Goal: Information Seeking & Learning: Learn about a topic

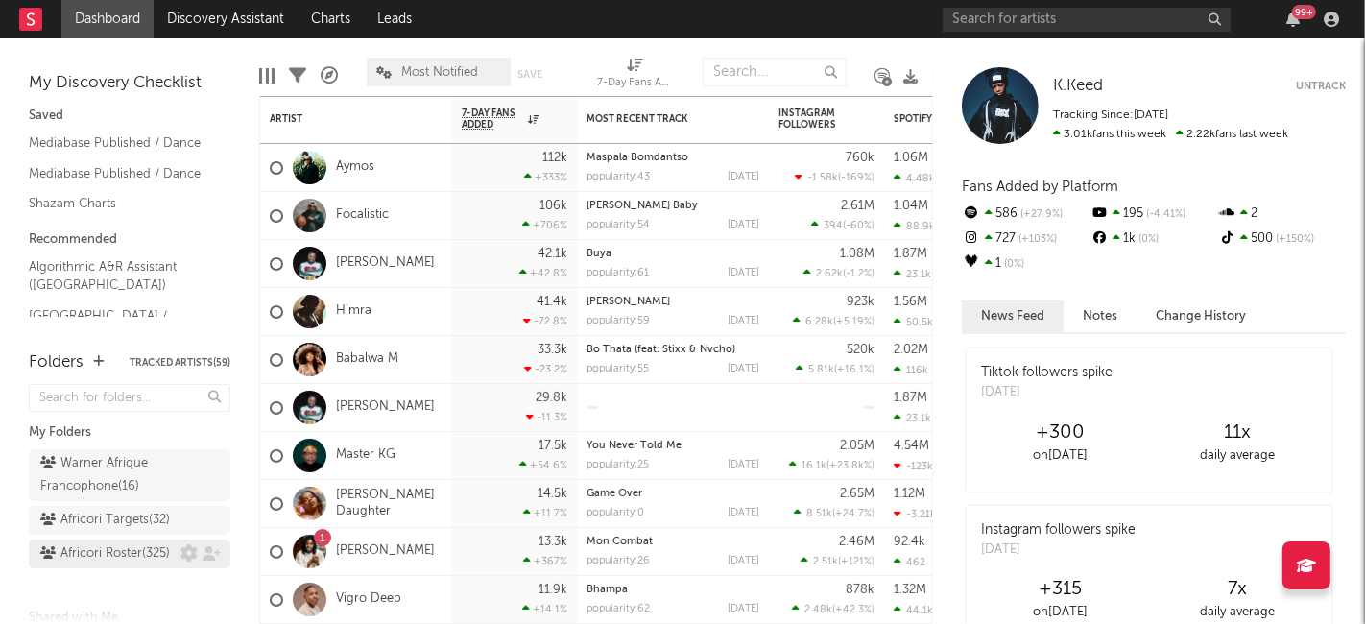
click at [96, 565] on div "Africori Roster ( 325 )" at bounding box center [105, 553] width 130 height 23
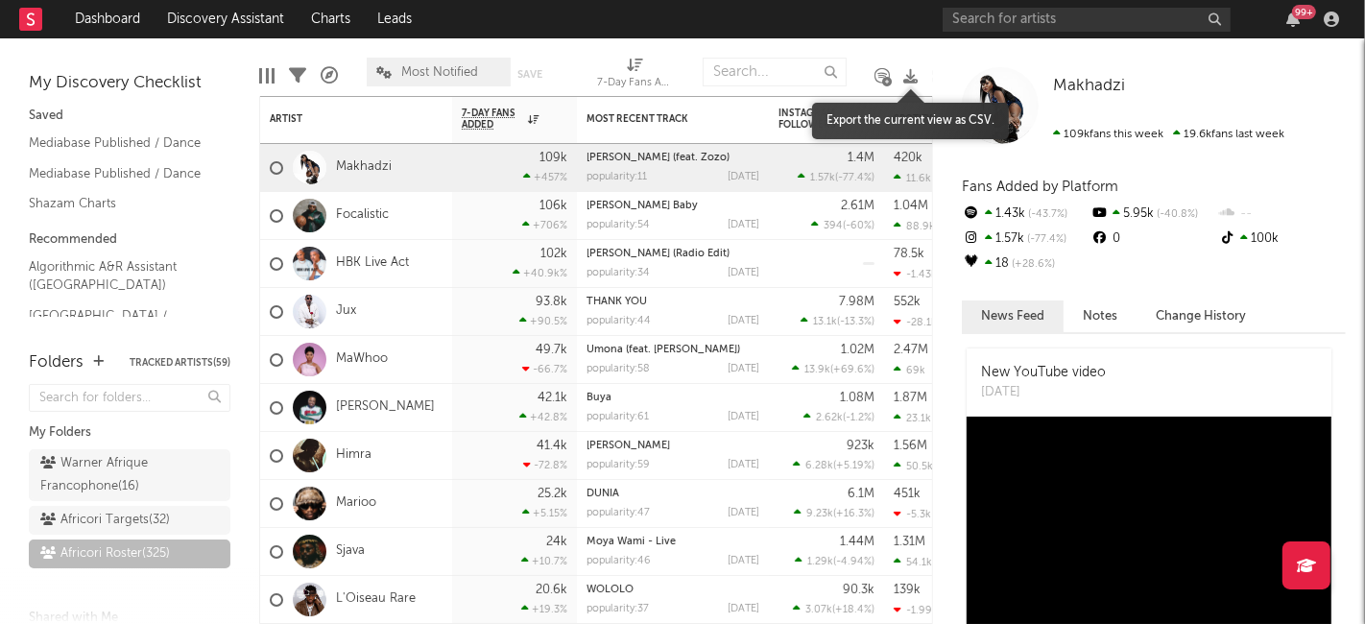
click at [911, 80] on icon at bounding box center [910, 76] width 14 height 14
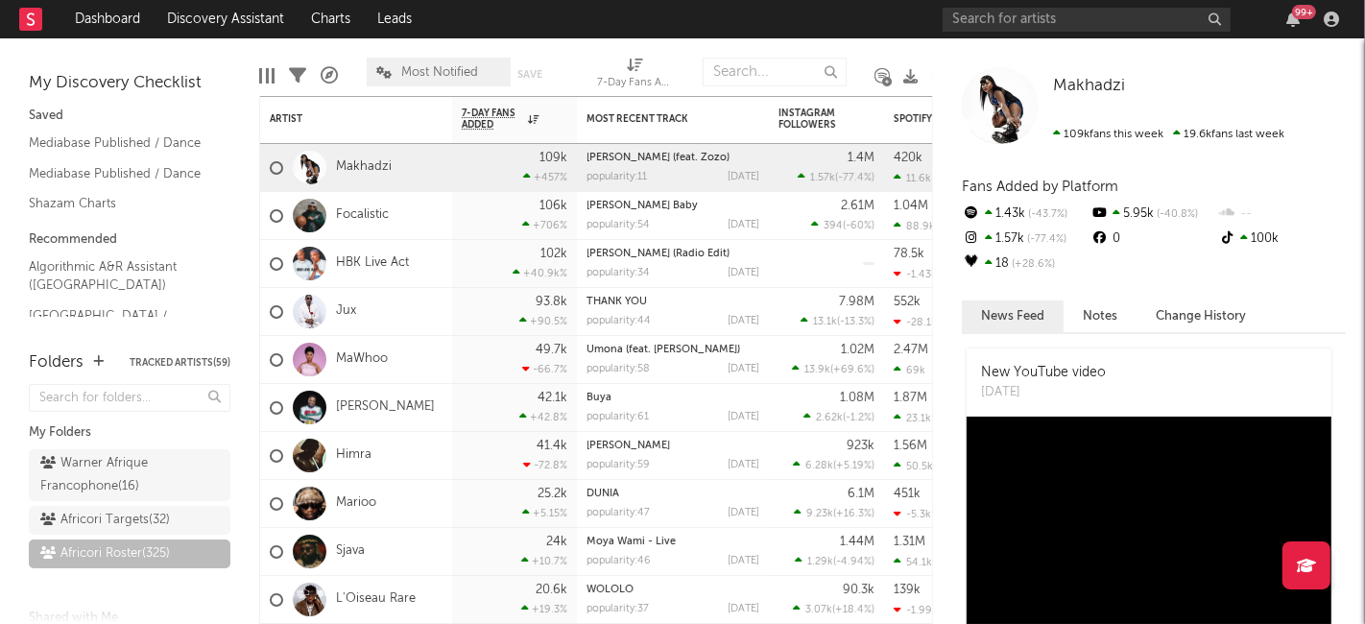
click at [946, 48] on div "Makhadzi Makhadzi 109k fans this week 19.6k fans last week Fans Added by Platfo…" at bounding box center [1149, 331] width 432 height 586
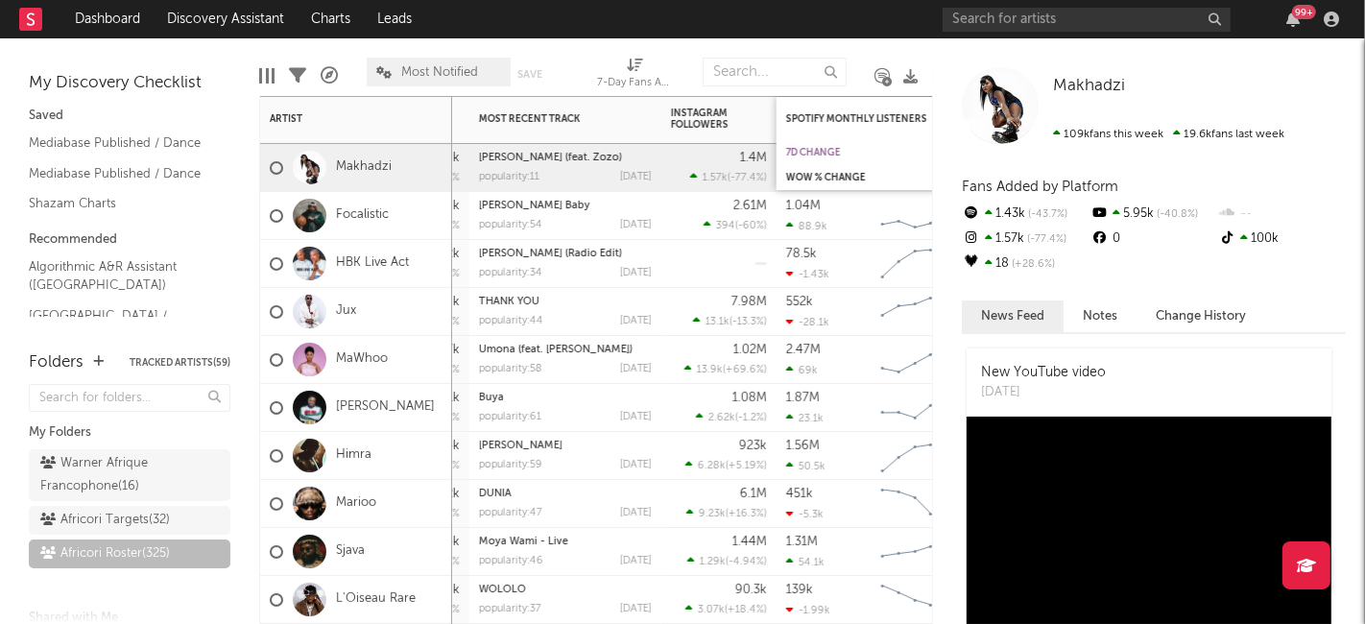
click at [850, 151] on div "7d Change" at bounding box center [858, 153] width 144 height 12
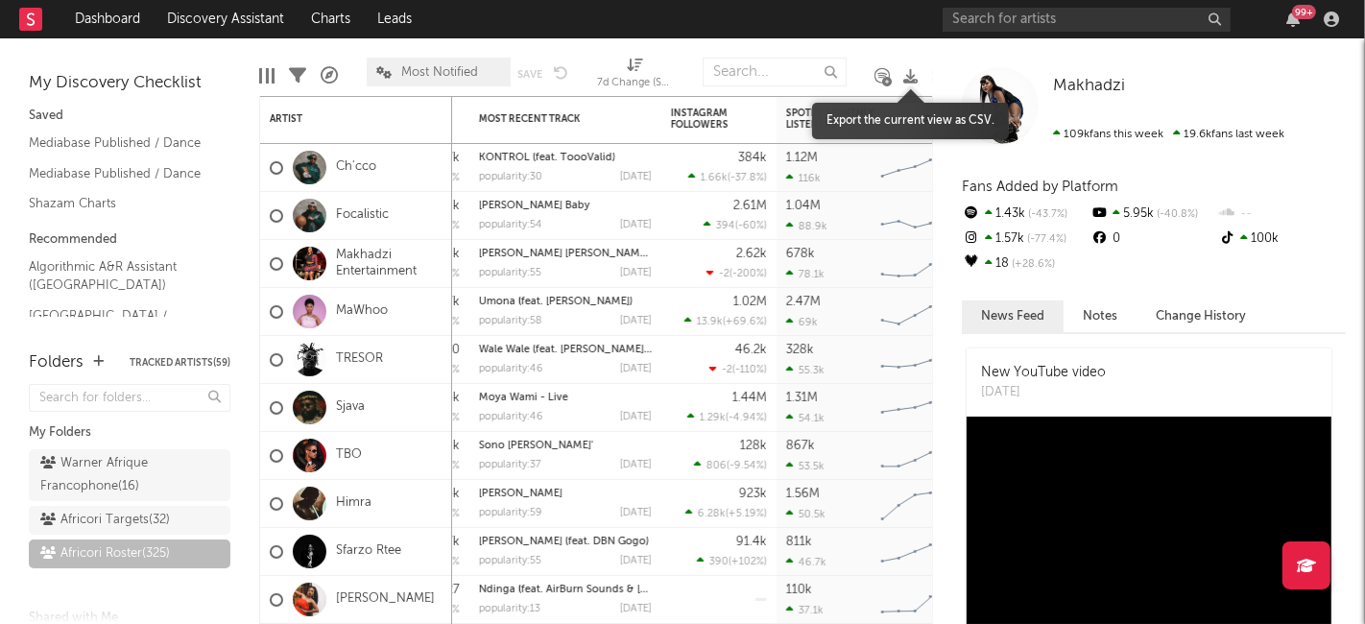
click at [907, 73] on icon at bounding box center [910, 76] width 14 height 14
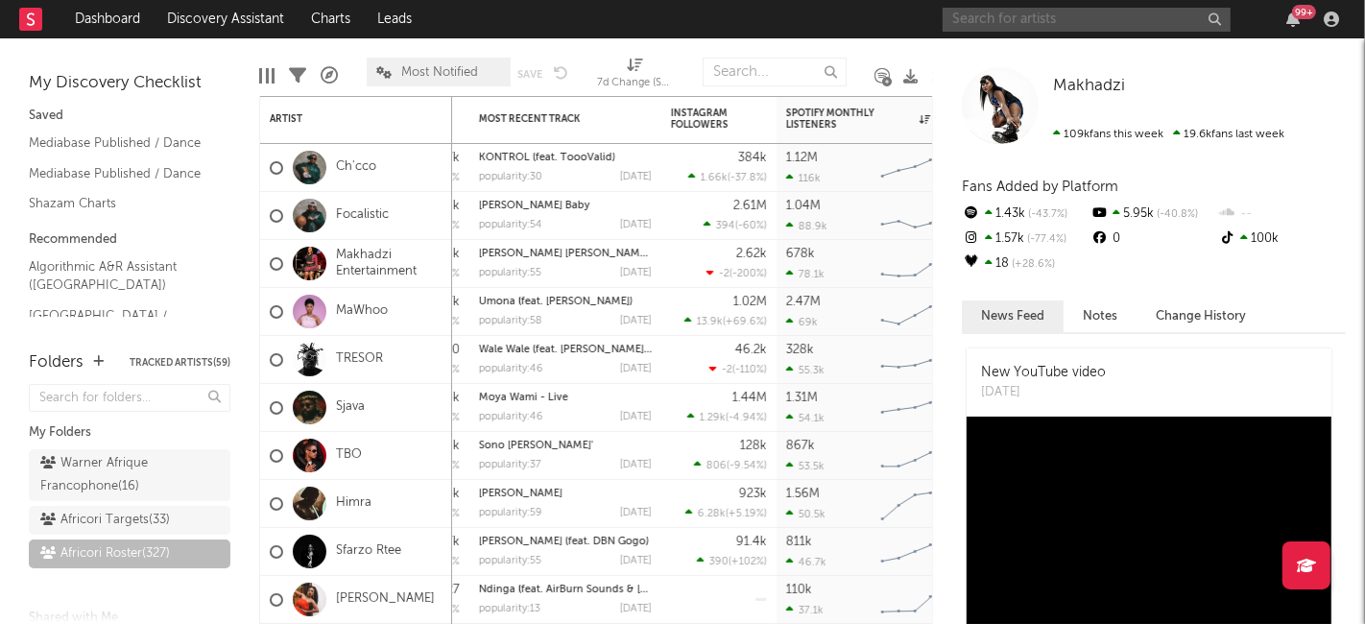
click at [1140, 20] on input "text" at bounding box center [1087, 20] width 288 height 24
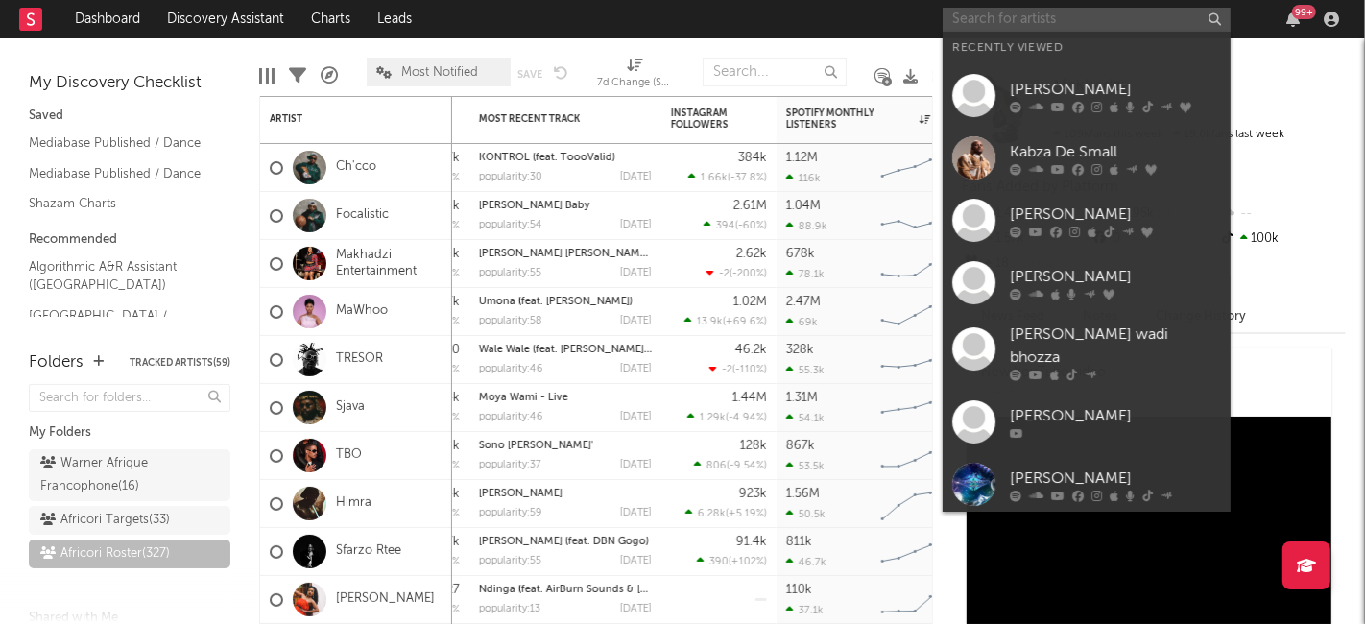
paste input "beatsbyhand"
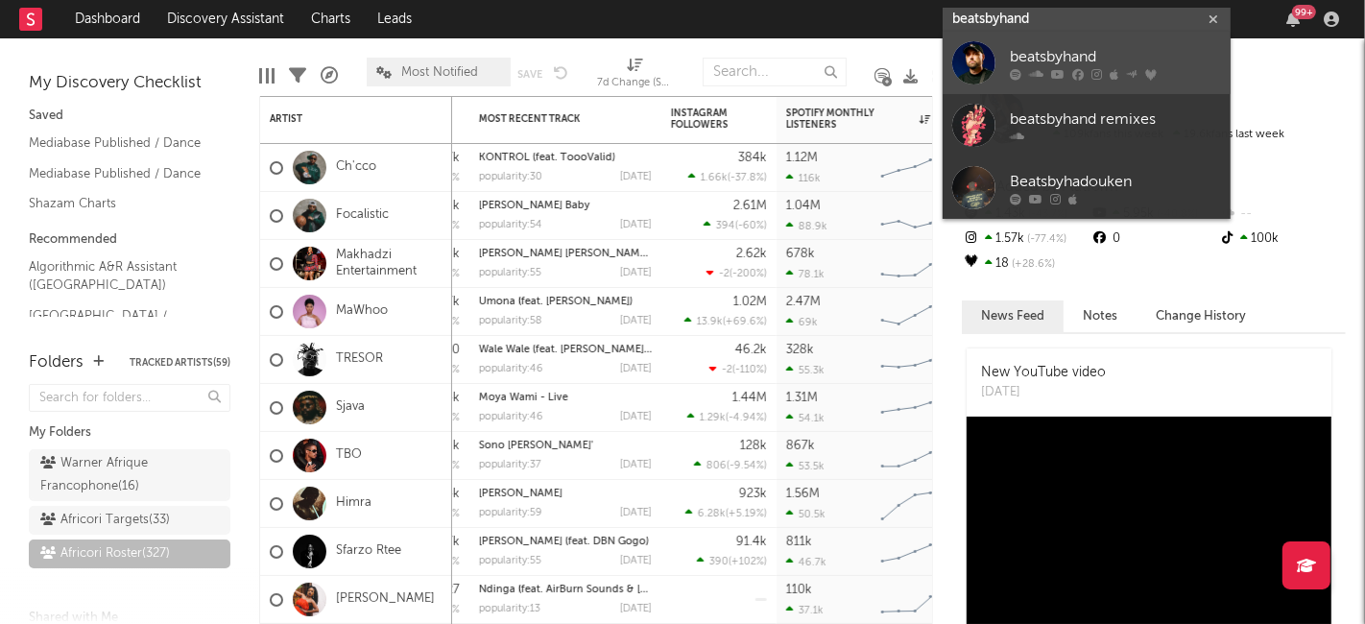
type input "beatsbyhand"
click at [1073, 59] on div "beatsbyhand" at bounding box center [1115, 57] width 211 height 23
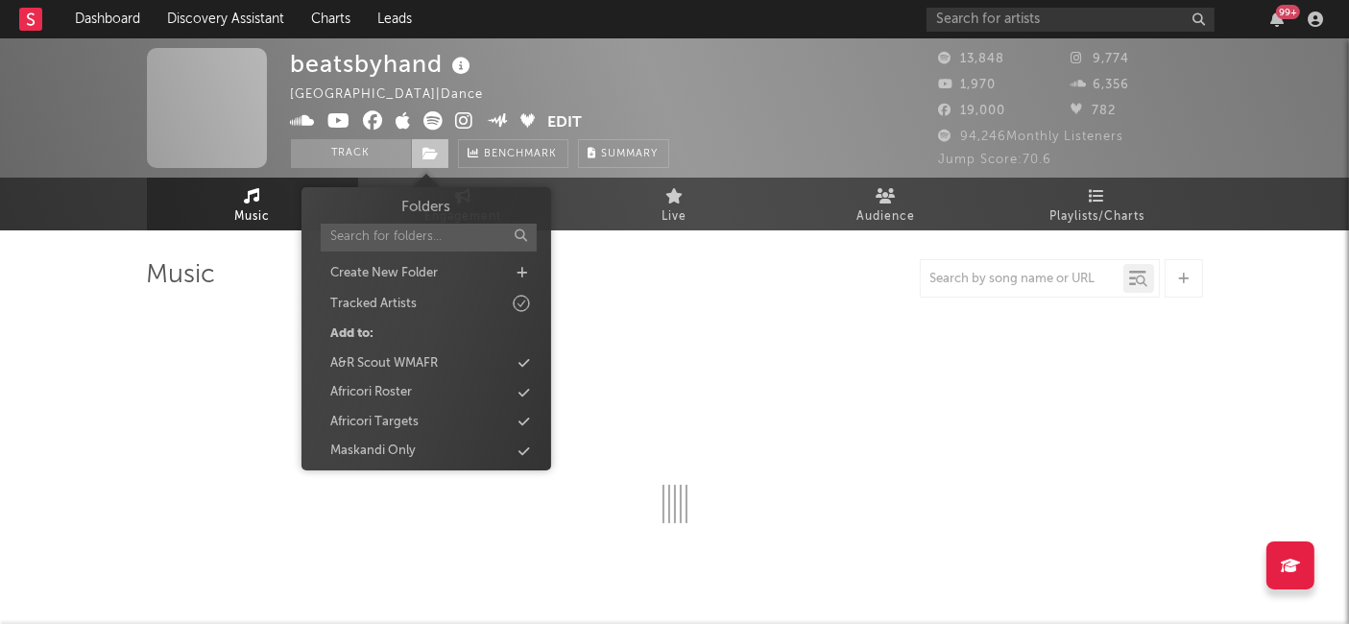
click at [428, 152] on icon at bounding box center [431, 153] width 16 height 13
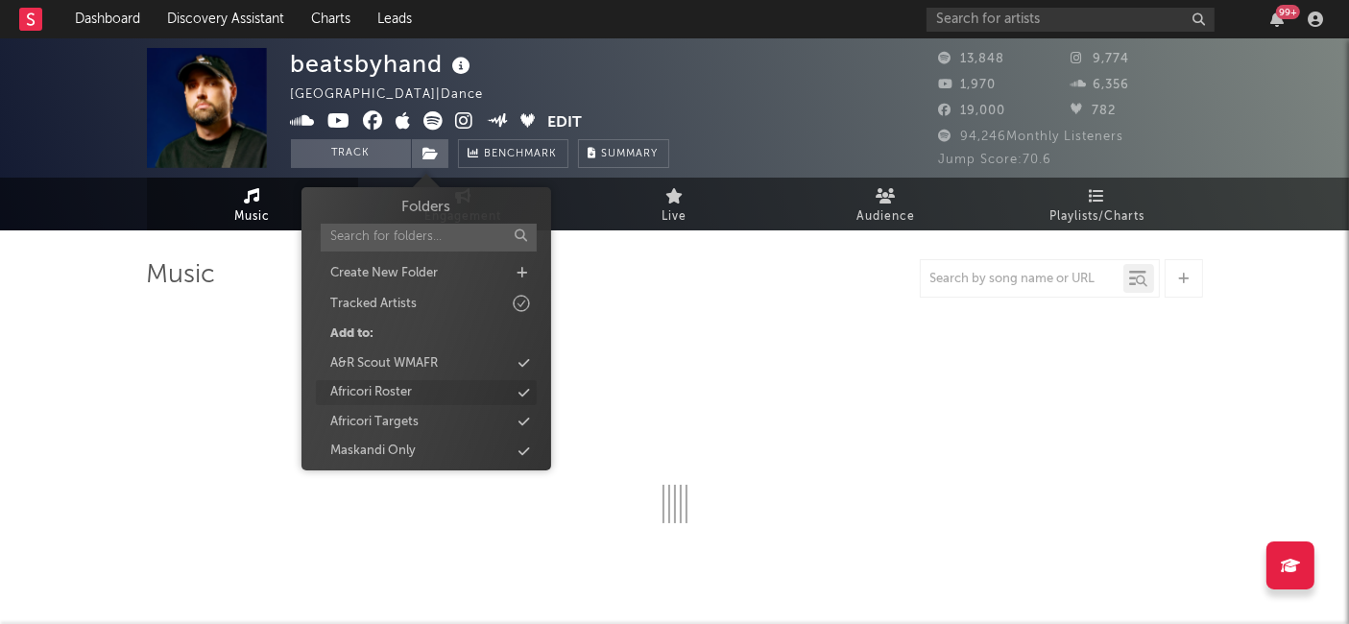
click at [442, 396] on div "Africori Roster" at bounding box center [426, 392] width 221 height 25
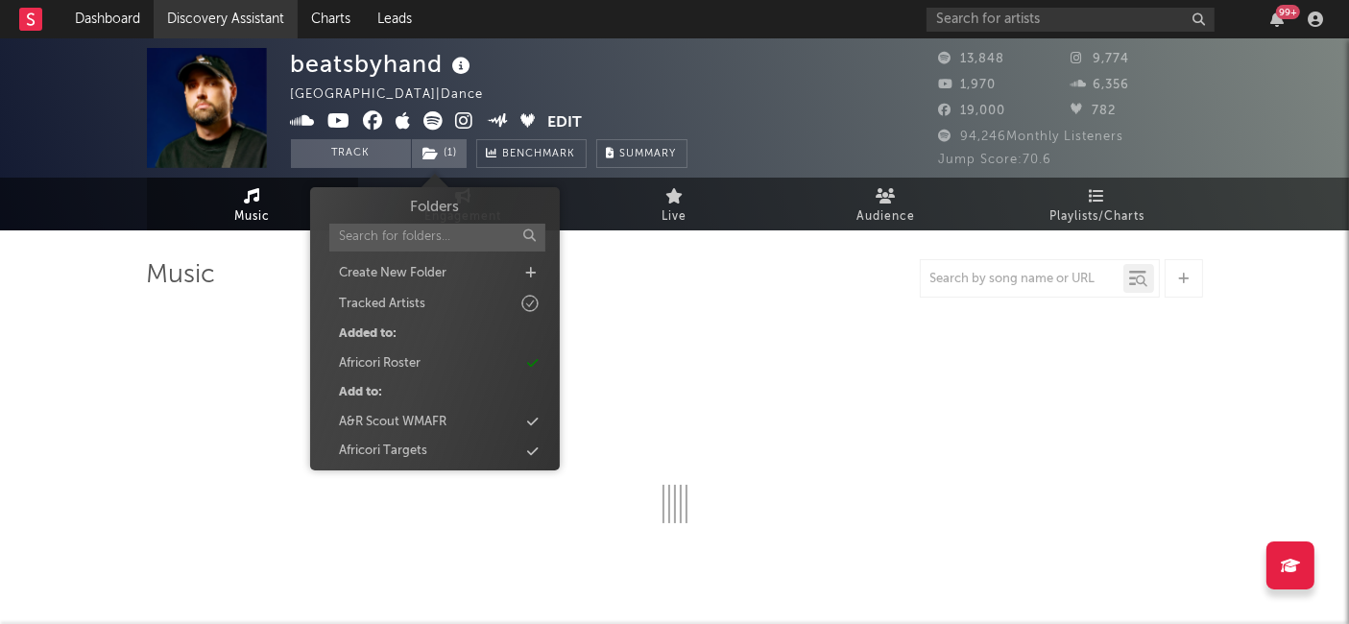
select select "6m"
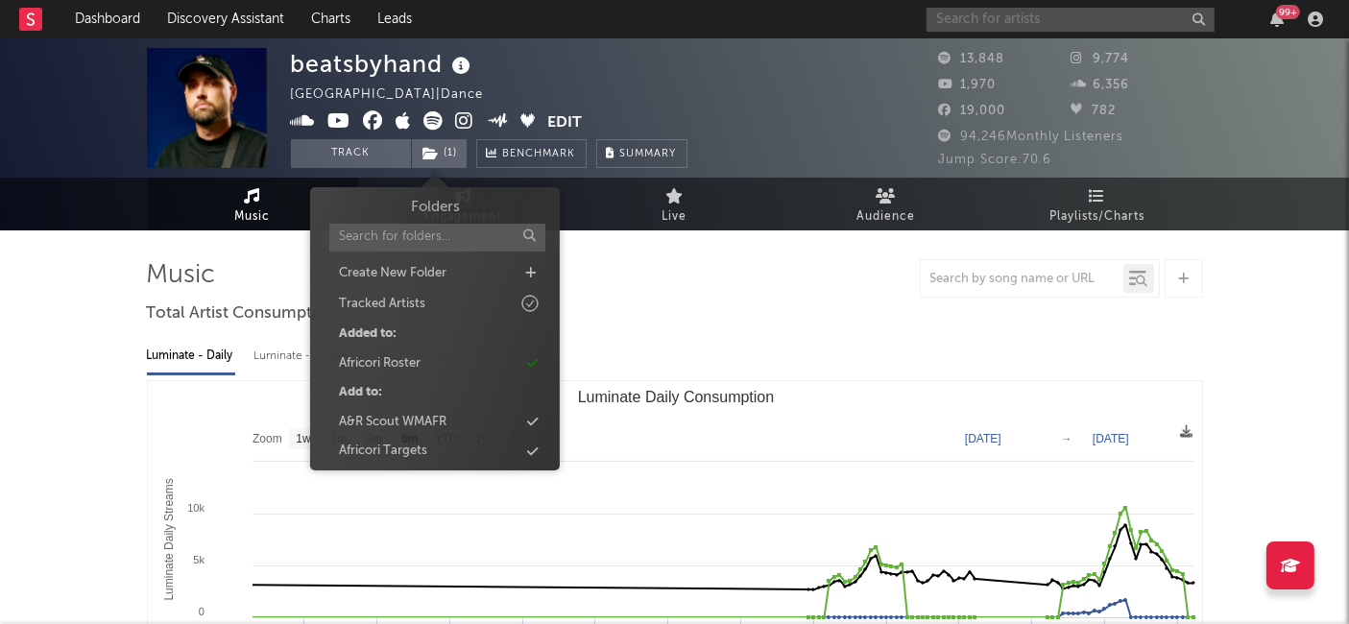
click at [1023, 26] on input "text" at bounding box center [1070, 20] width 288 height 24
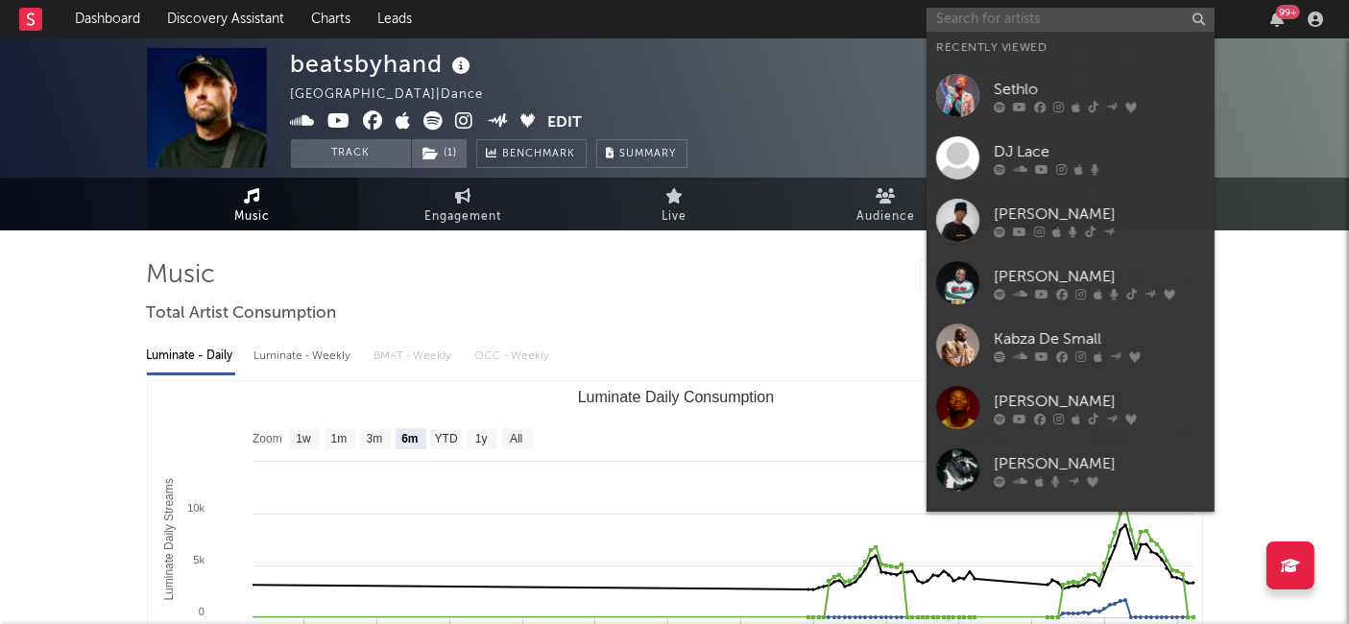
paste input "beatsbyhand"
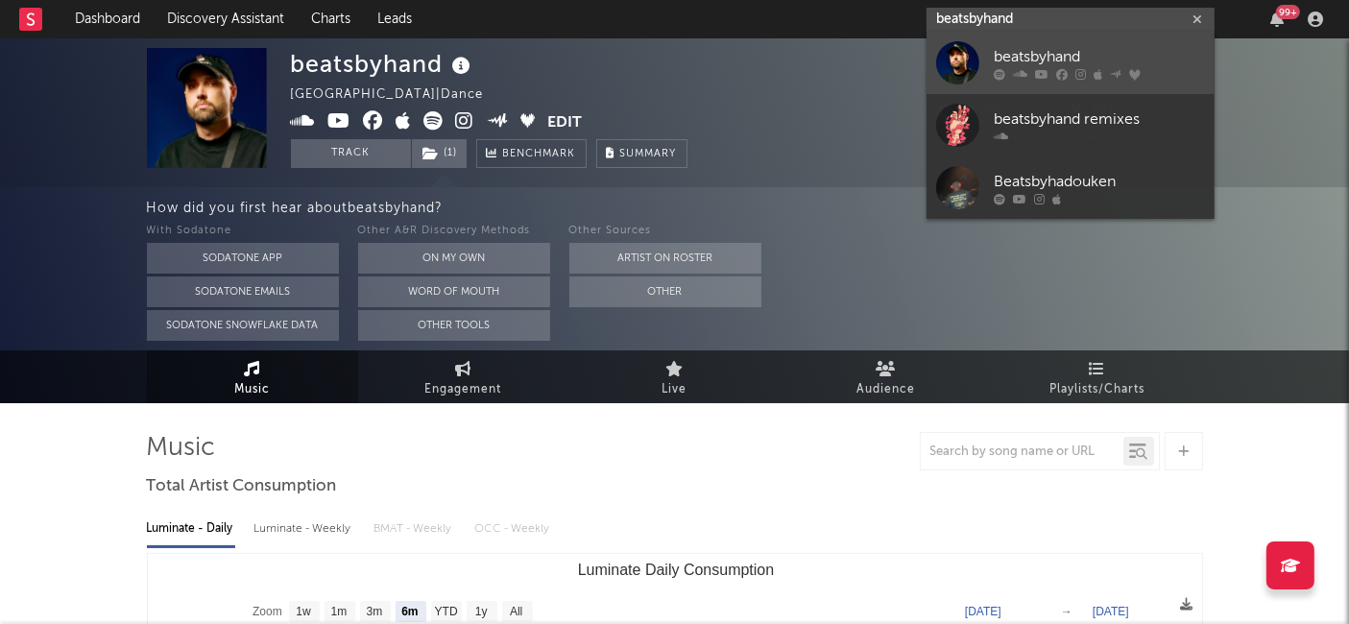
type input "beatsbyhand"
click at [1023, 60] on div "beatsbyhand" at bounding box center [1099, 57] width 211 height 23
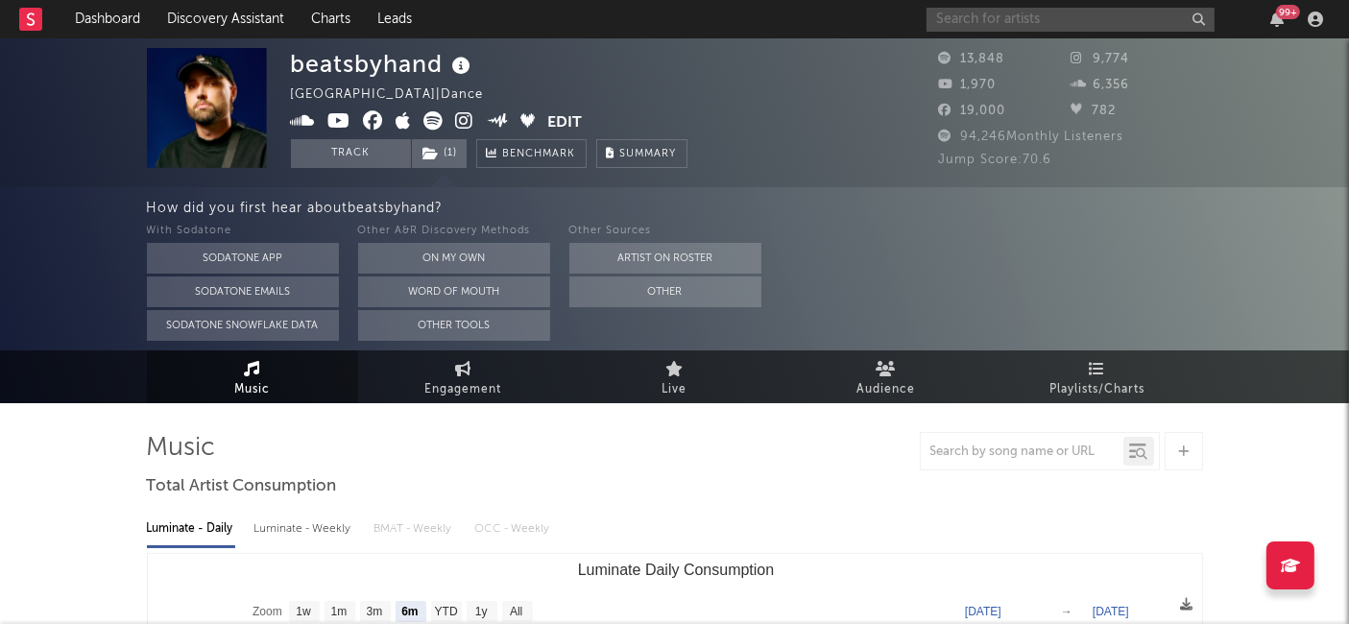
click at [1013, 16] on input "text" at bounding box center [1070, 20] width 288 height 24
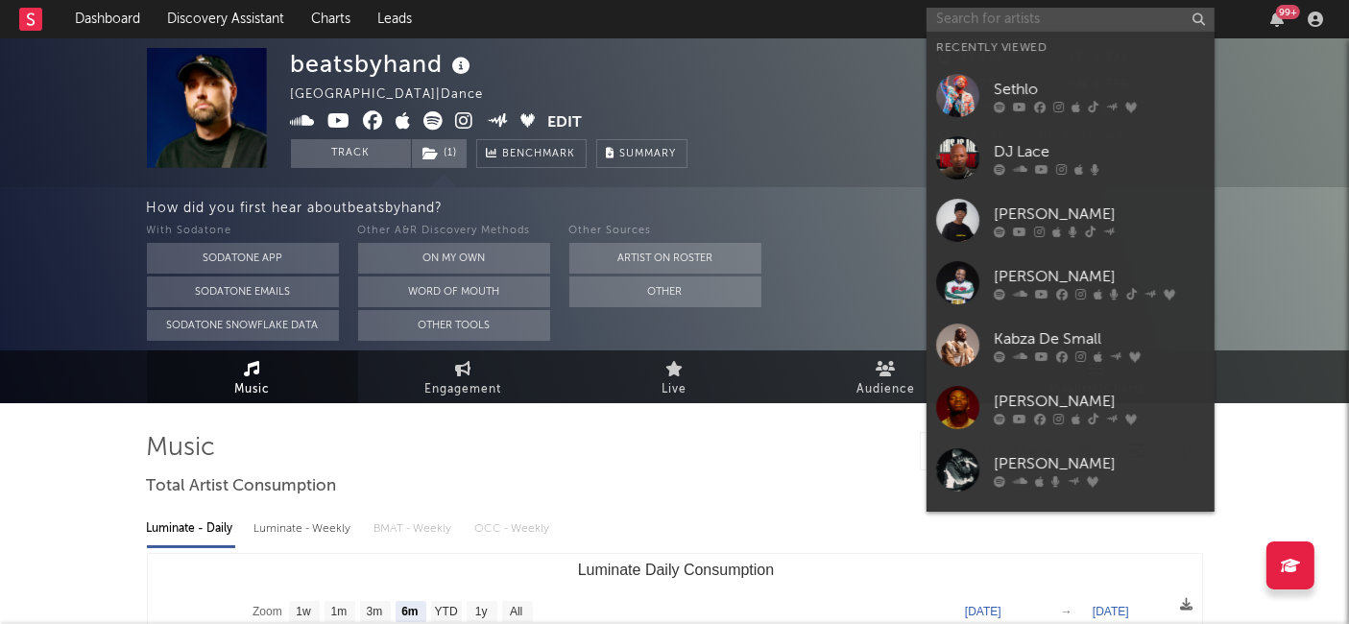
paste input "beatsbyhand"
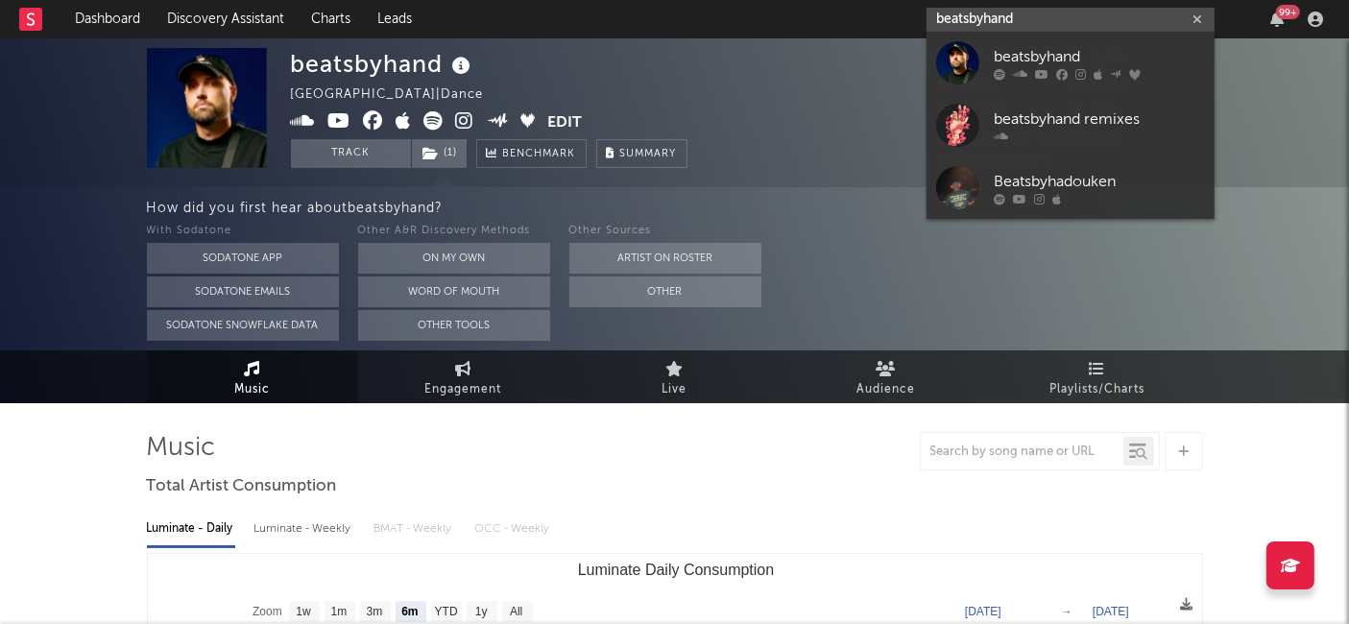
click at [1013, 16] on input "beatsbyhand" at bounding box center [1070, 20] width 288 height 24
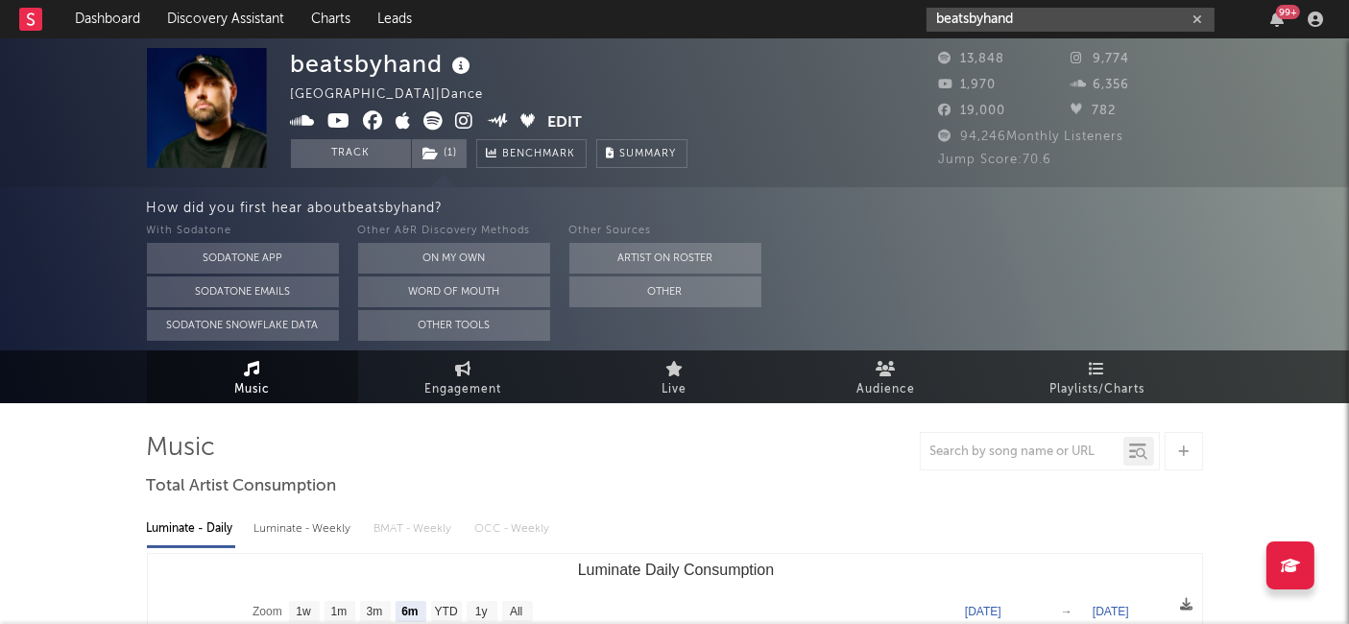
drag, startPoint x: 957, startPoint y: 10, endPoint x: 811, endPoint y: 7, distance: 146.0
click at [811, 7] on nav "Dashboard Discovery Assistant Charts Leads beatsbyhand 99 +" at bounding box center [674, 19] width 1349 height 38
paste input "Anchorbee DJ SA"
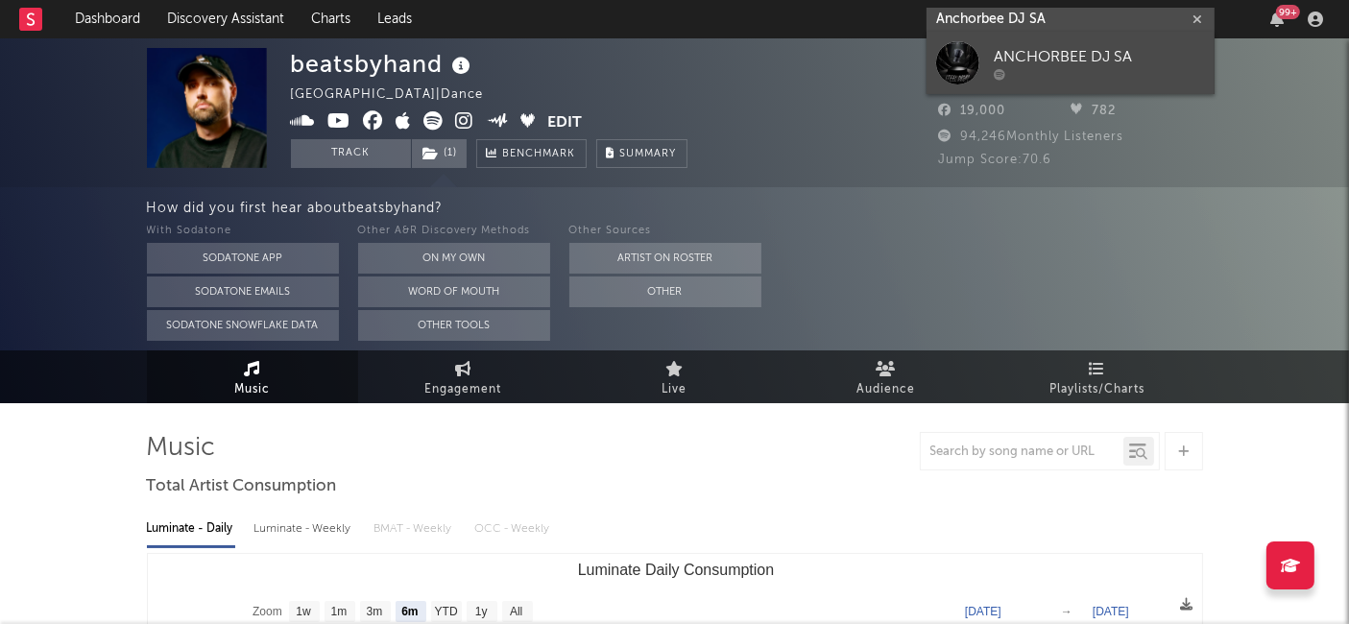
type input "Anchorbee DJ SA"
click at [1108, 53] on div "ANCHORBEE DJ SA" at bounding box center [1099, 57] width 211 height 23
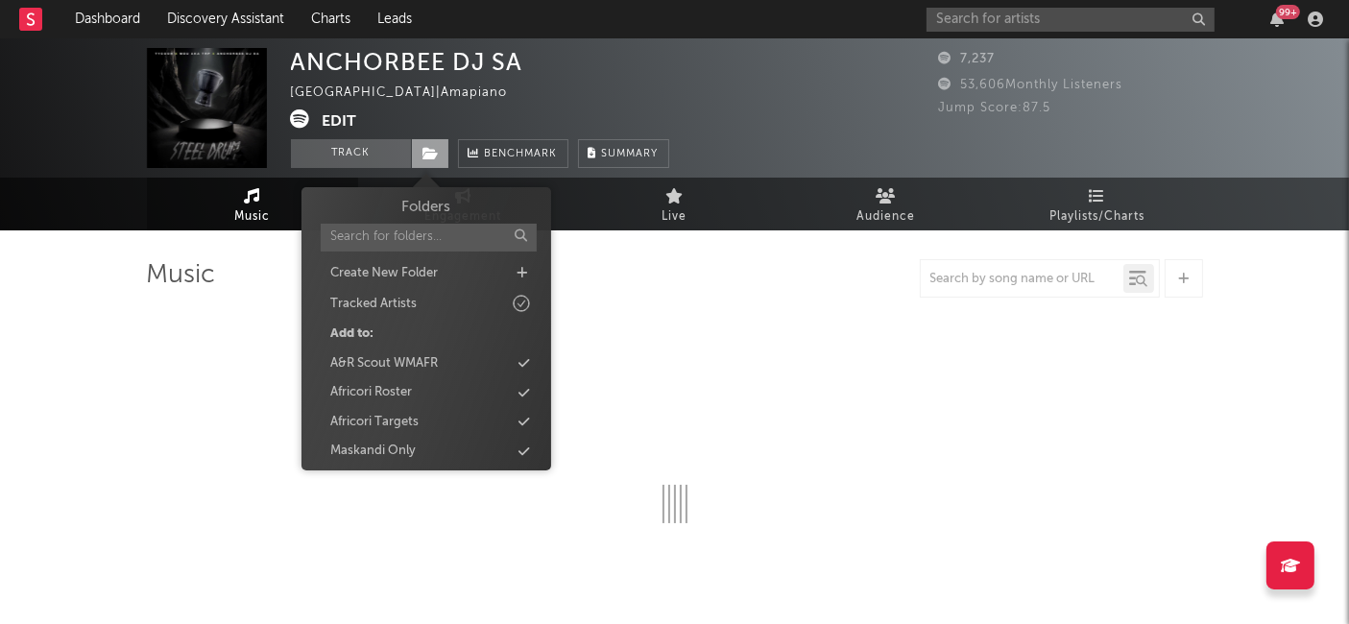
click at [430, 156] on icon at bounding box center [431, 153] width 16 height 13
select select "1w"
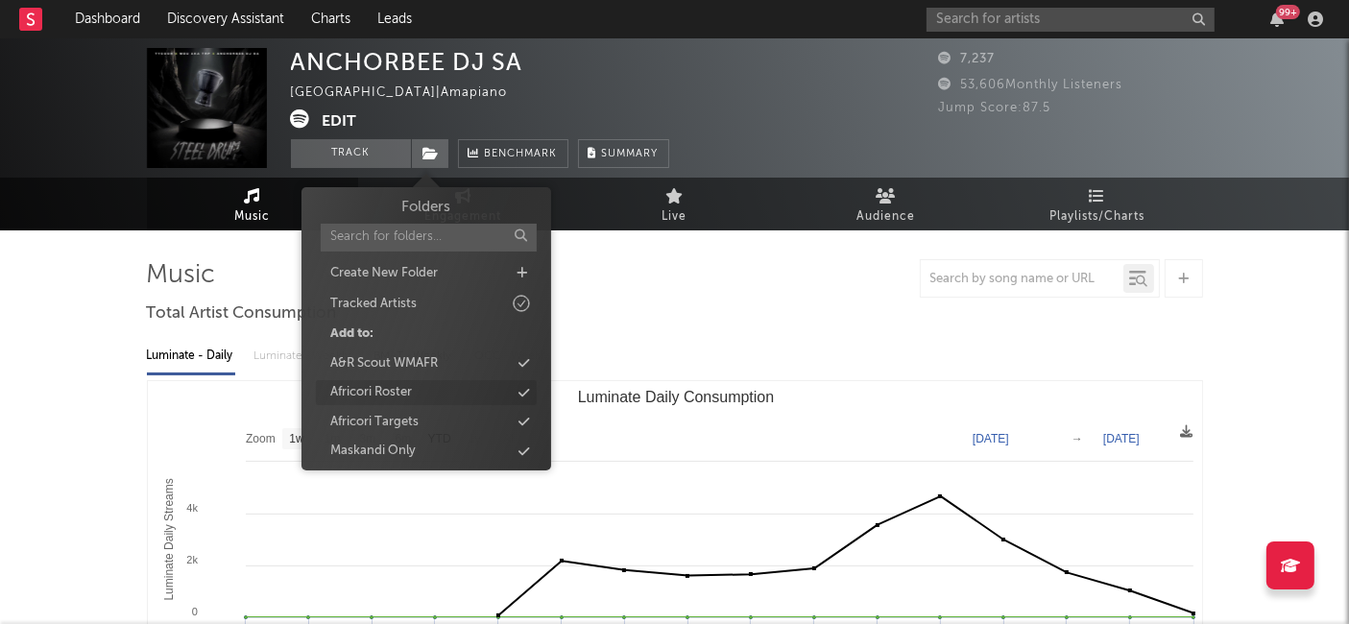
click at [443, 390] on div "Africori Roster" at bounding box center [426, 392] width 221 height 25
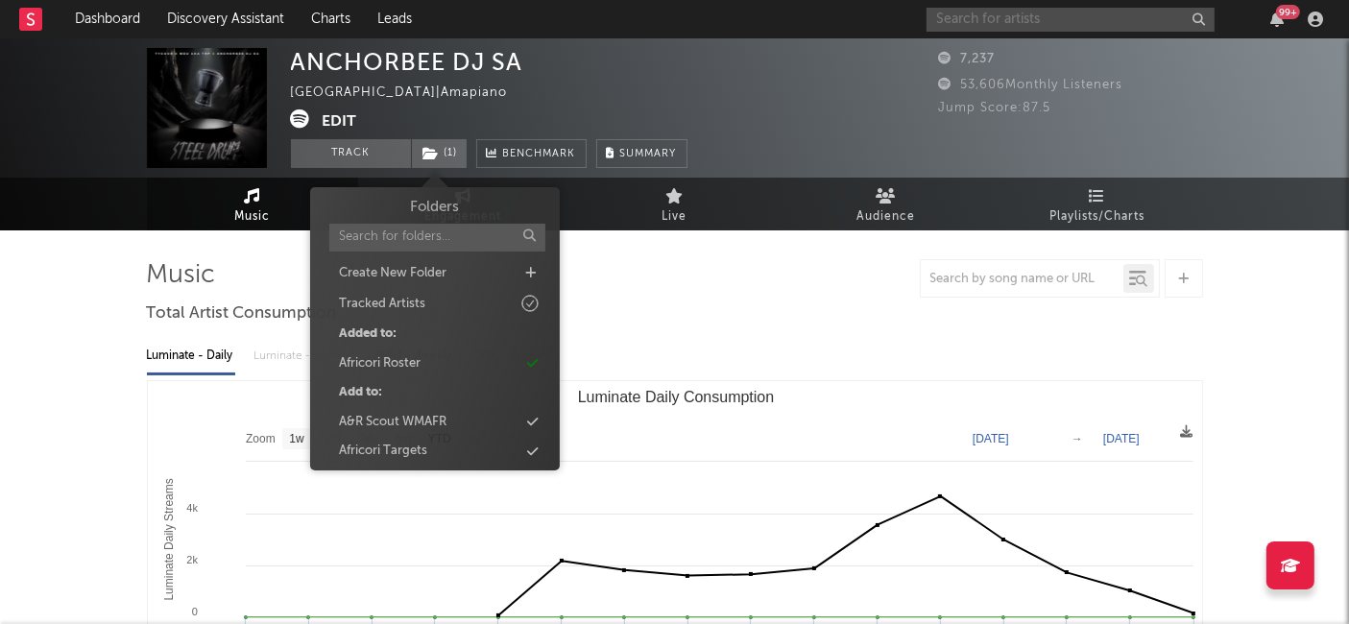
click at [954, 11] on input "text" at bounding box center [1070, 20] width 288 height 24
paste input "Mzizi"
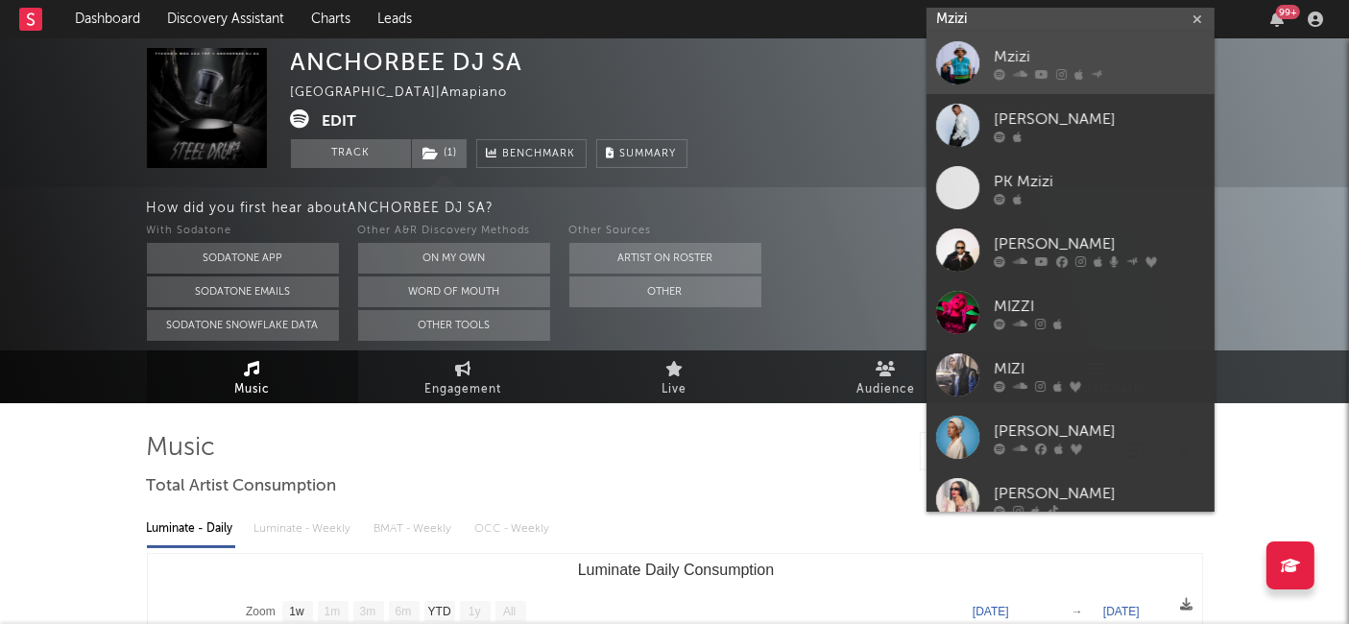
type input "Mzizi"
click at [1016, 73] on icon at bounding box center [1020, 75] width 14 height 12
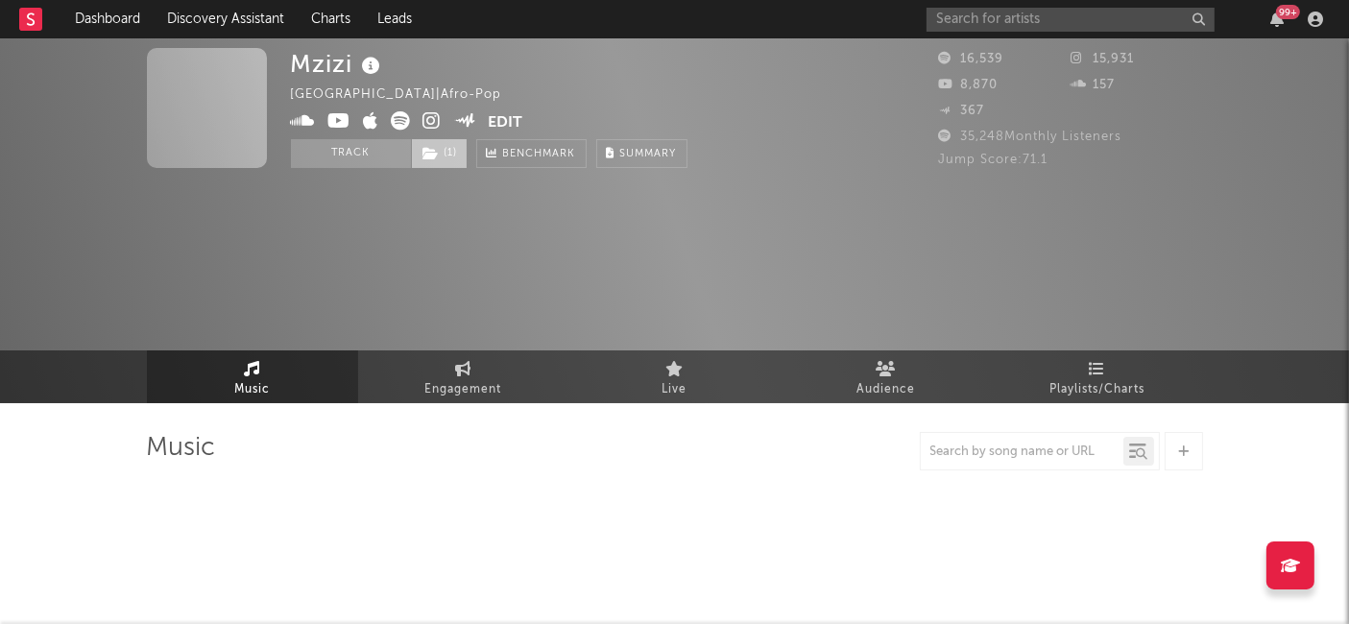
click at [435, 165] on span "( 1 )" at bounding box center [439, 153] width 57 height 29
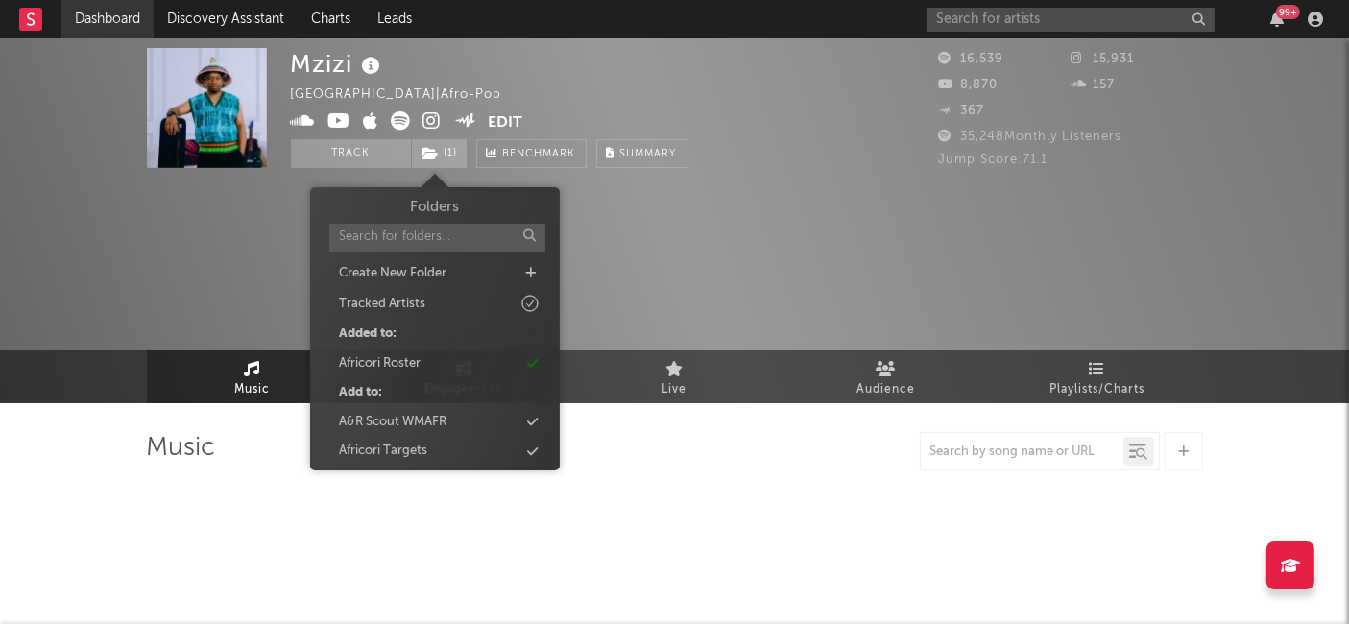
select select "6m"
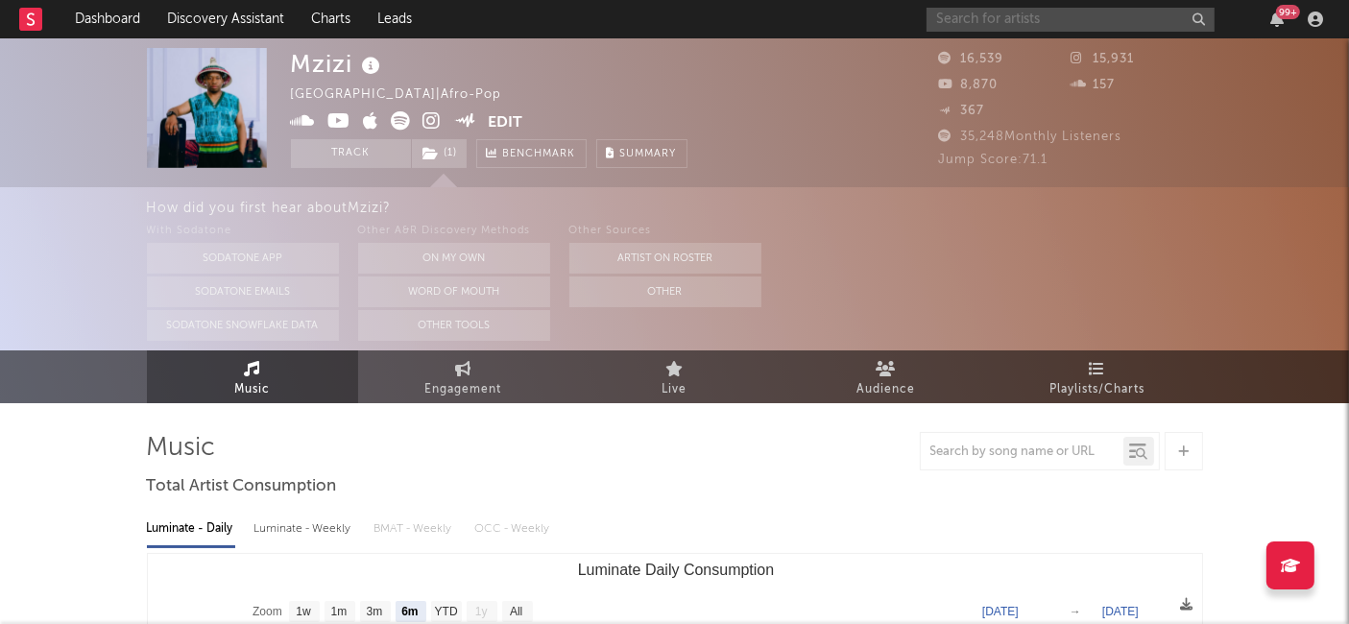
click at [987, 10] on input "text" at bounding box center [1070, 20] width 288 height 24
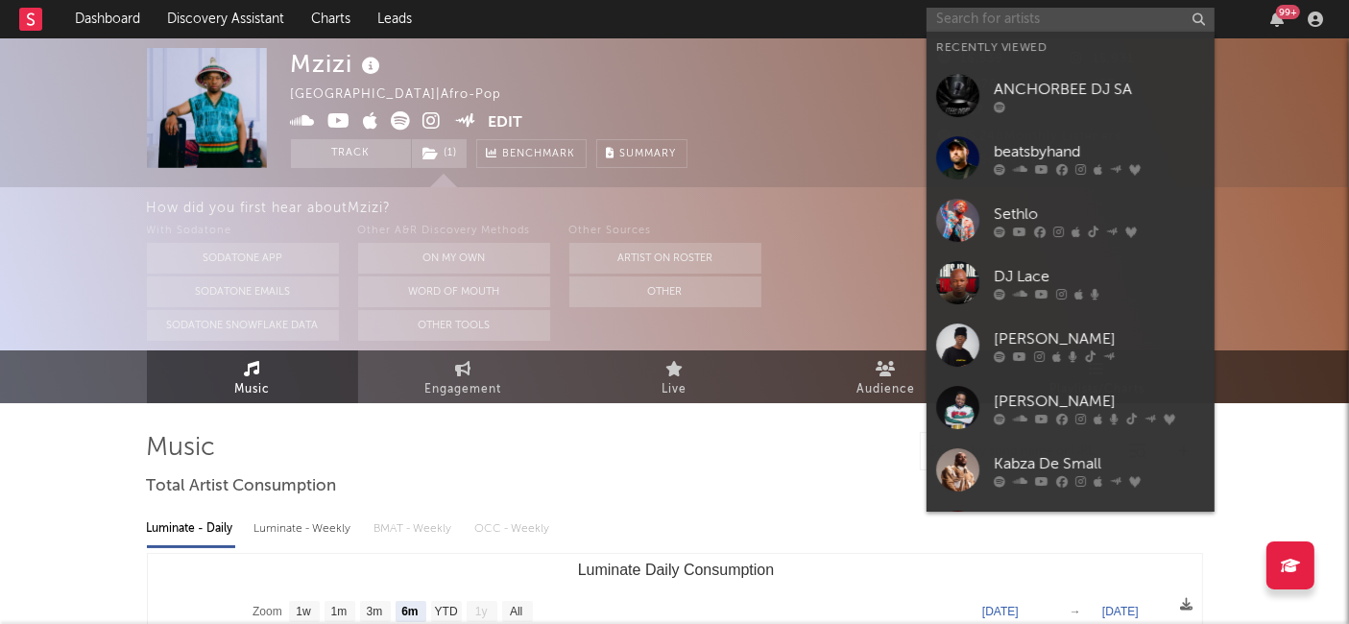
paste input "[DEMOGRAPHIC_DATA] Progressive College"
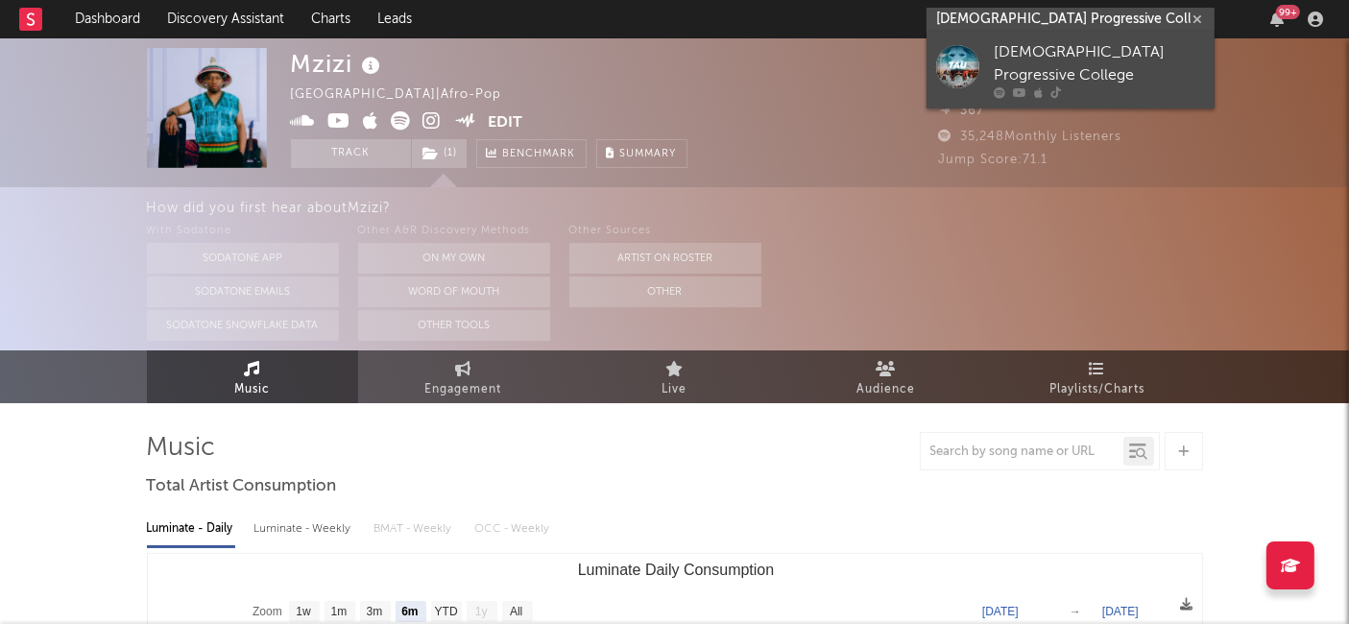
type input "[DEMOGRAPHIC_DATA] Progressive College"
click at [1123, 61] on div "[DEMOGRAPHIC_DATA] Progressive College" at bounding box center [1099, 64] width 211 height 46
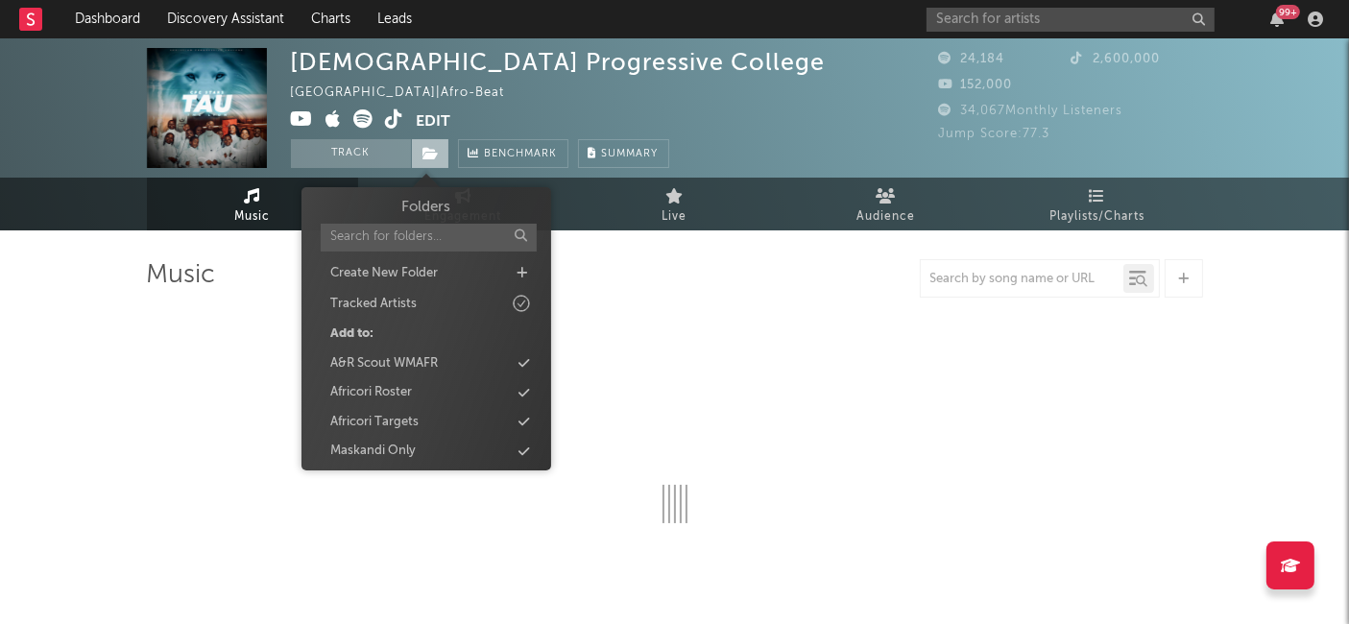
click at [433, 152] on icon at bounding box center [431, 153] width 16 height 13
select select "1w"
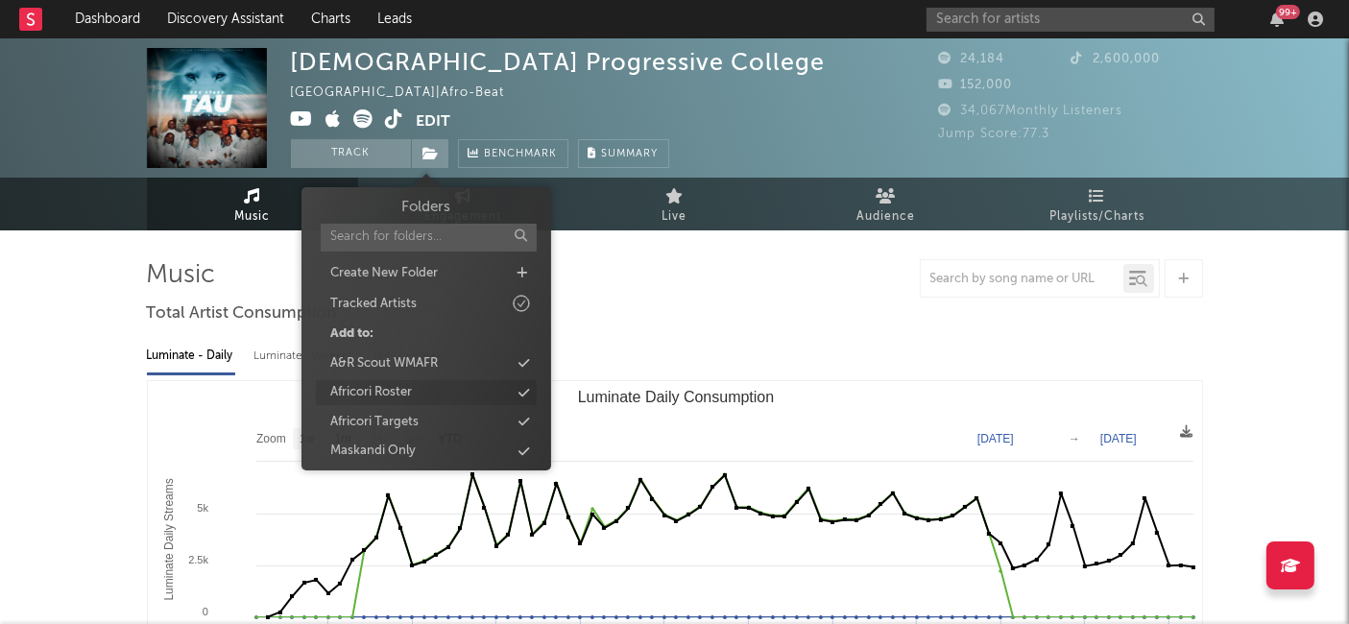
click at [425, 394] on div "Africori Roster" at bounding box center [426, 392] width 221 height 25
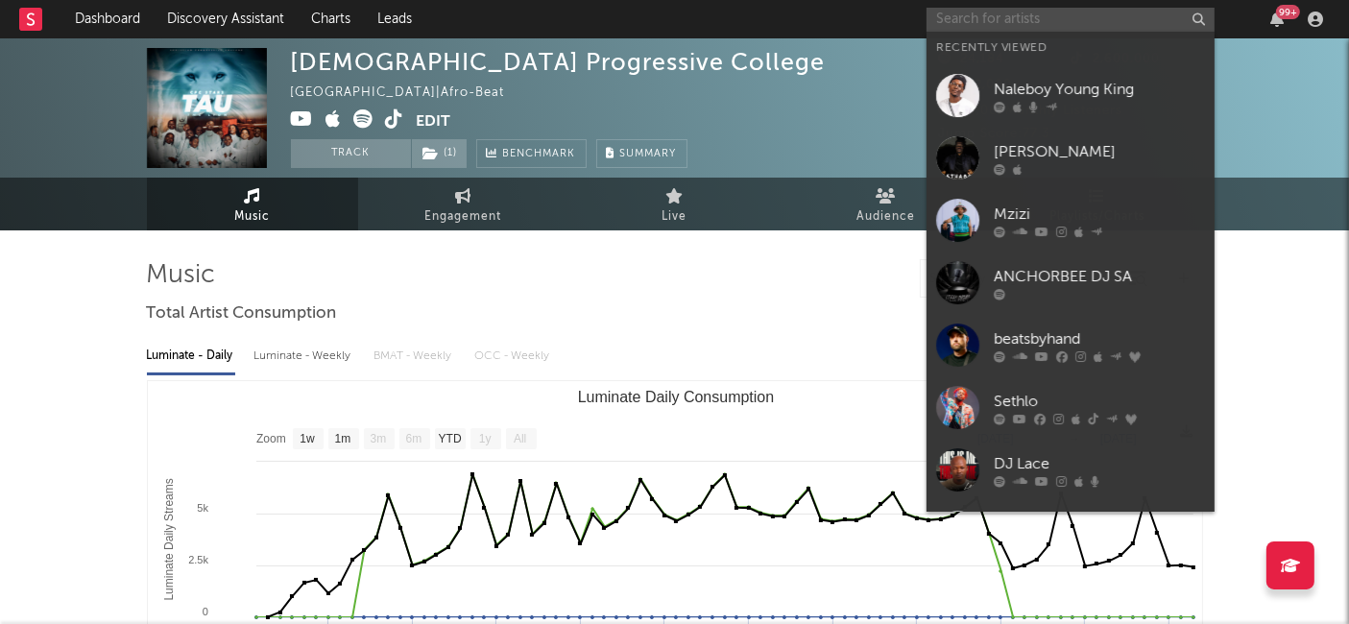
click at [982, 26] on input "text" at bounding box center [1070, 20] width 288 height 24
paste input "JudgeDeBlaQSim"
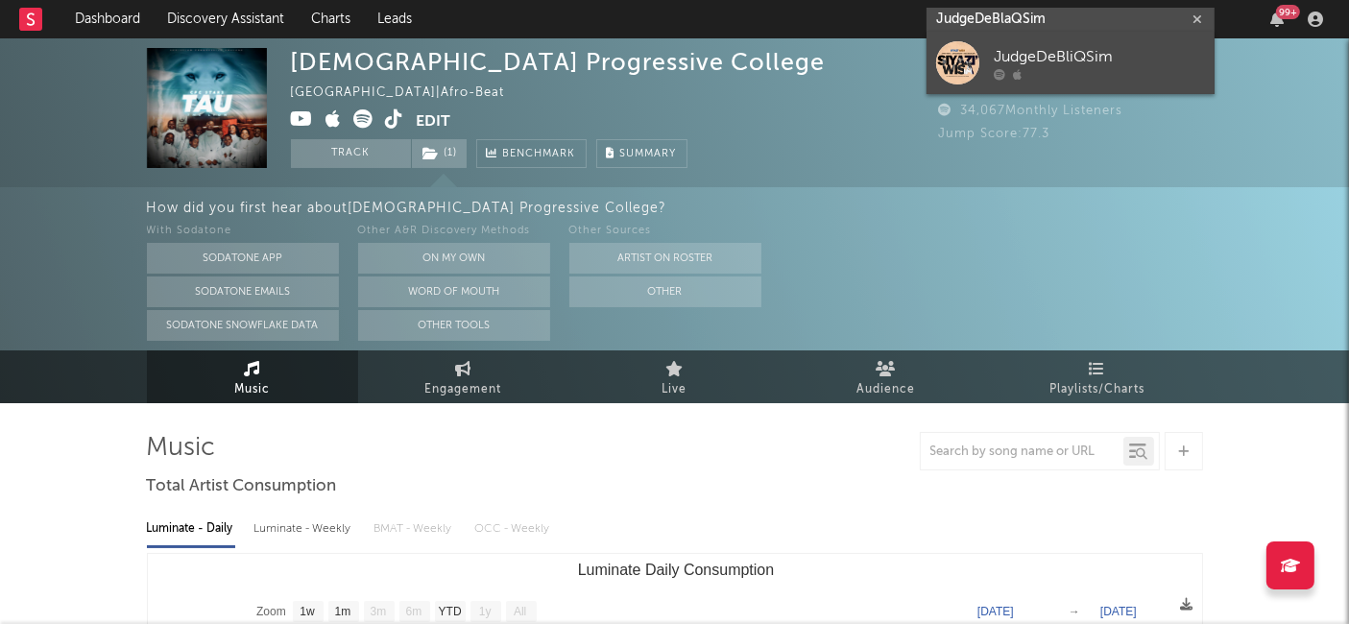
type input "JudgeDeBlaQSim"
click at [1020, 54] on div "JudgeDeBliQSim" at bounding box center [1099, 57] width 211 height 23
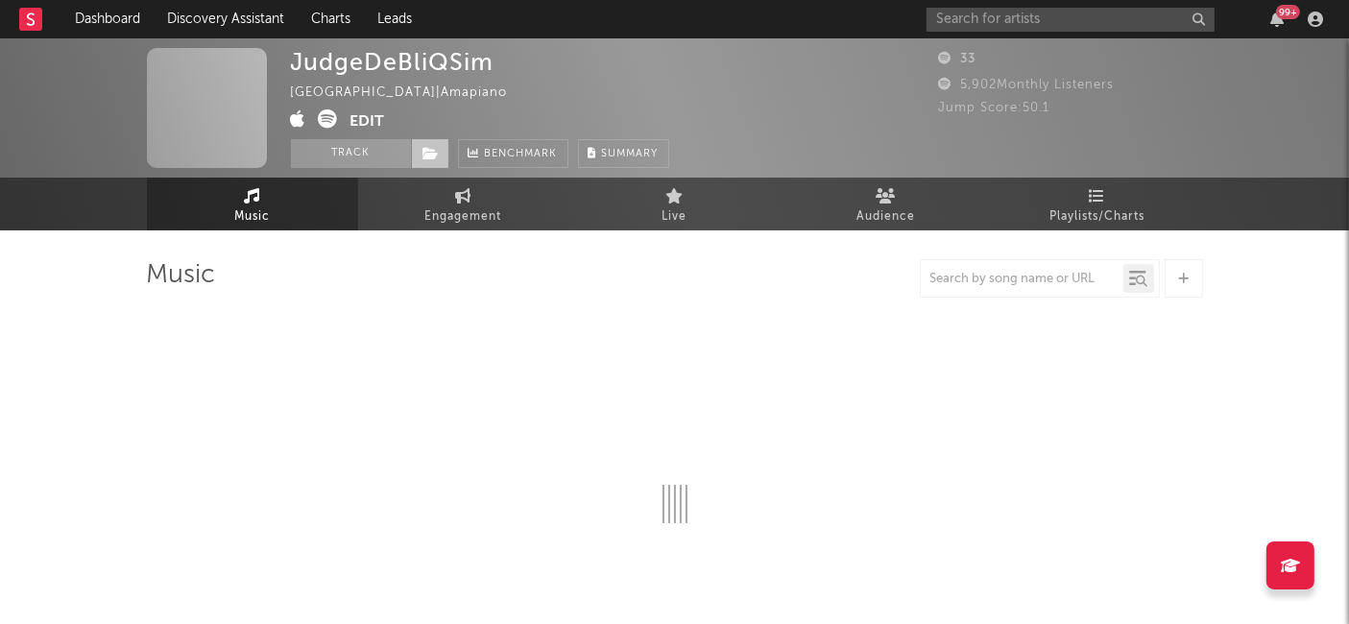
click at [427, 157] on icon at bounding box center [431, 153] width 16 height 13
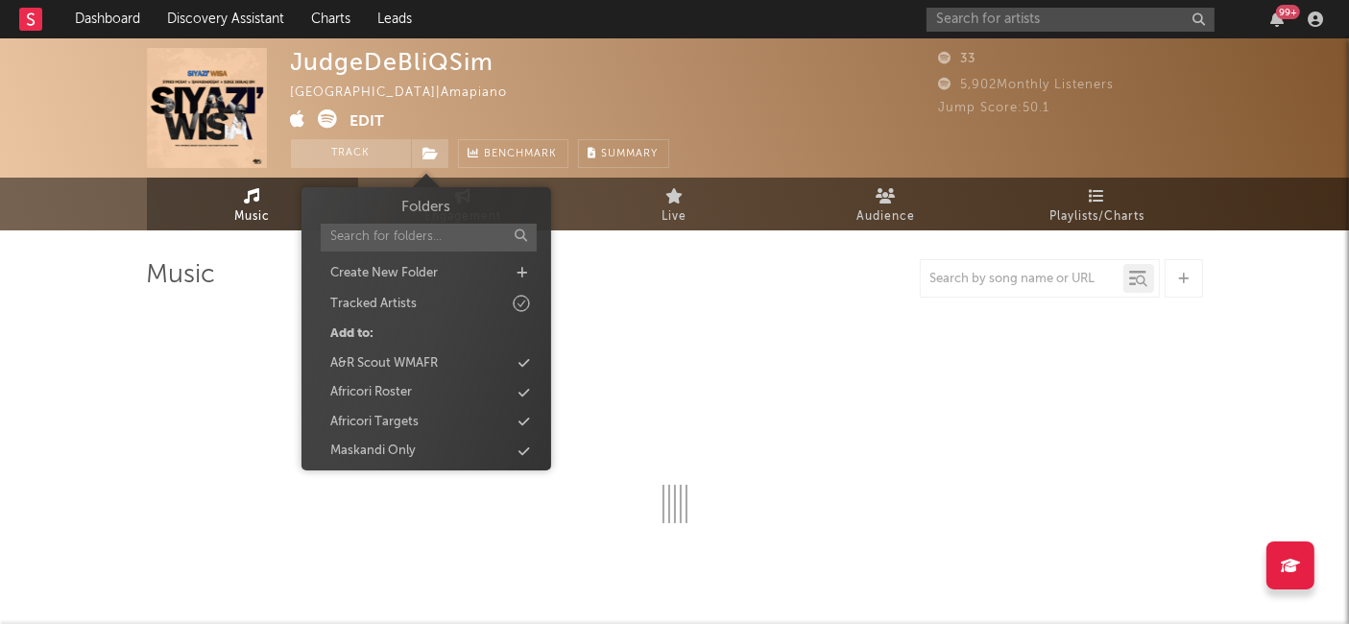
select select "1w"
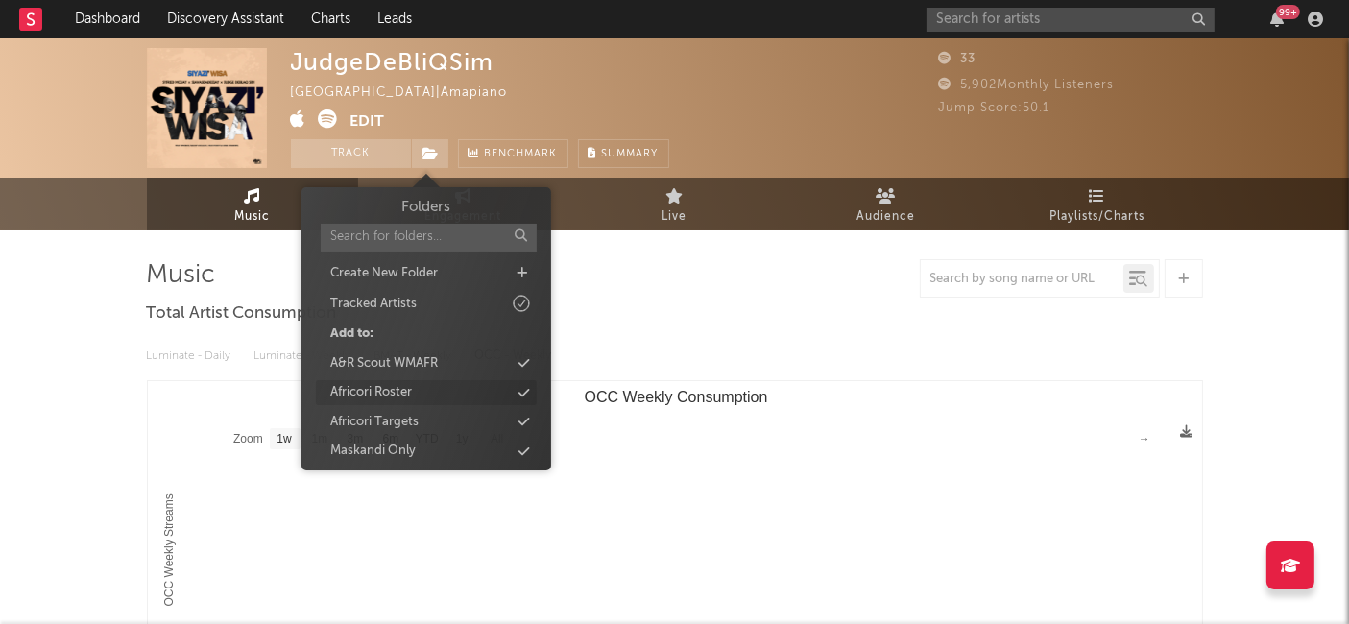
click at [414, 394] on div "Africori Roster" at bounding box center [426, 392] width 221 height 25
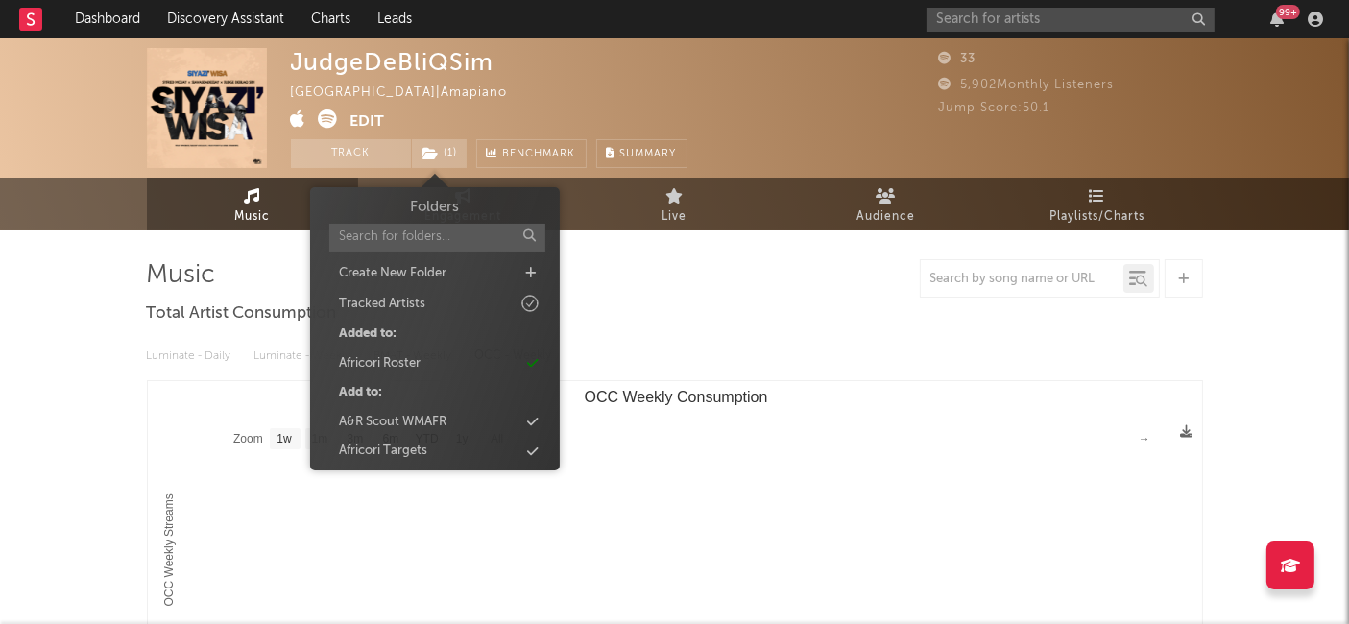
click at [957, 31] on div "99 +" at bounding box center [1127, 19] width 403 height 38
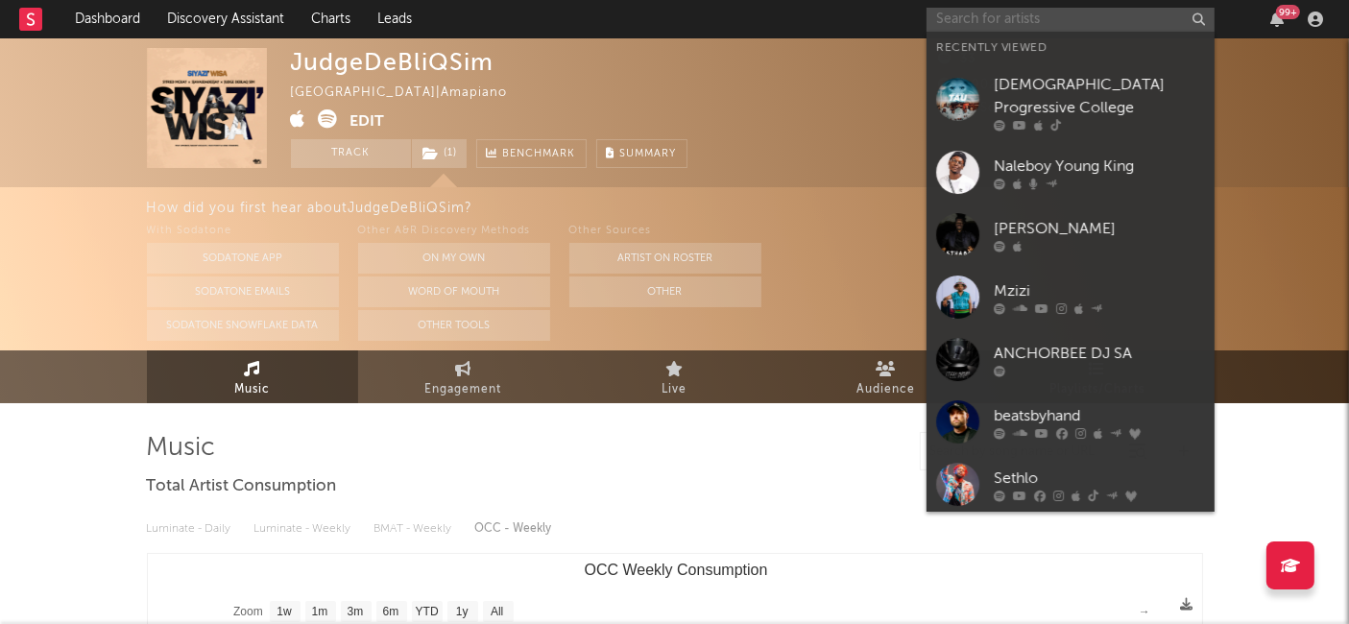
click at [954, 23] on input "text" at bounding box center [1070, 20] width 288 height 24
paste input "Scrooge KmoA"
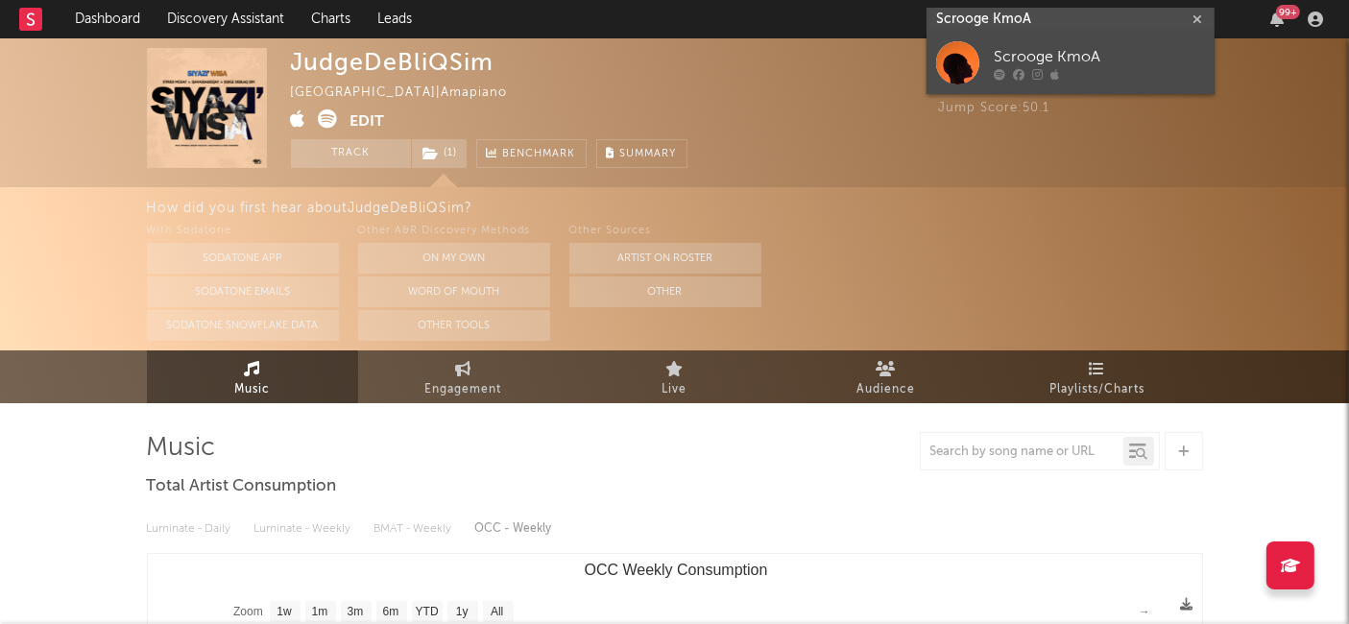
type input "Scrooge KmoA"
click at [1042, 66] on div "Scrooge KmoA" at bounding box center [1099, 57] width 211 height 23
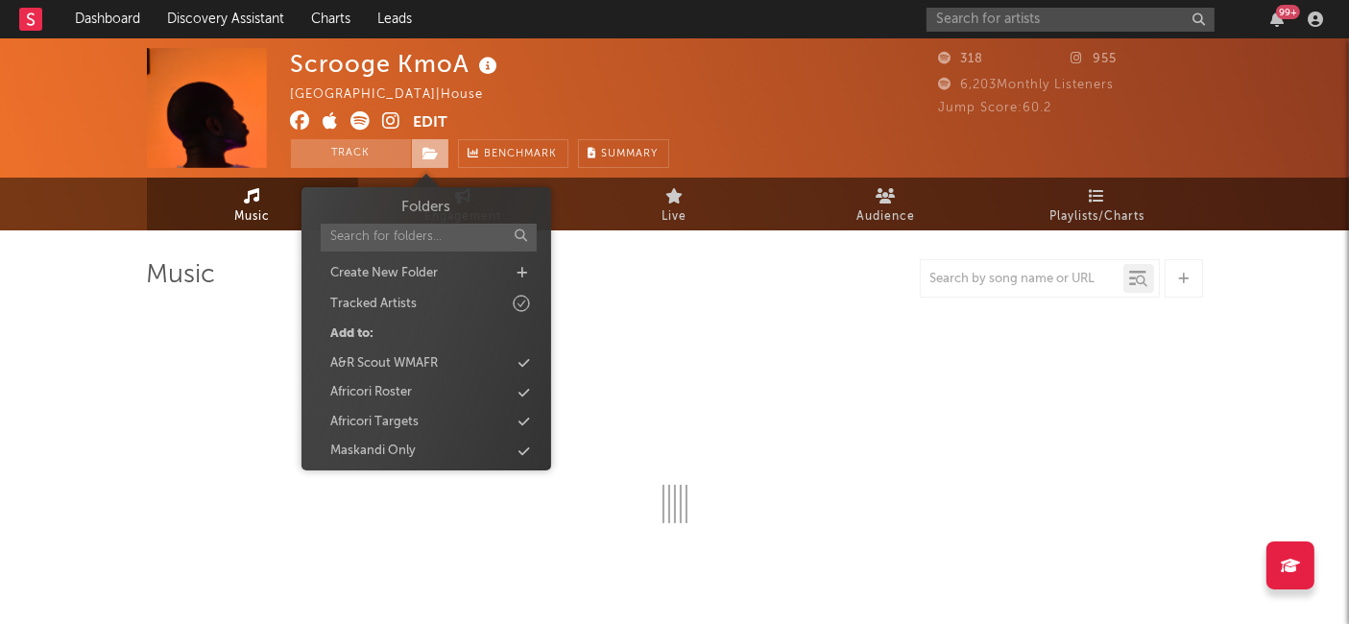
click at [425, 158] on icon at bounding box center [431, 153] width 16 height 13
select select "1w"
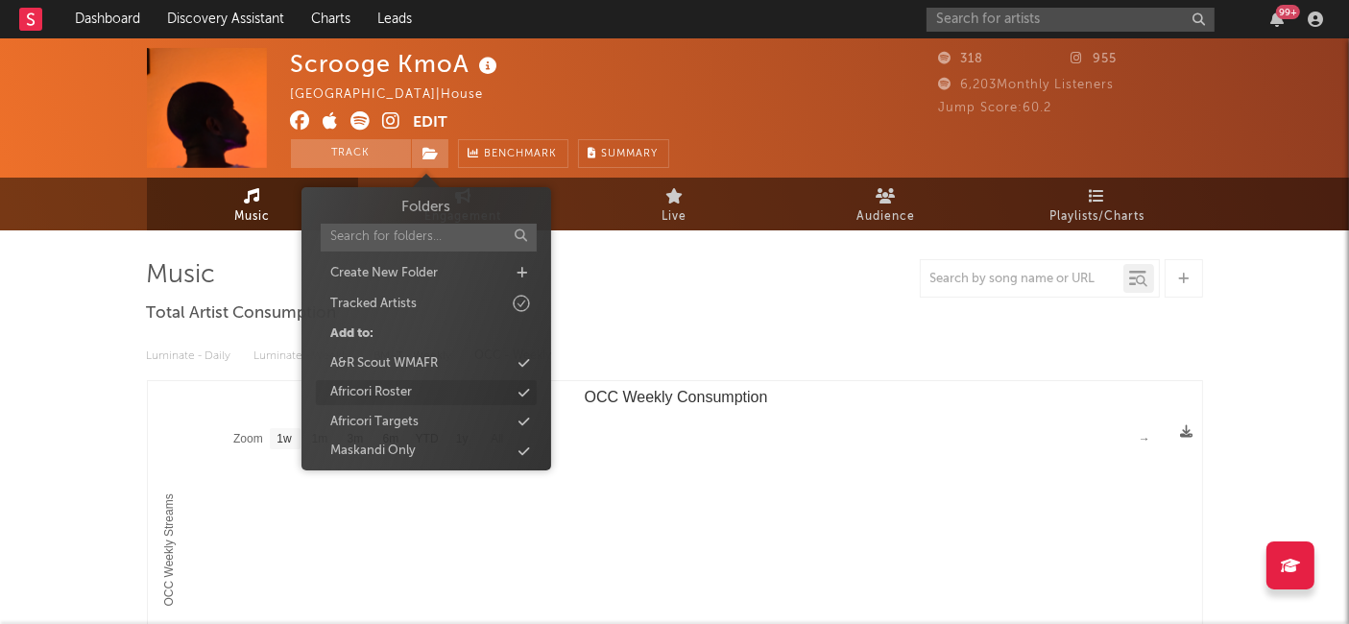
click at [405, 387] on div "Africori Roster" at bounding box center [371, 392] width 82 height 19
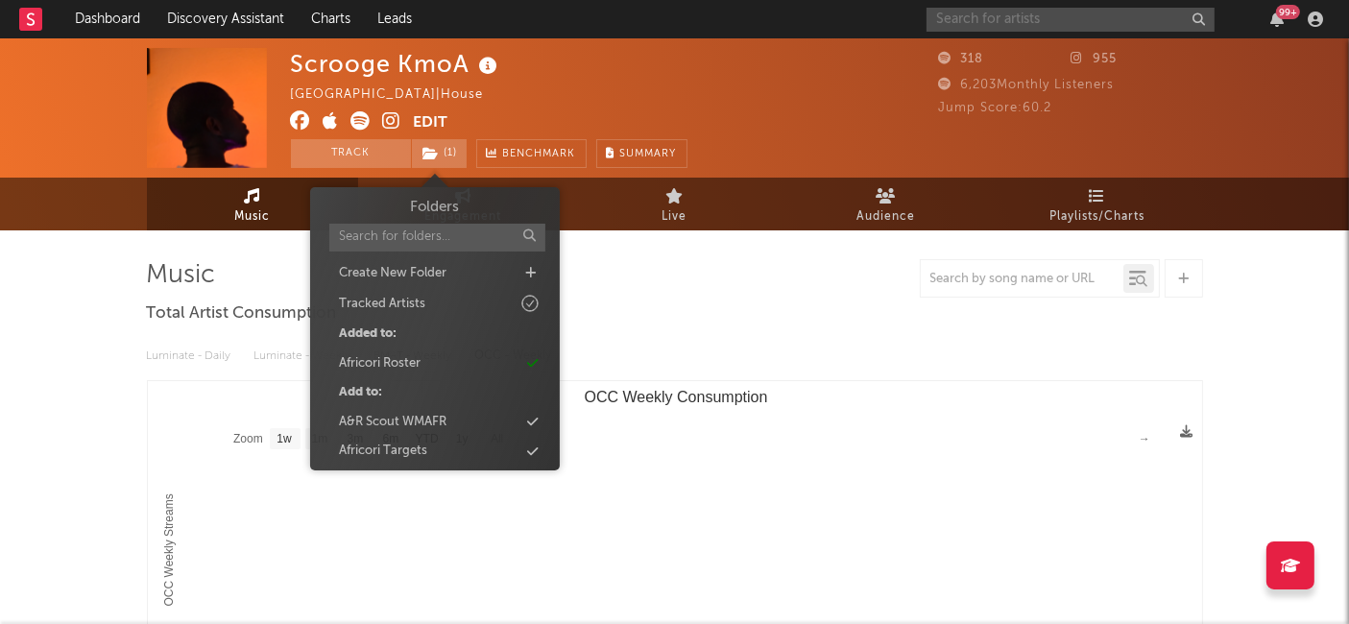
click at [946, 16] on input "text" at bounding box center [1070, 20] width 288 height 24
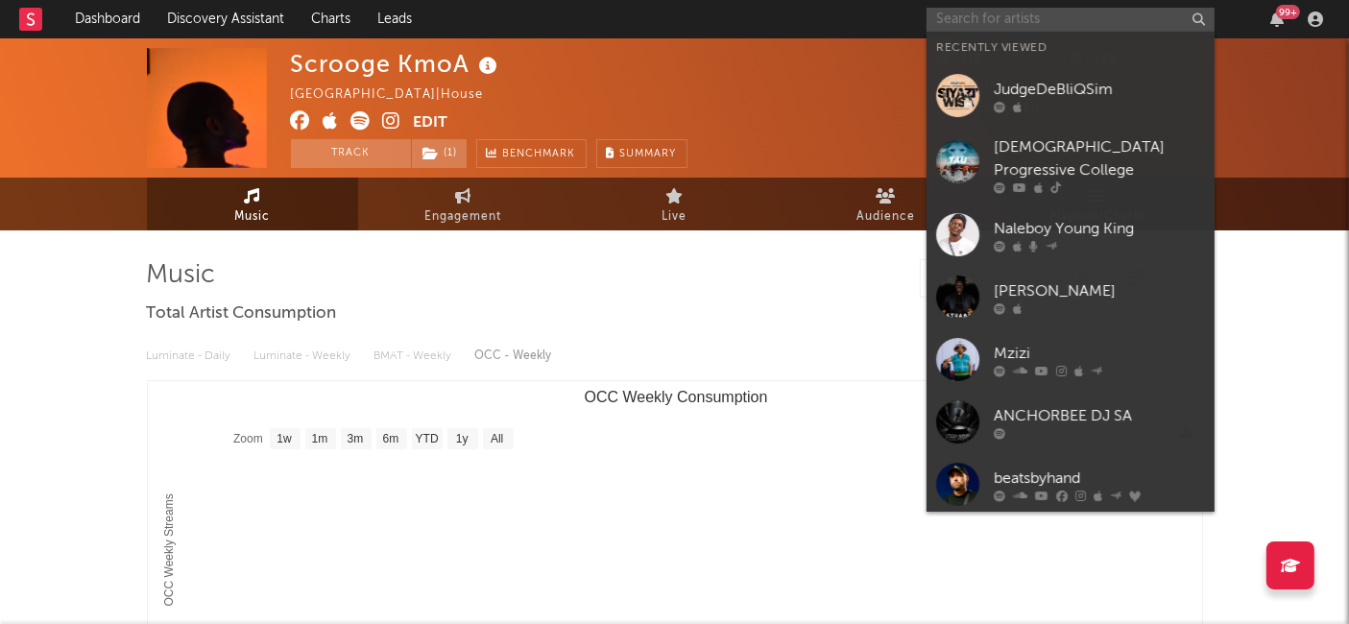
paste input "Diamond Jimma"
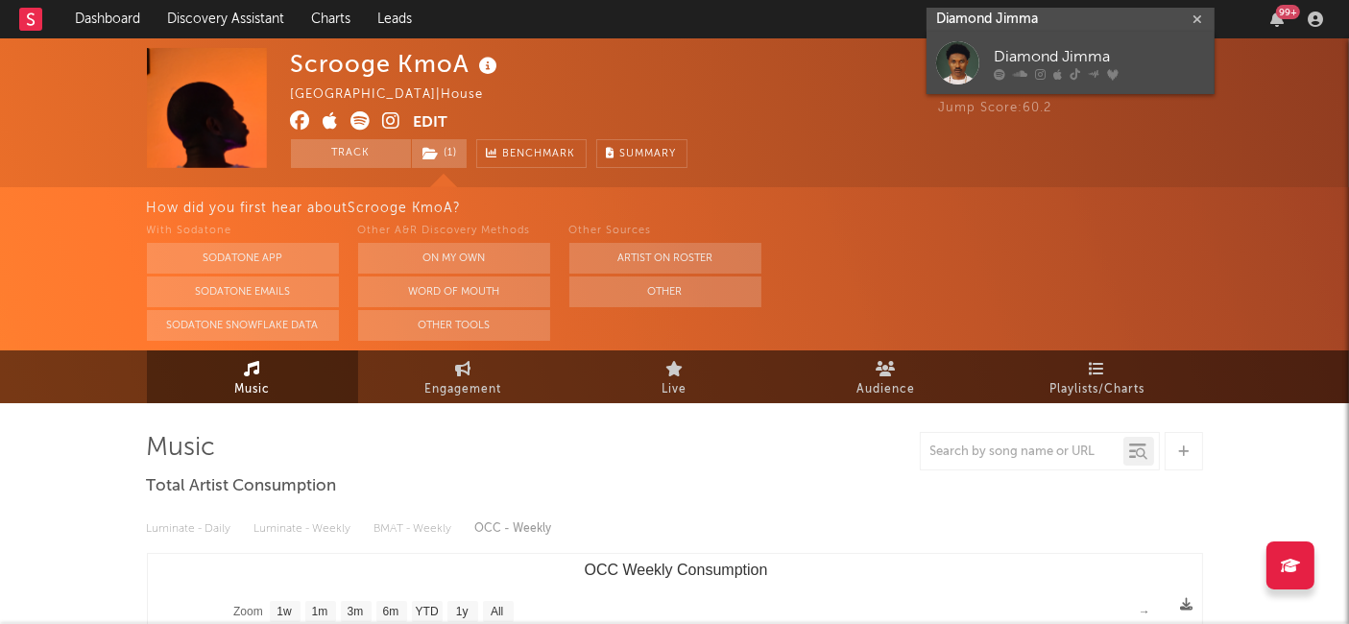
type input "Diamond Jimma"
click at [1063, 59] on div "Diamond Jimma" at bounding box center [1099, 57] width 211 height 23
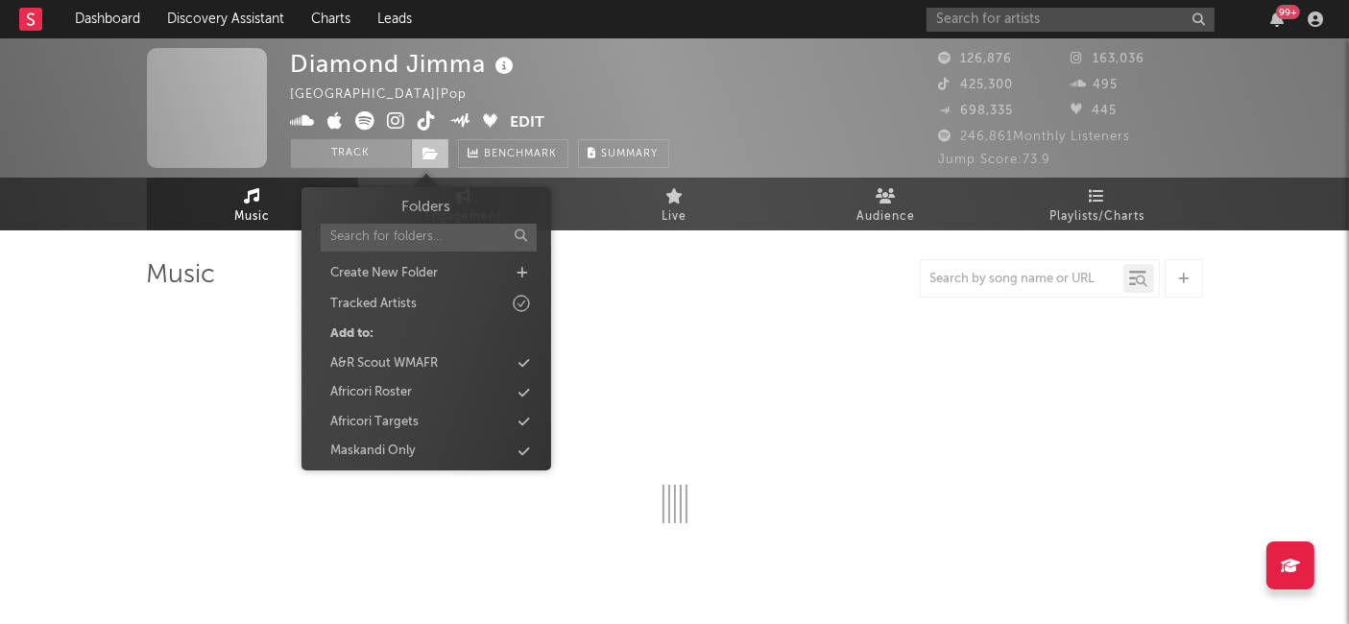
click at [433, 157] on icon at bounding box center [431, 153] width 16 height 13
click at [417, 391] on div "Africori Roster" at bounding box center [426, 392] width 221 height 25
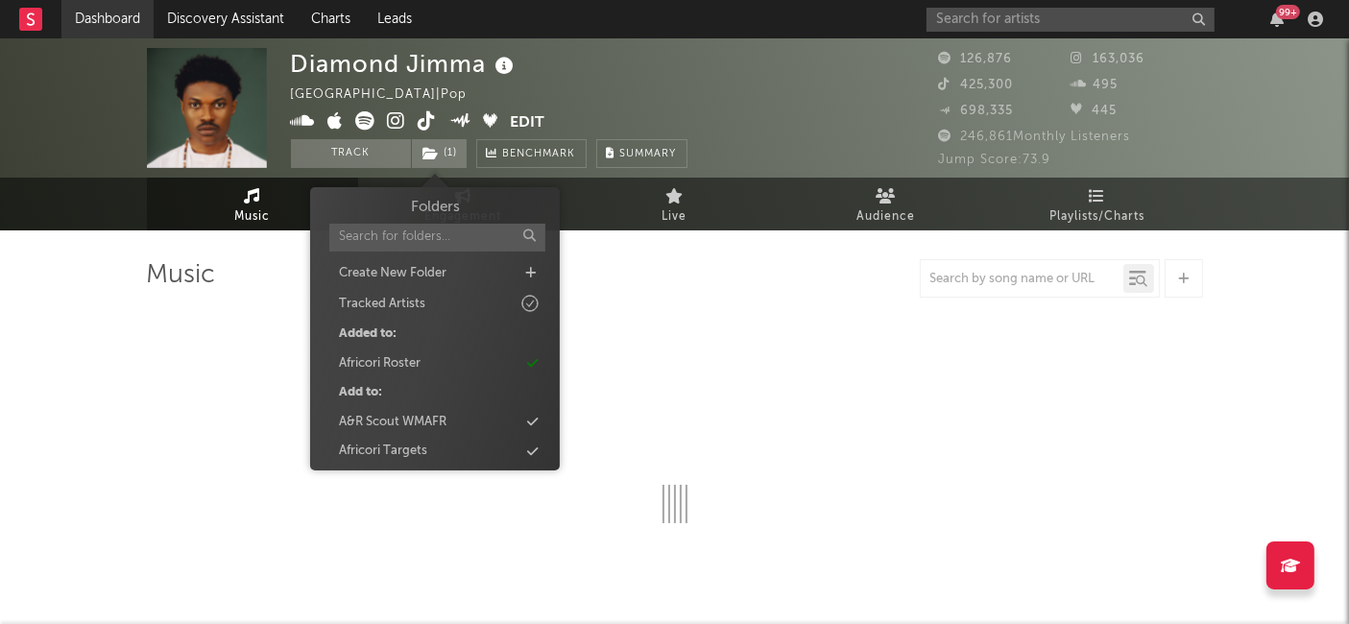
select select "6m"
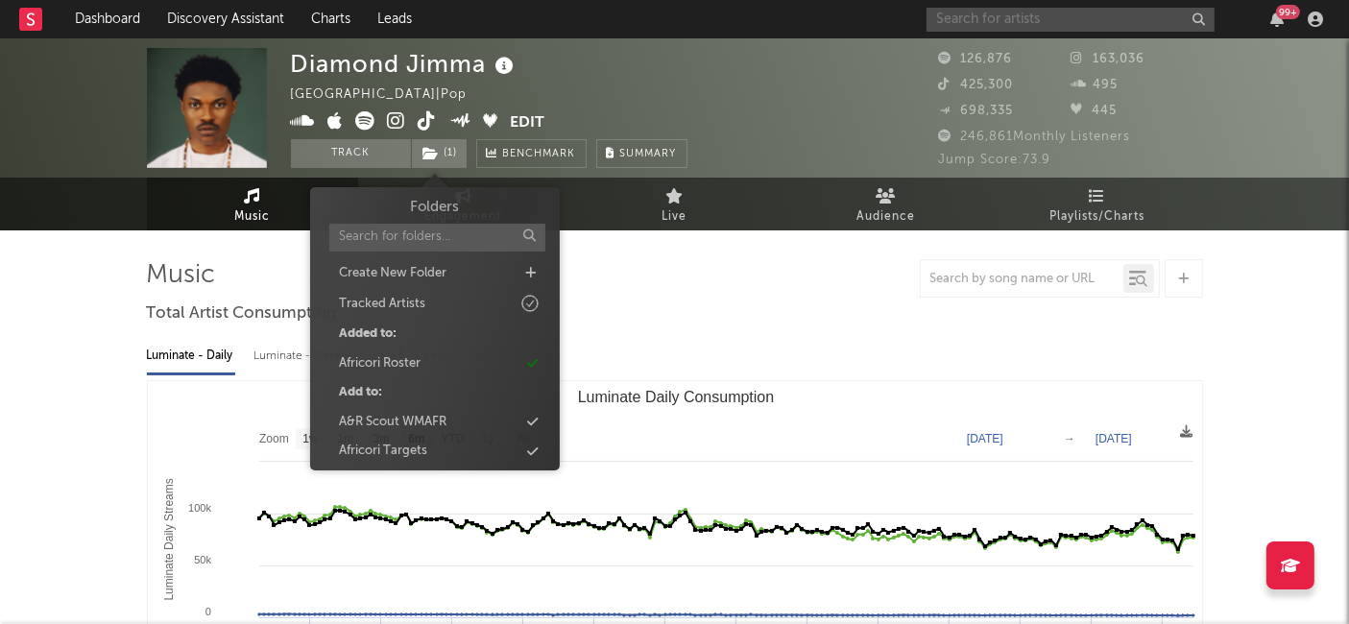
click at [957, 16] on input "text" at bounding box center [1070, 20] width 288 height 24
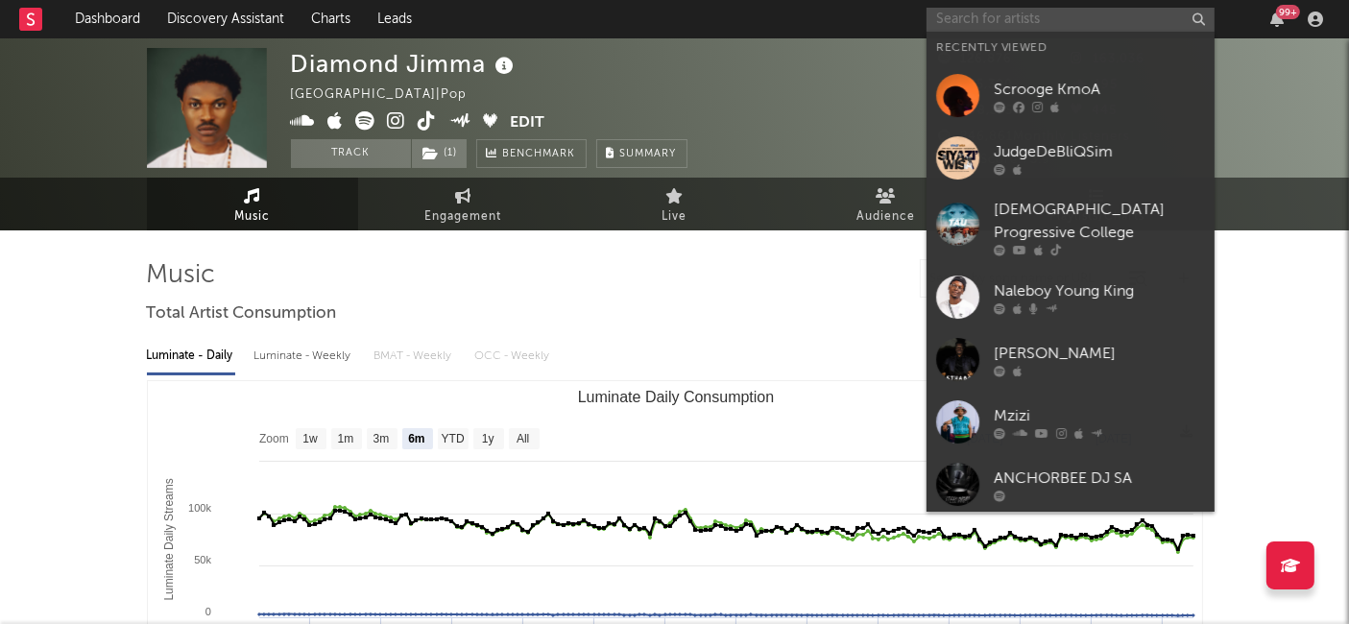
paste input "Shwi Mantombazane"
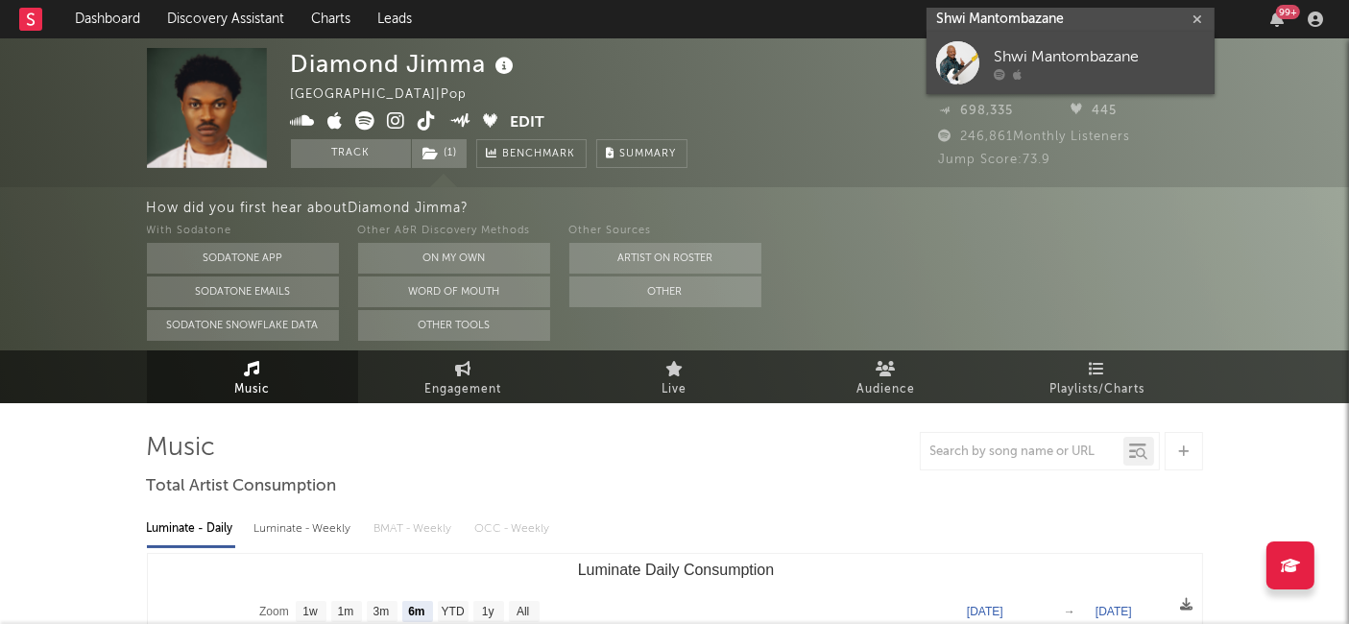
type input "Shwi Mantombazane"
click at [1023, 61] on div "Shwi Mantombazane" at bounding box center [1099, 57] width 211 height 23
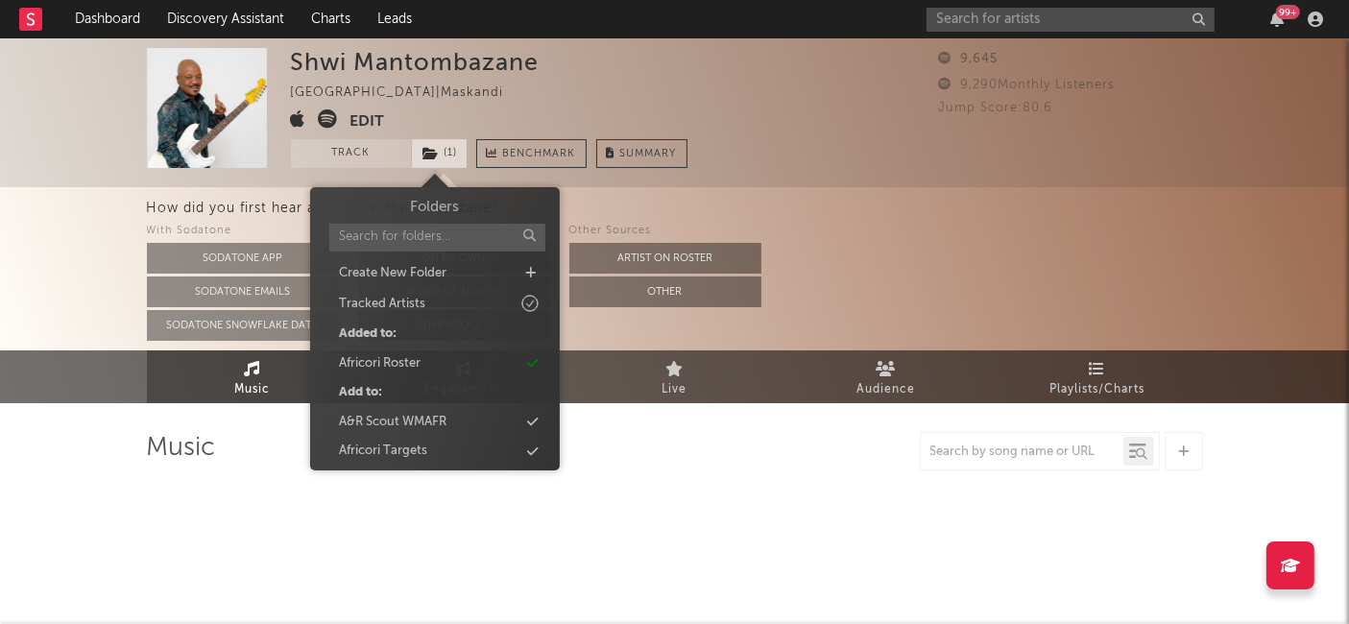
click at [445, 158] on span "( 1 )" at bounding box center [439, 153] width 57 height 29
select select "1w"
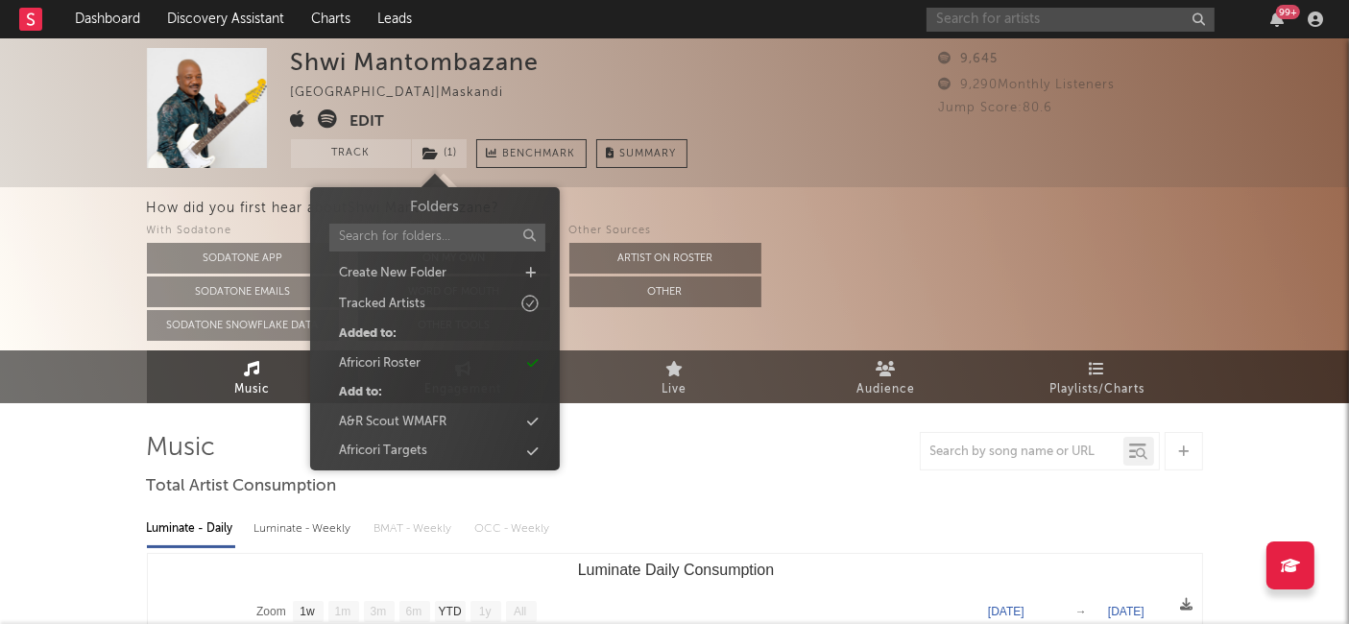
click at [976, 23] on input "text" at bounding box center [1070, 20] width 288 height 24
paste input "Kyotic"
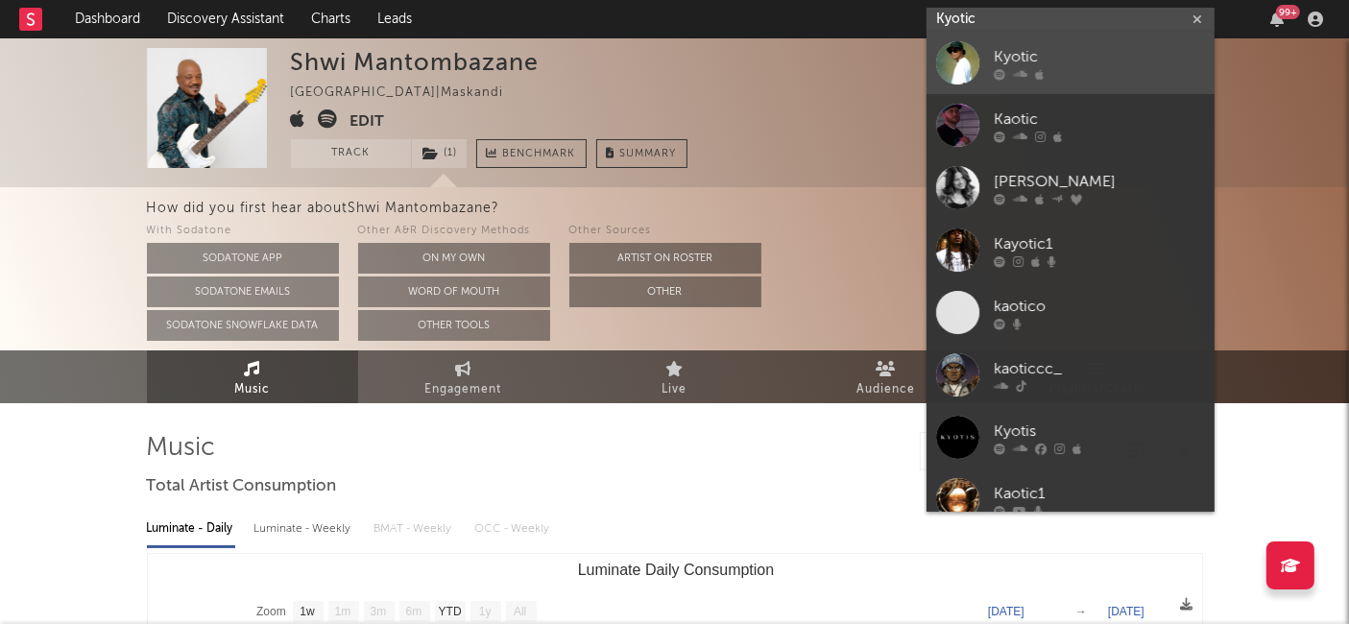
type input "Kyotic"
click at [1008, 80] on div at bounding box center [1099, 75] width 211 height 12
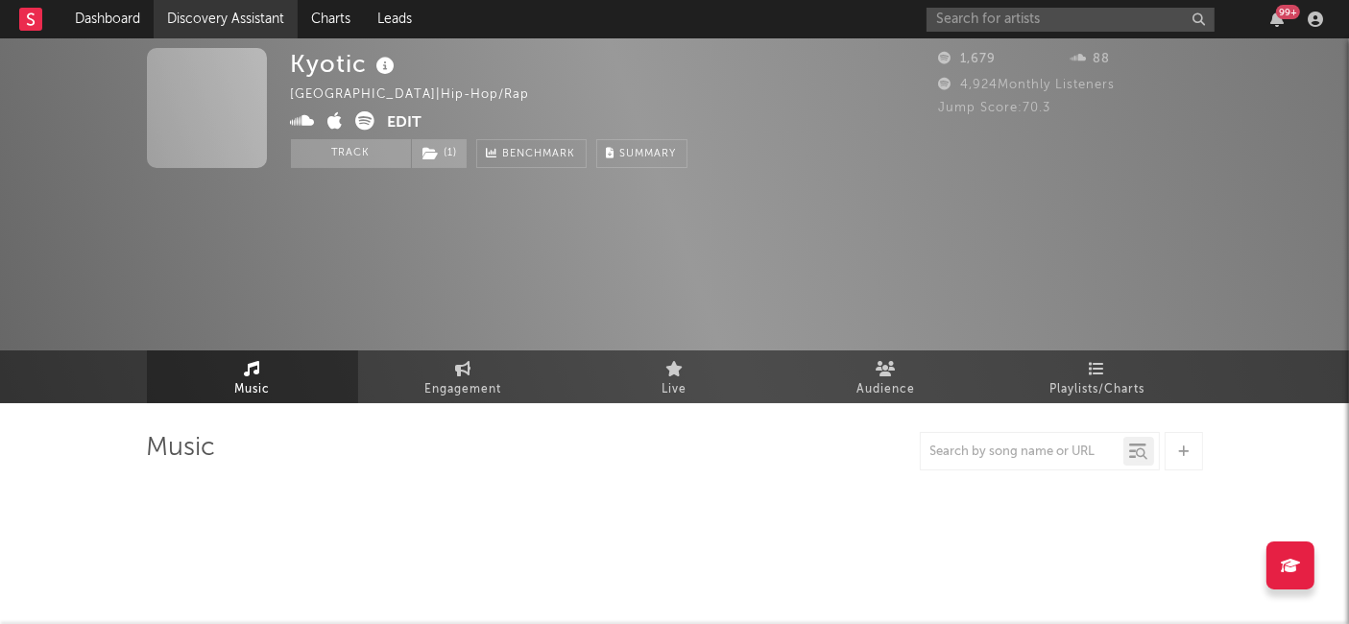
select select "1w"
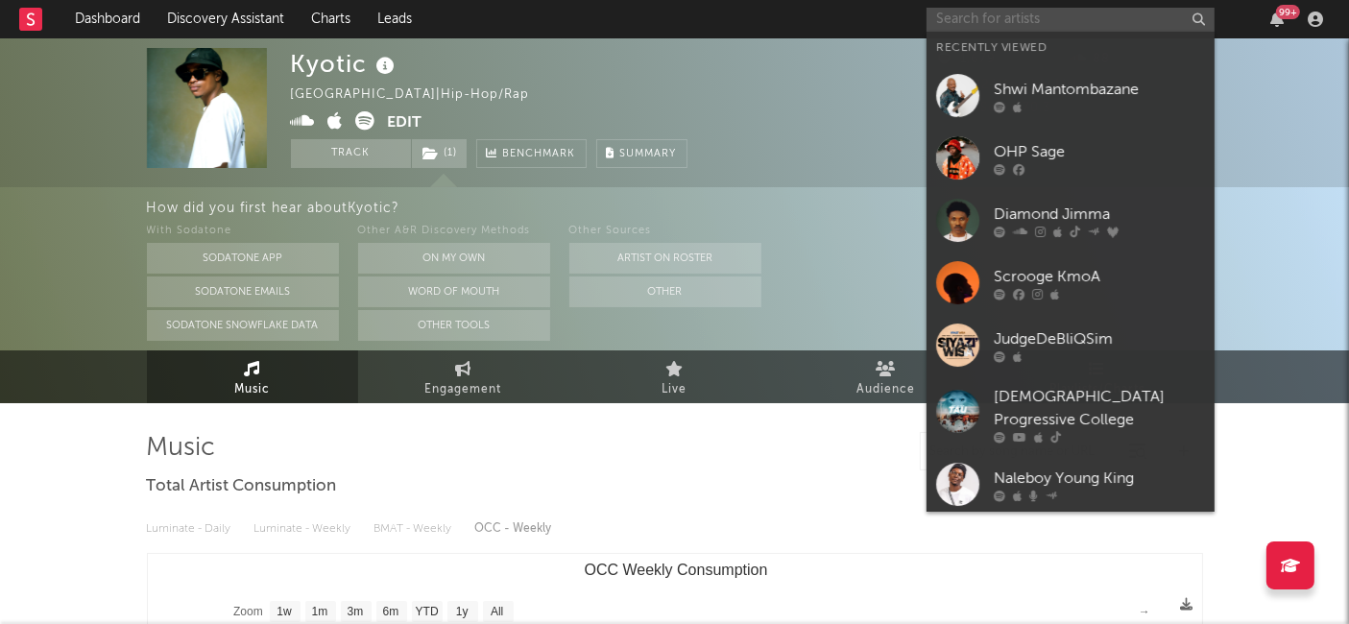
click at [992, 12] on input "text" at bounding box center [1070, 20] width 288 height 24
paste input "Cy."
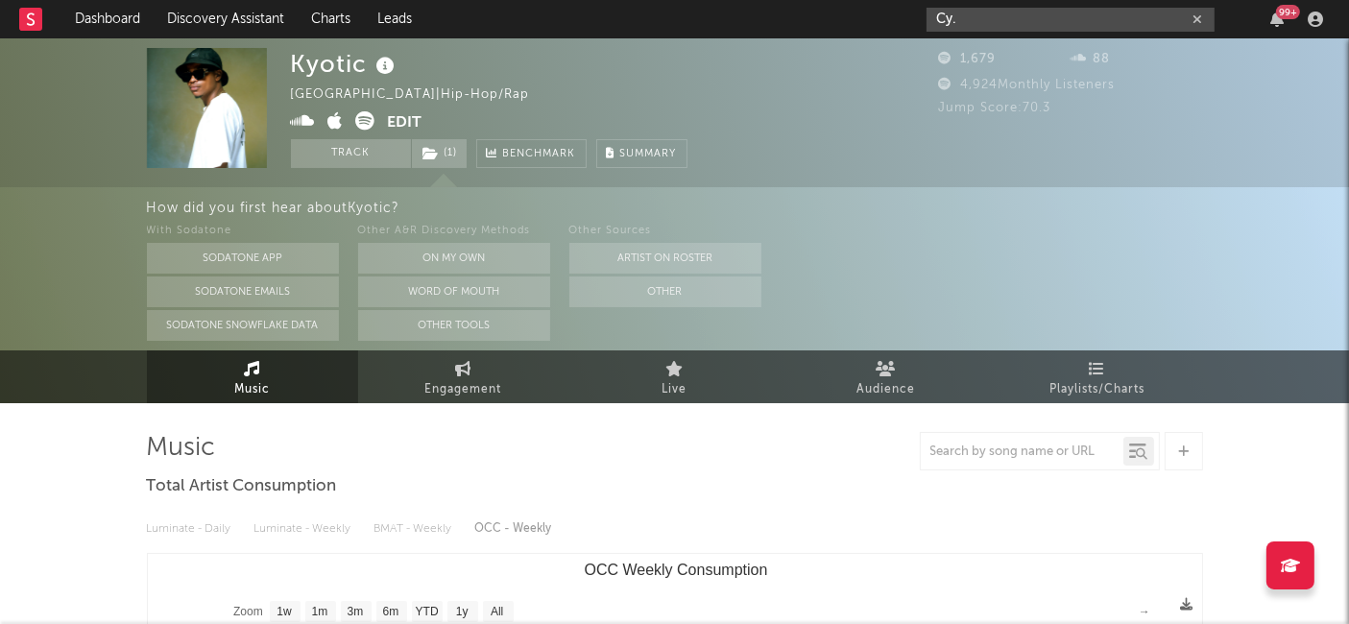
drag, startPoint x: 986, startPoint y: 20, endPoint x: 906, endPoint y: 22, distance: 79.7
click at [906, 22] on nav "Dashboard Discovery Assistant Charts Leads Cy. 99 +" at bounding box center [674, 19] width 1349 height 38
paste input "Senzo02"
type input "Senzo02"
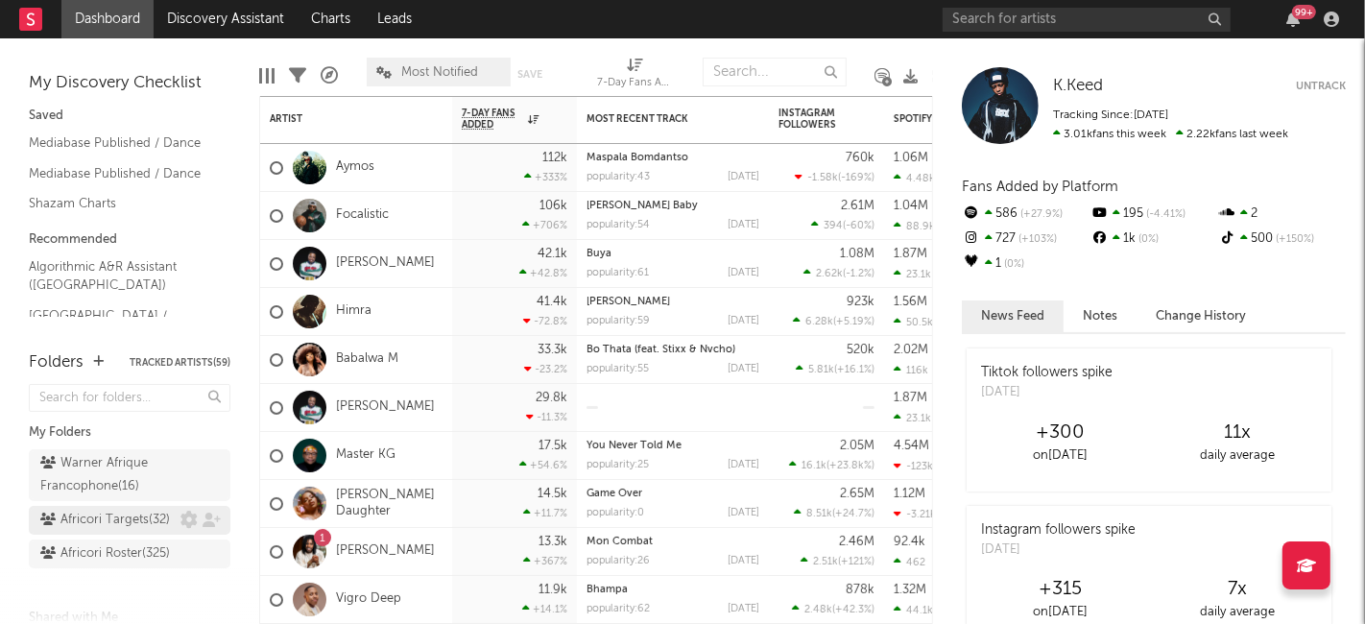
click at [108, 531] on div "Africori Targets ( 32 )" at bounding box center [105, 520] width 130 height 23
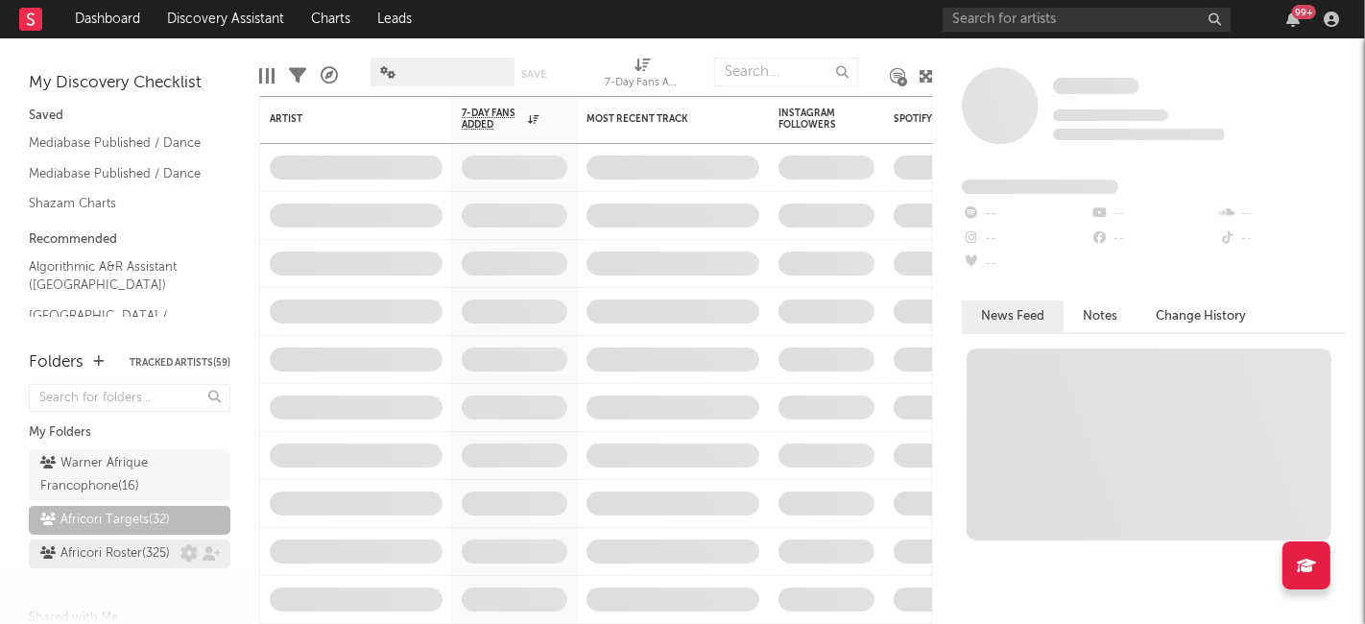
click at [112, 565] on div "Africori Roster ( 325 )" at bounding box center [105, 553] width 130 height 23
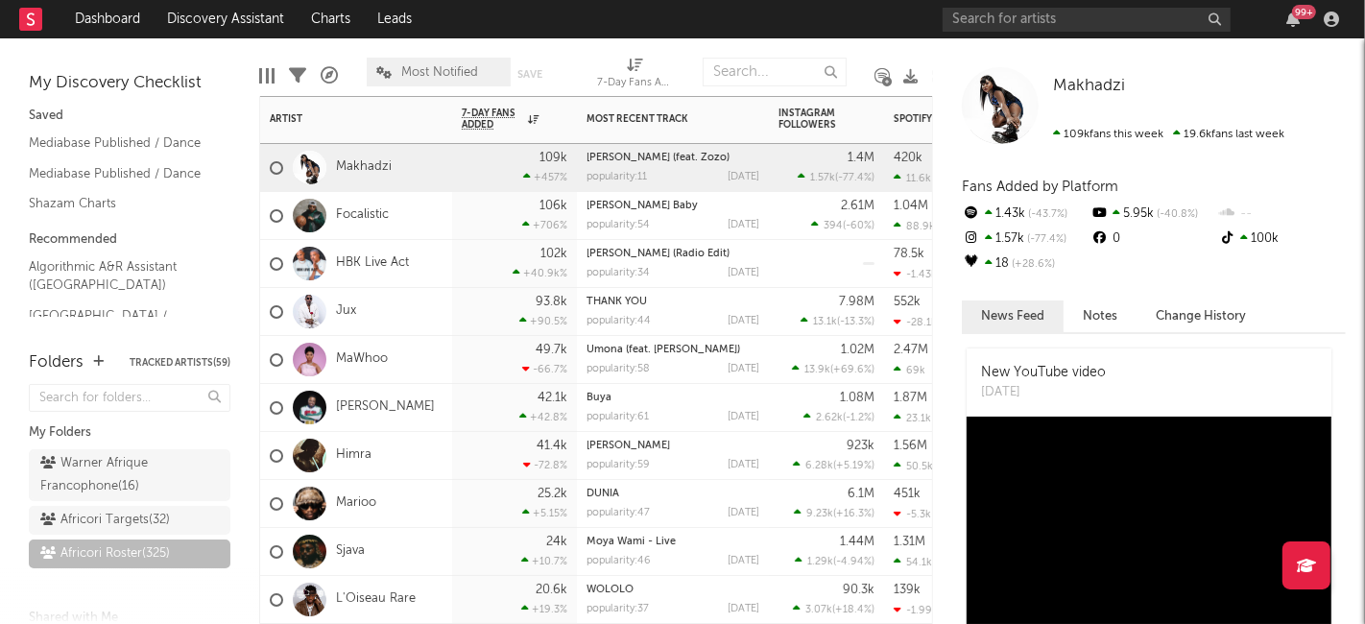
click at [425, 216] on div "Focalistic" at bounding box center [356, 216] width 192 height 48
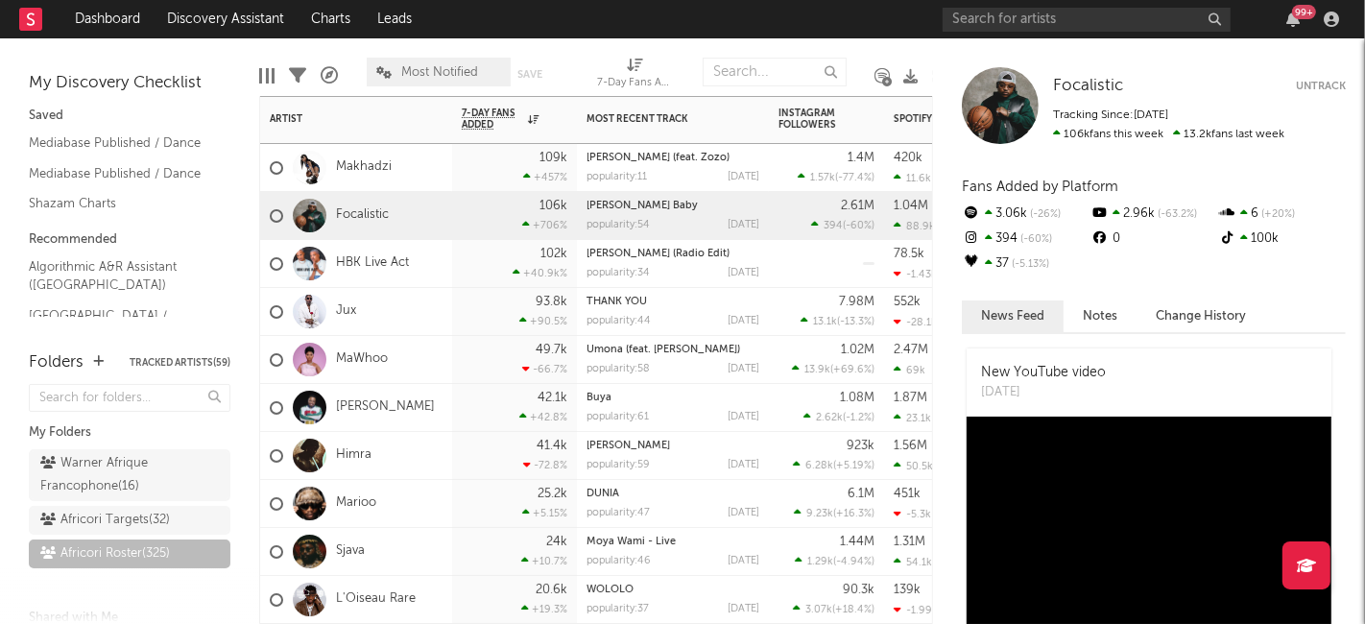
click at [424, 276] on div "HBK Live Act" at bounding box center [356, 264] width 192 height 48
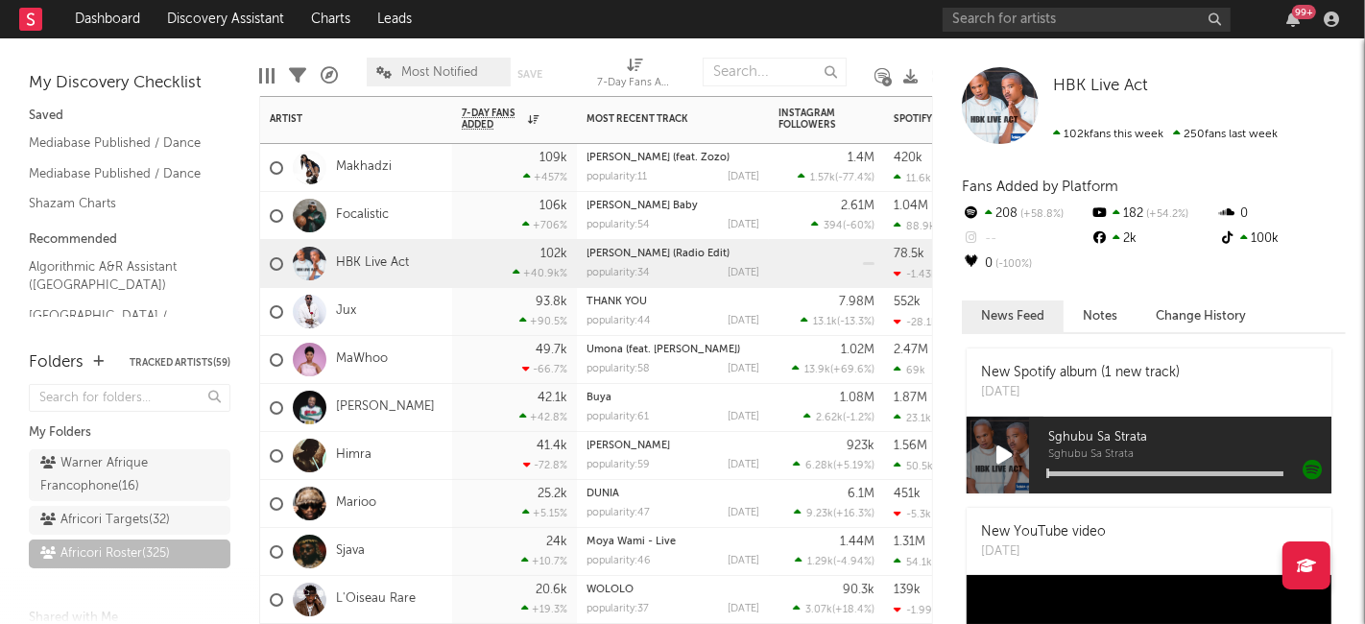
click at [400, 321] on div "Jux" at bounding box center [356, 312] width 192 height 48
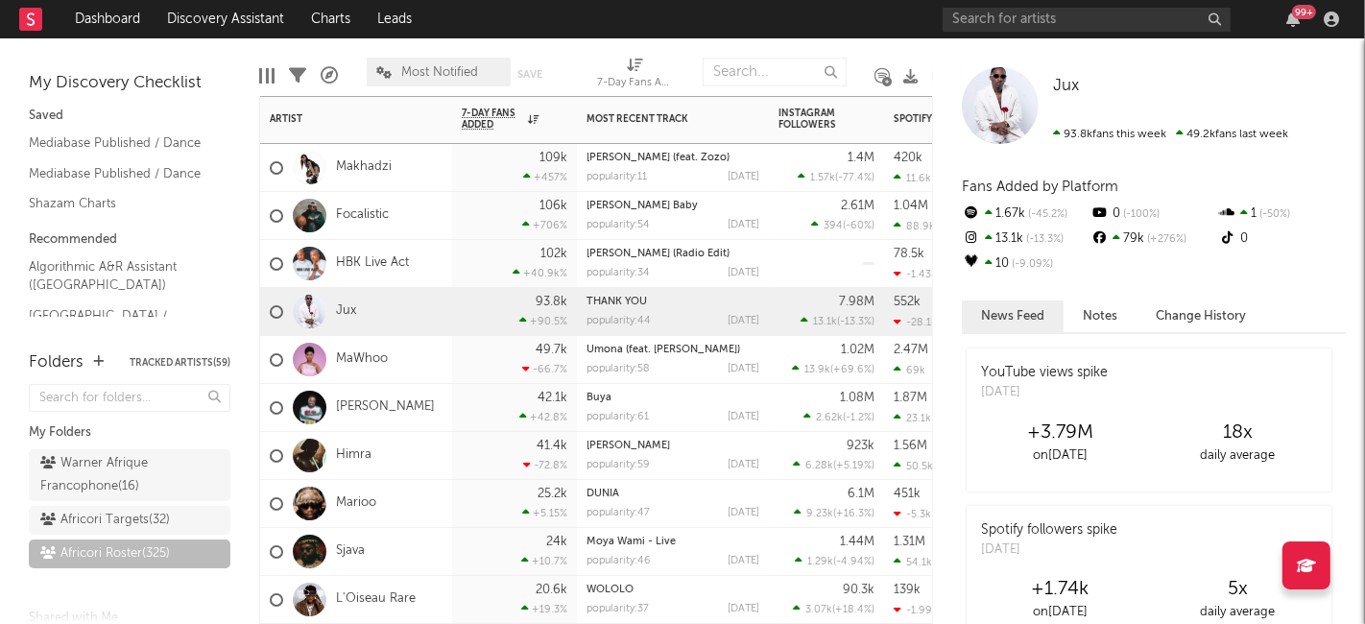
click at [433, 366] on div "MaWhoo" at bounding box center [356, 360] width 192 height 48
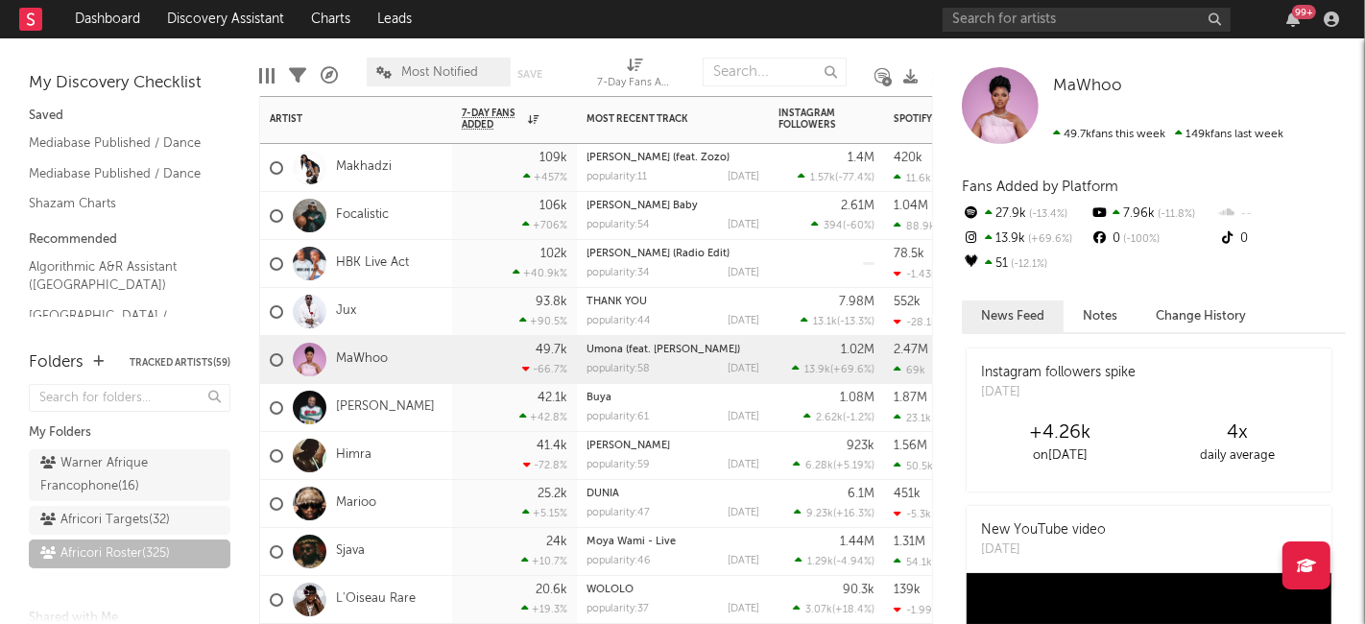
click at [424, 491] on div "Marioo" at bounding box center [356, 504] width 192 height 48
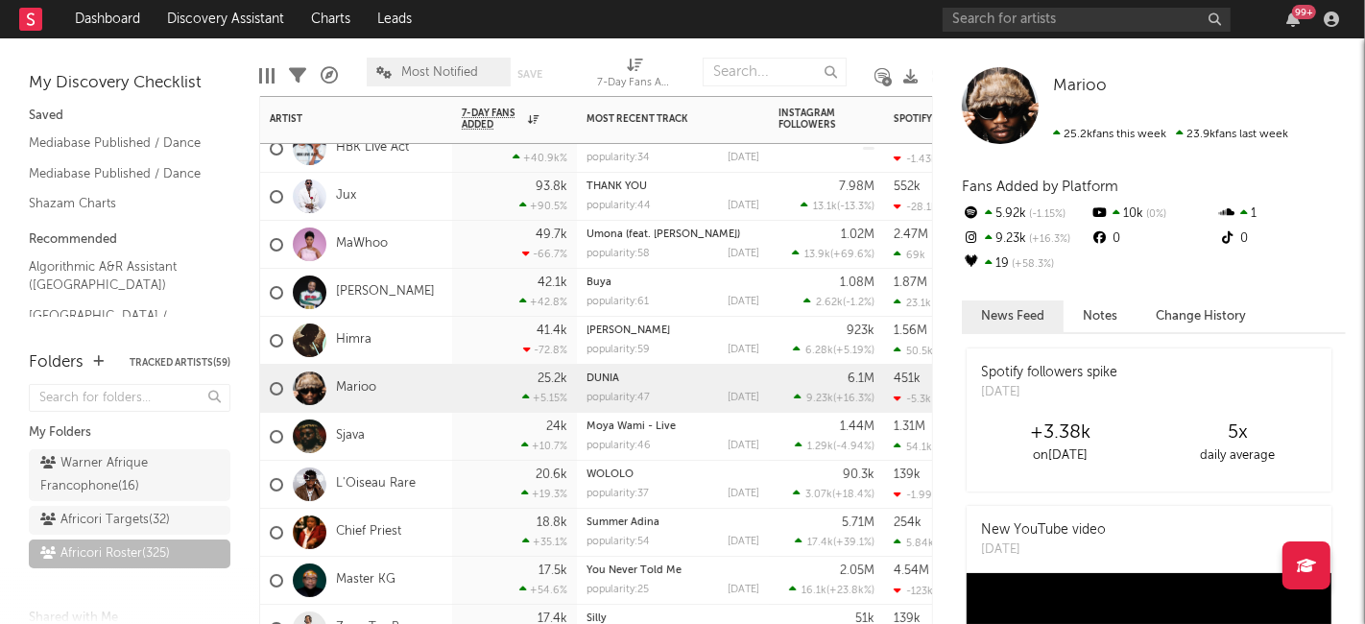
click at [449, 481] on div "L'Oiseau Rare" at bounding box center [356, 485] width 192 height 48
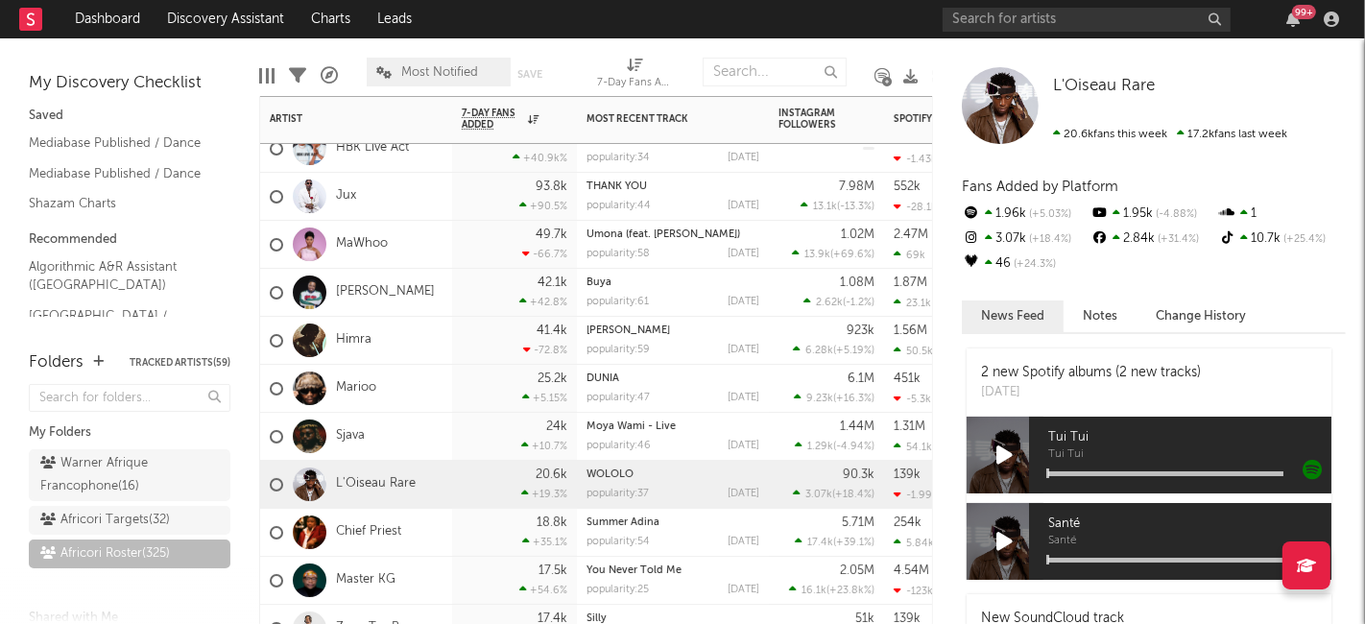
click at [464, 534] on div "18.8k +35.1 %" at bounding box center [515, 532] width 106 height 47
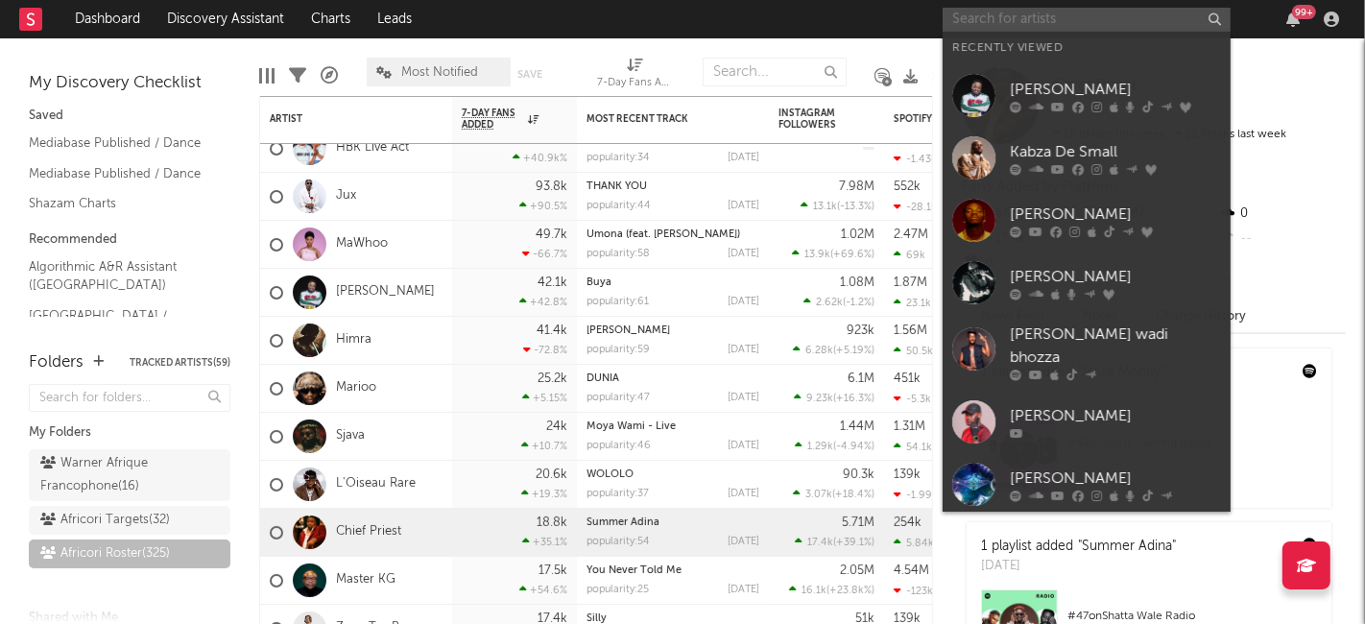
click at [1078, 20] on input "text" at bounding box center [1087, 20] width 288 height 24
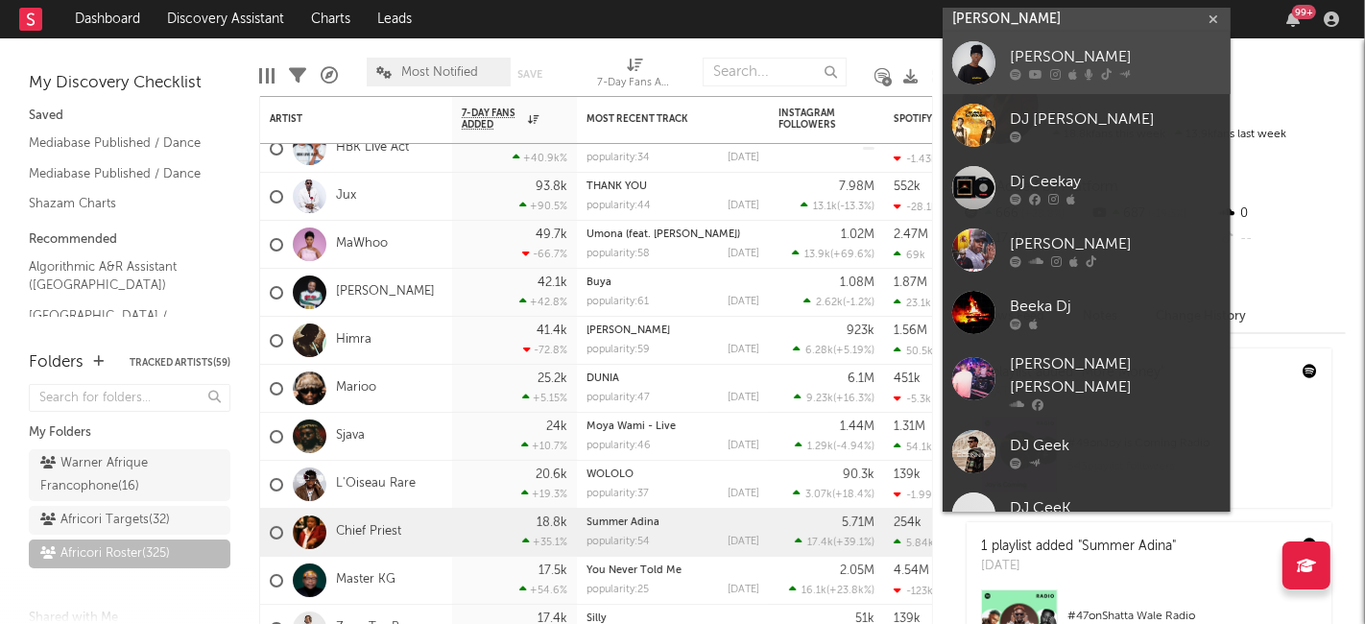
type input "[PERSON_NAME]"
click at [1064, 53] on div "[PERSON_NAME]" at bounding box center [1115, 57] width 211 height 23
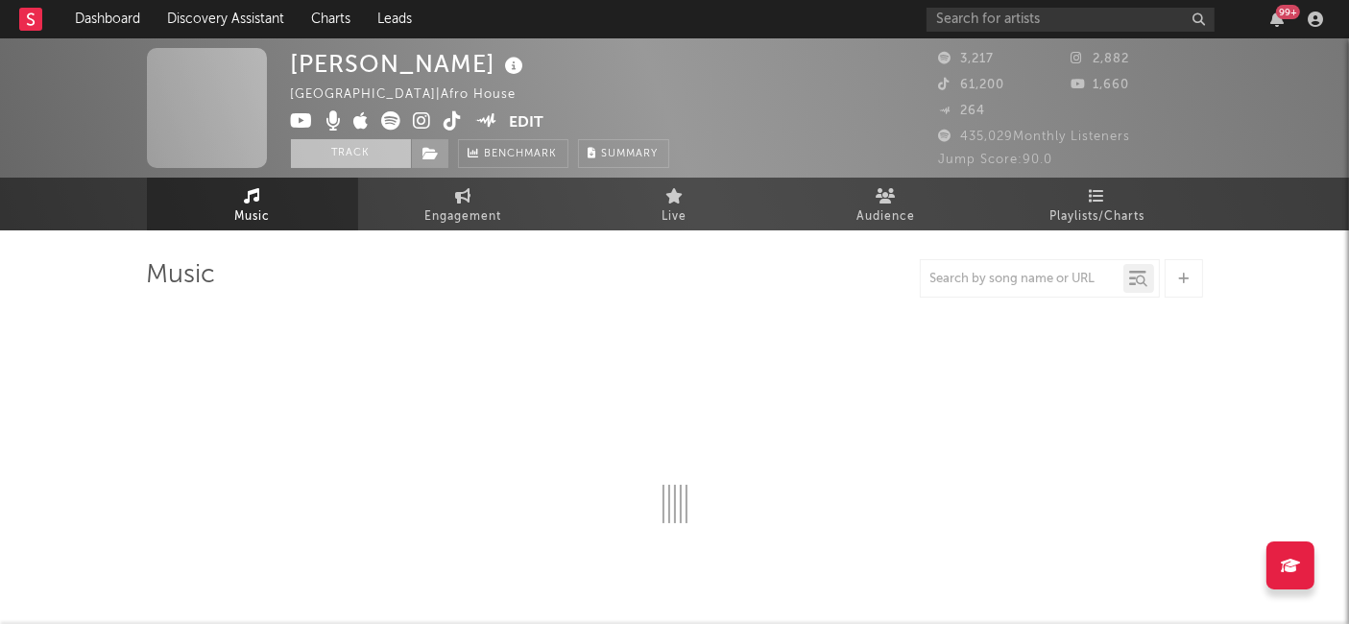
click at [378, 156] on button "Track" at bounding box center [351, 153] width 120 height 29
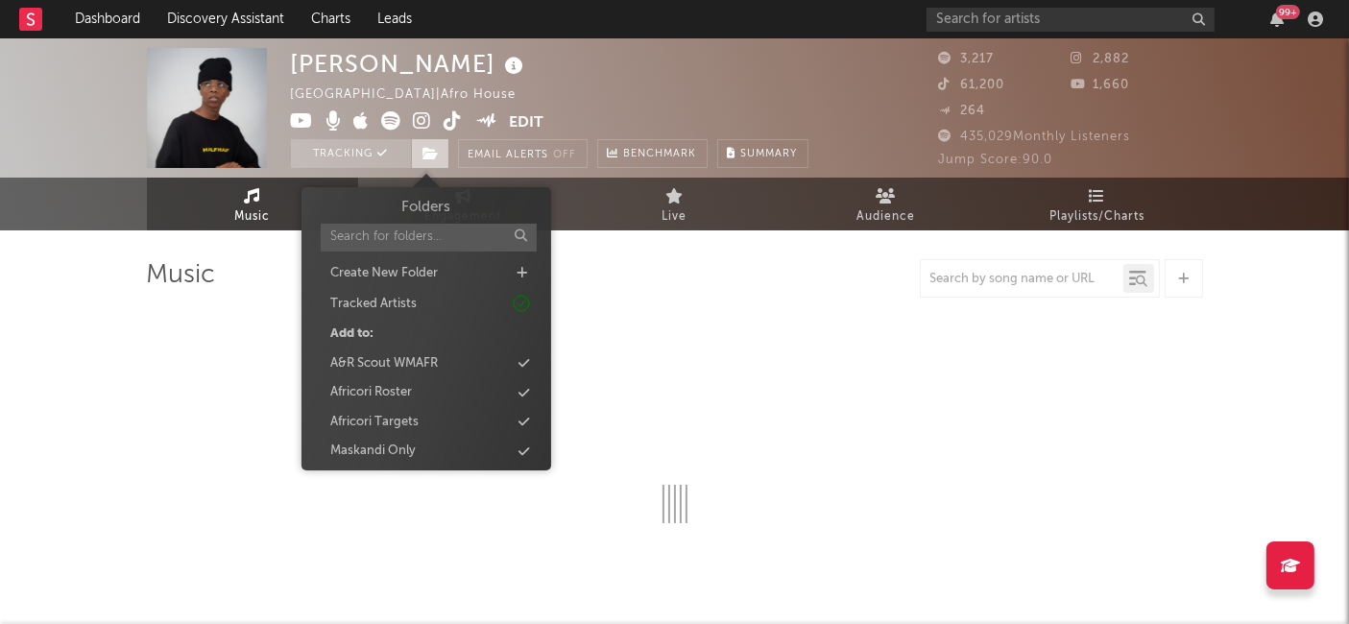
click at [427, 157] on icon at bounding box center [431, 153] width 16 height 13
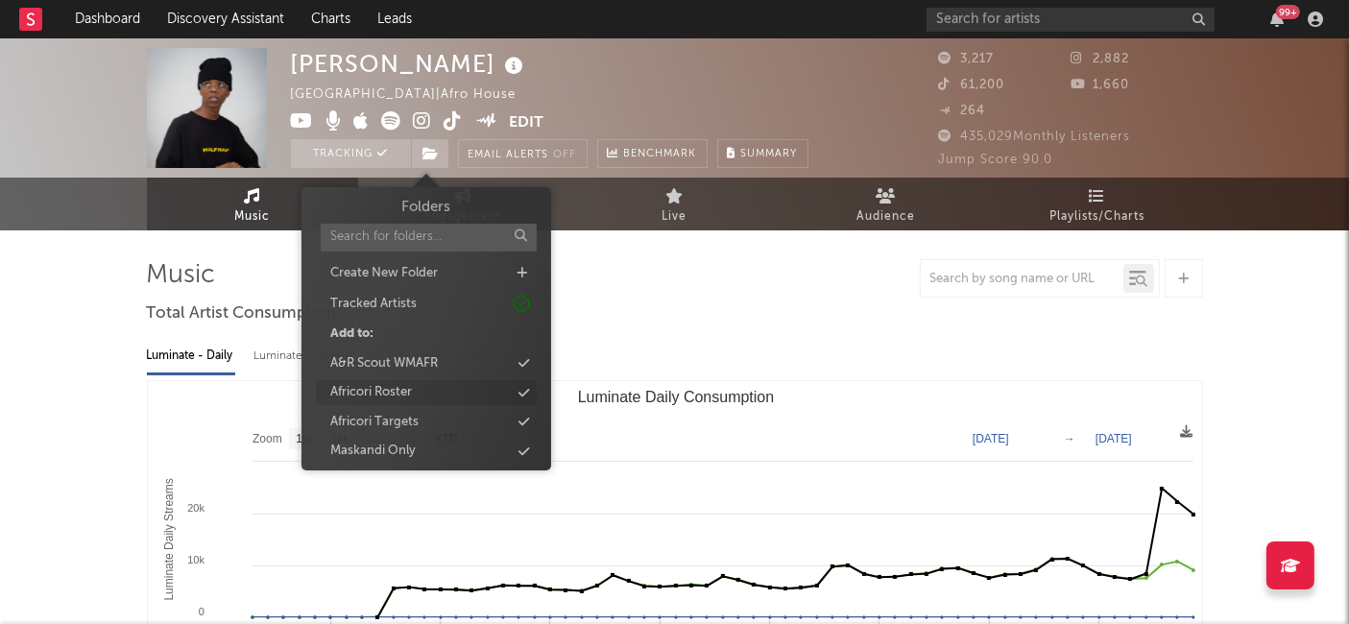
click at [481, 393] on div "Africori Roster" at bounding box center [426, 392] width 221 height 25
select select "1w"
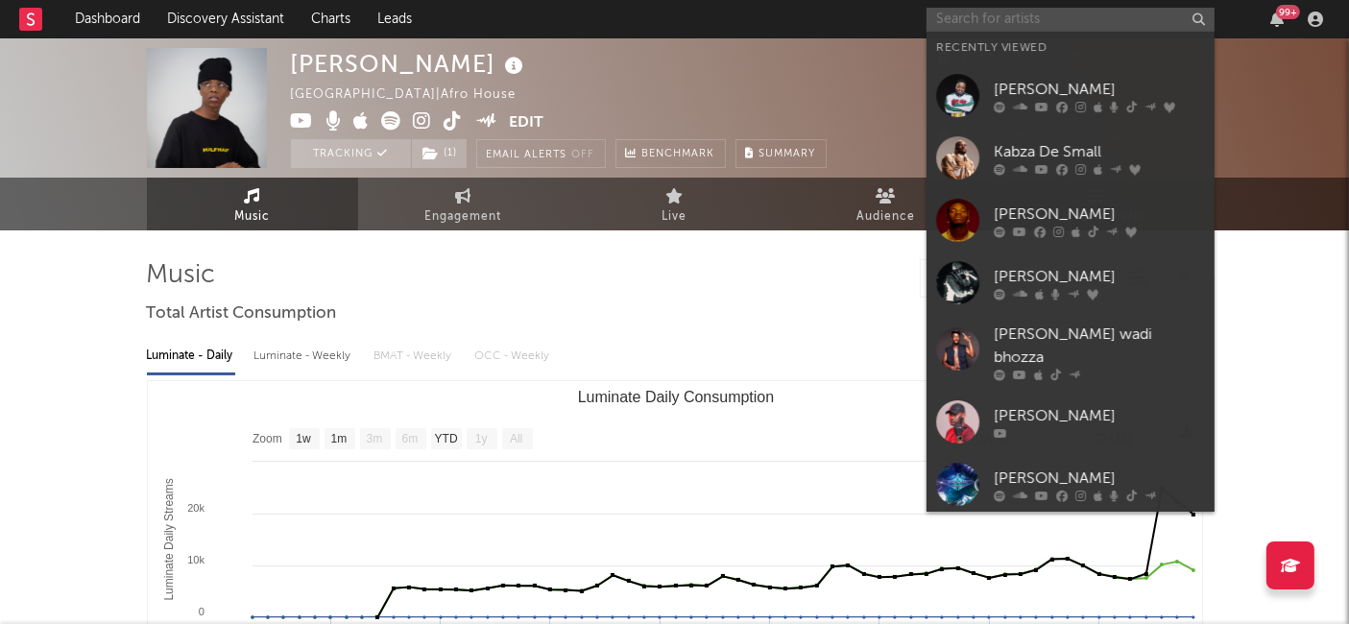
click at [1021, 23] on input "text" at bounding box center [1070, 20] width 288 height 24
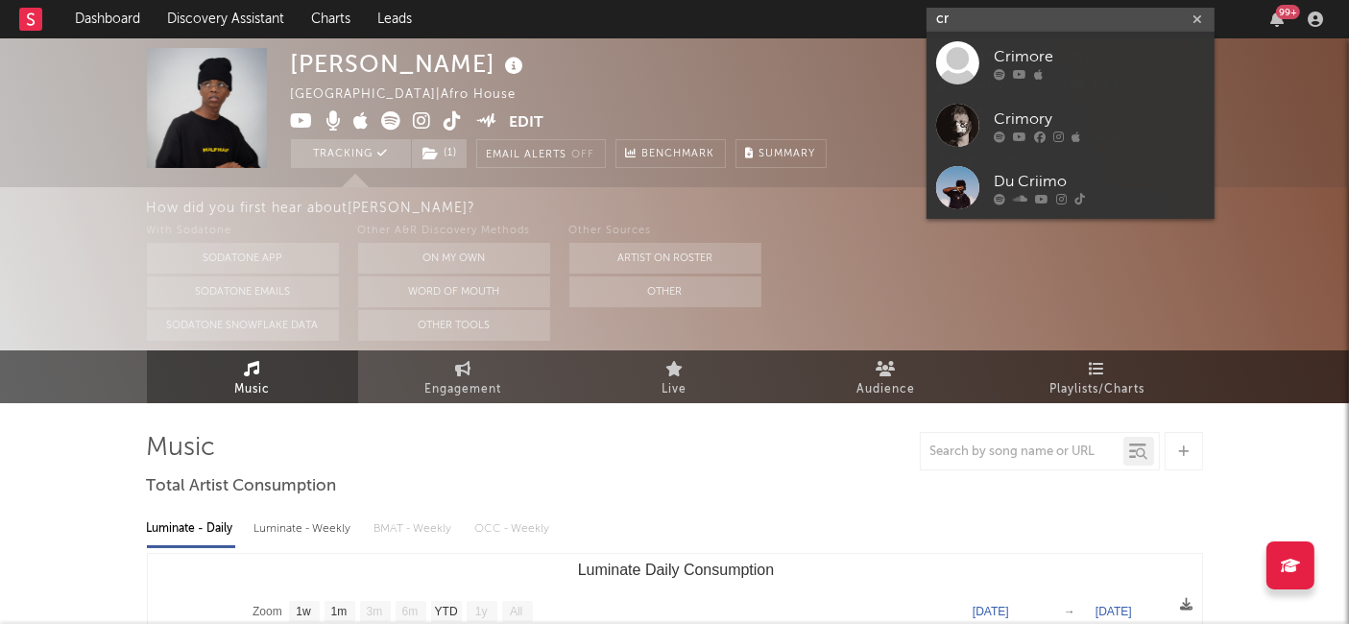
type input "c"
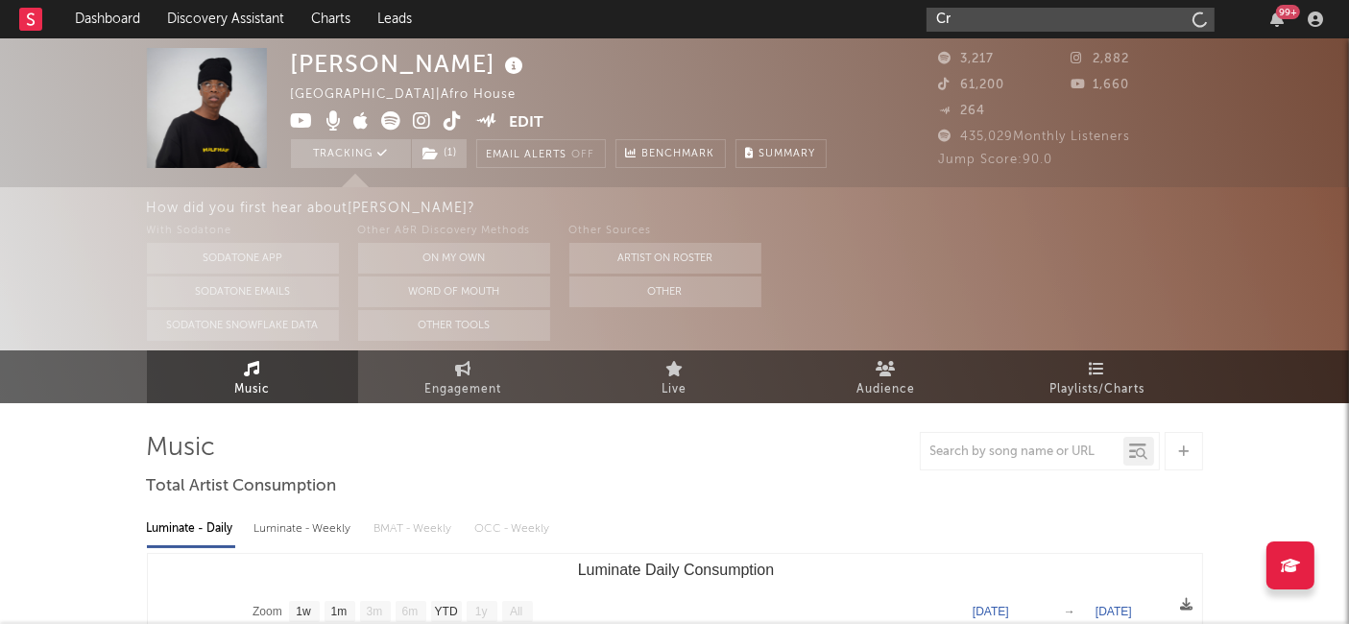
type input "C"
type input "c"
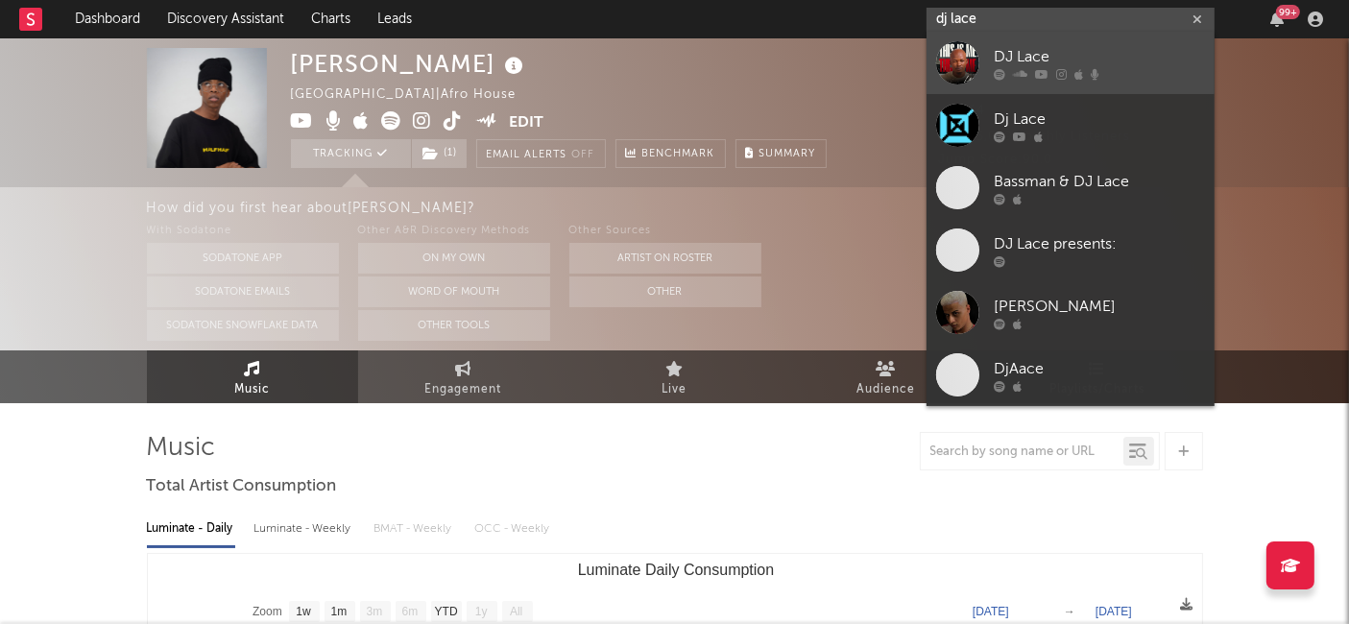
type input "dj lace"
click at [1049, 59] on div "DJ Lace" at bounding box center [1099, 57] width 211 height 23
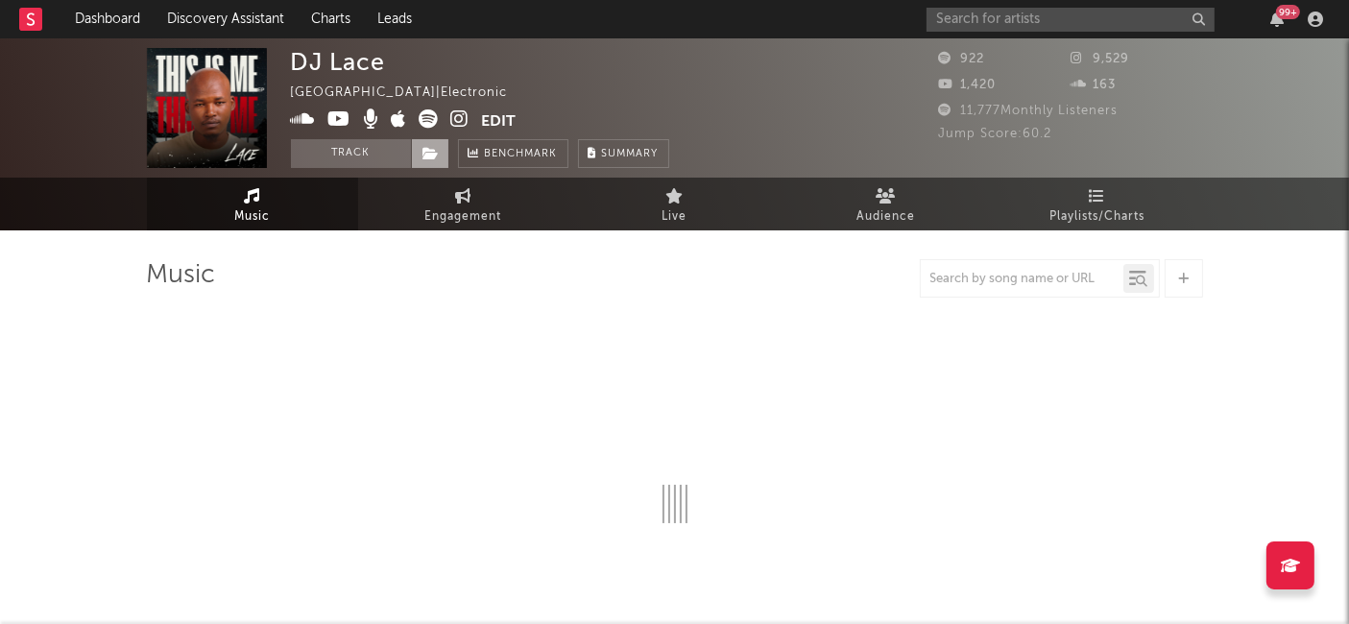
select select "1w"
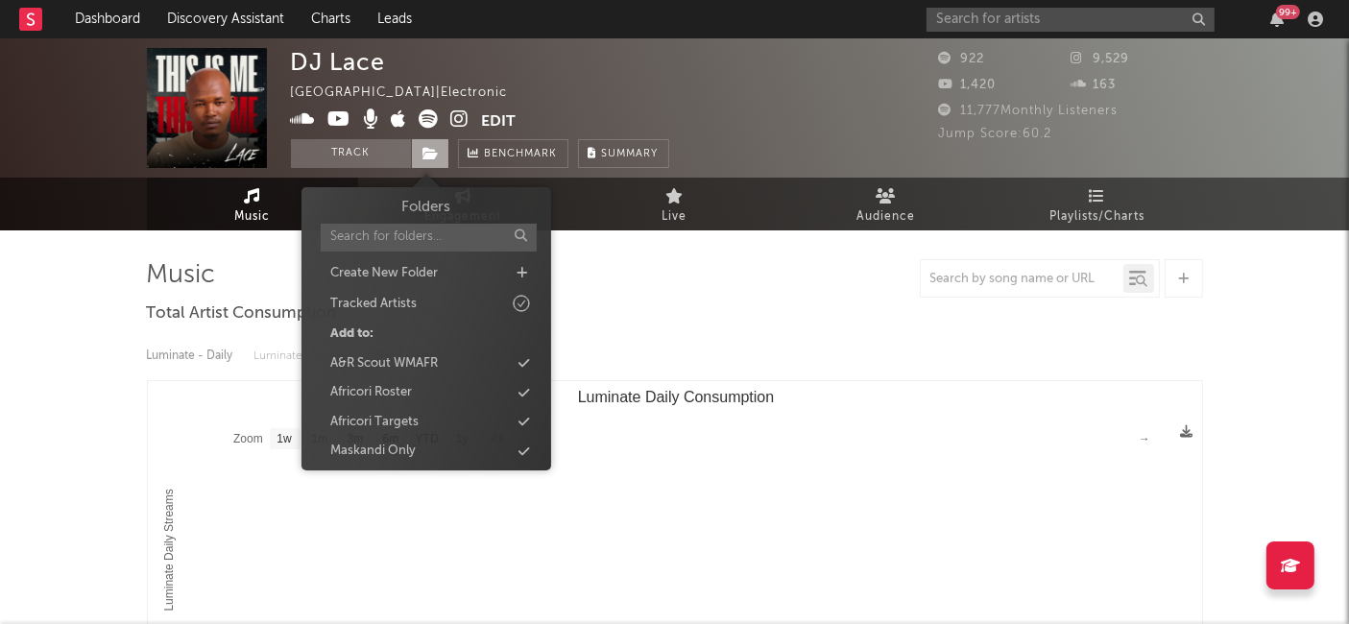
click at [435, 157] on icon at bounding box center [431, 153] width 16 height 13
click at [490, 385] on div "Africori Roster" at bounding box center [426, 392] width 221 height 25
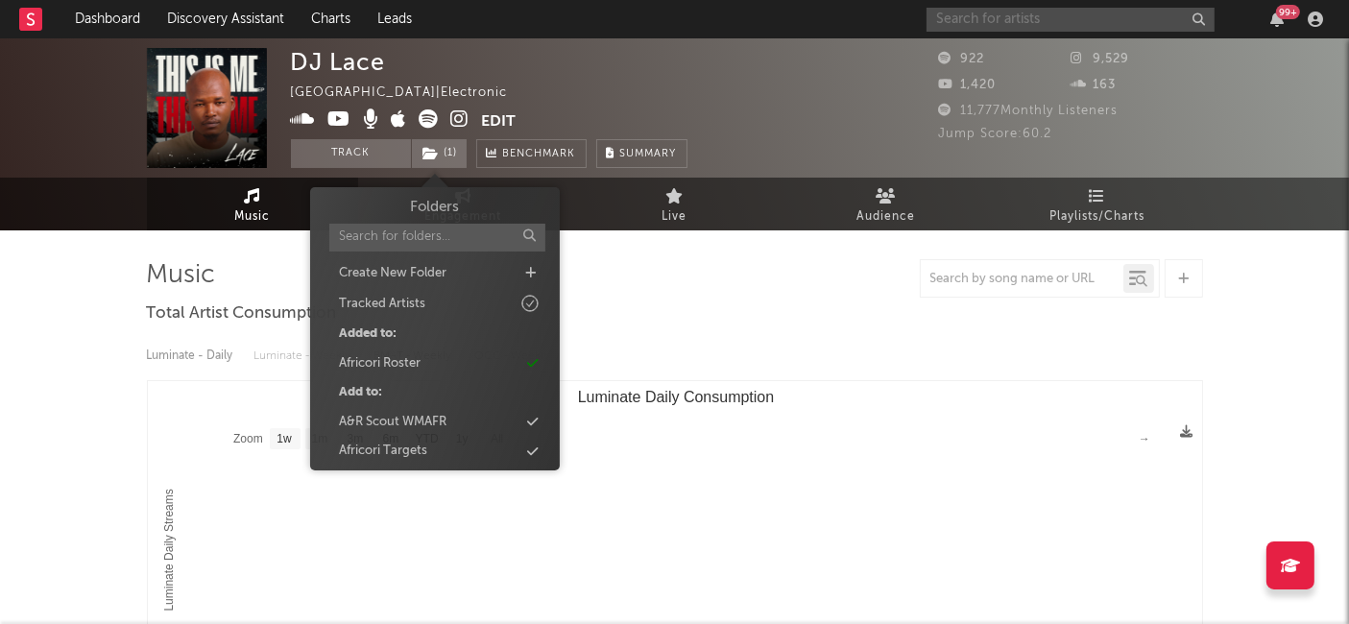
click at [1018, 17] on input "text" at bounding box center [1070, 20] width 288 height 24
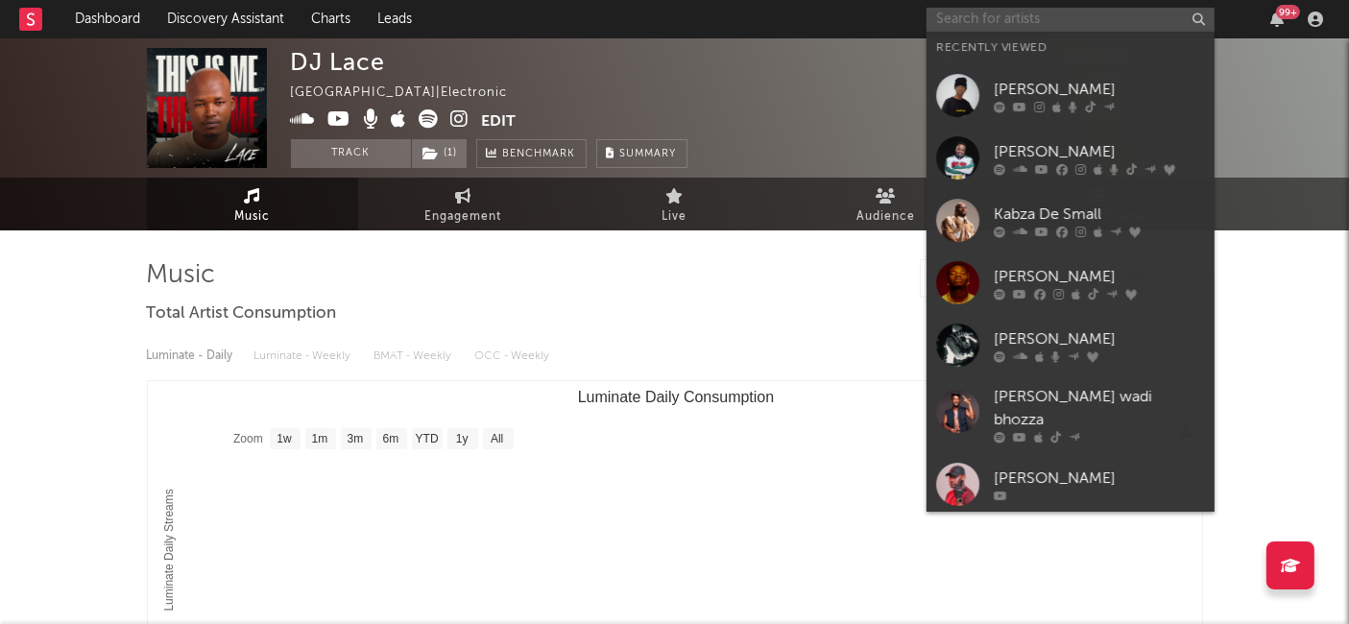
paste input "Sethlo"
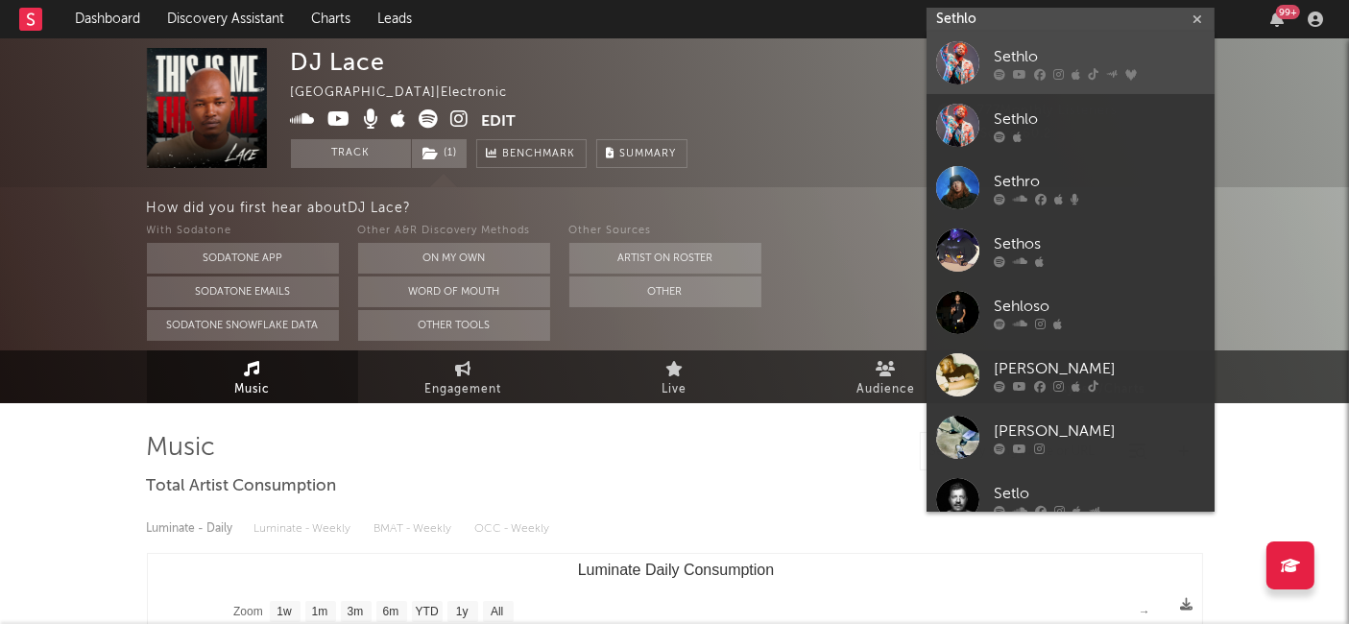
type input "Sethlo"
click at [1031, 56] on div "Sethlo" at bounding box center [1099, 57] width 211 height 23
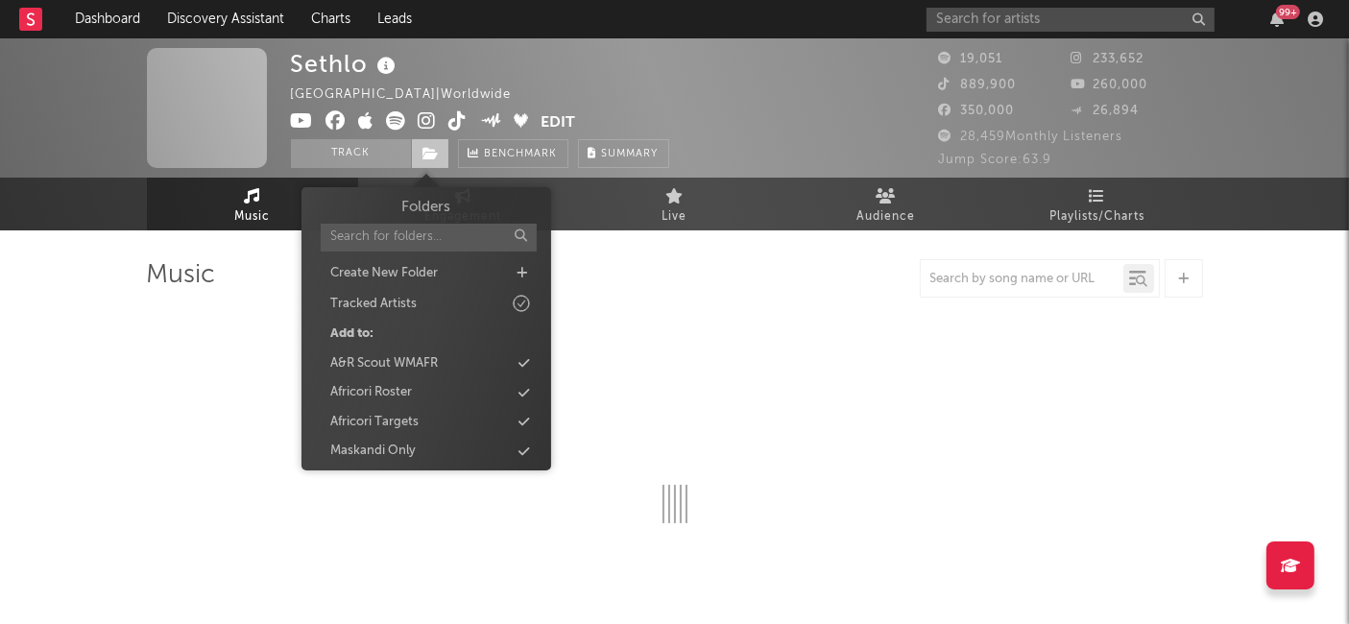
click at [431, 161] on span at bounding box center [430, 153] width 38 height 29
select select "6m"
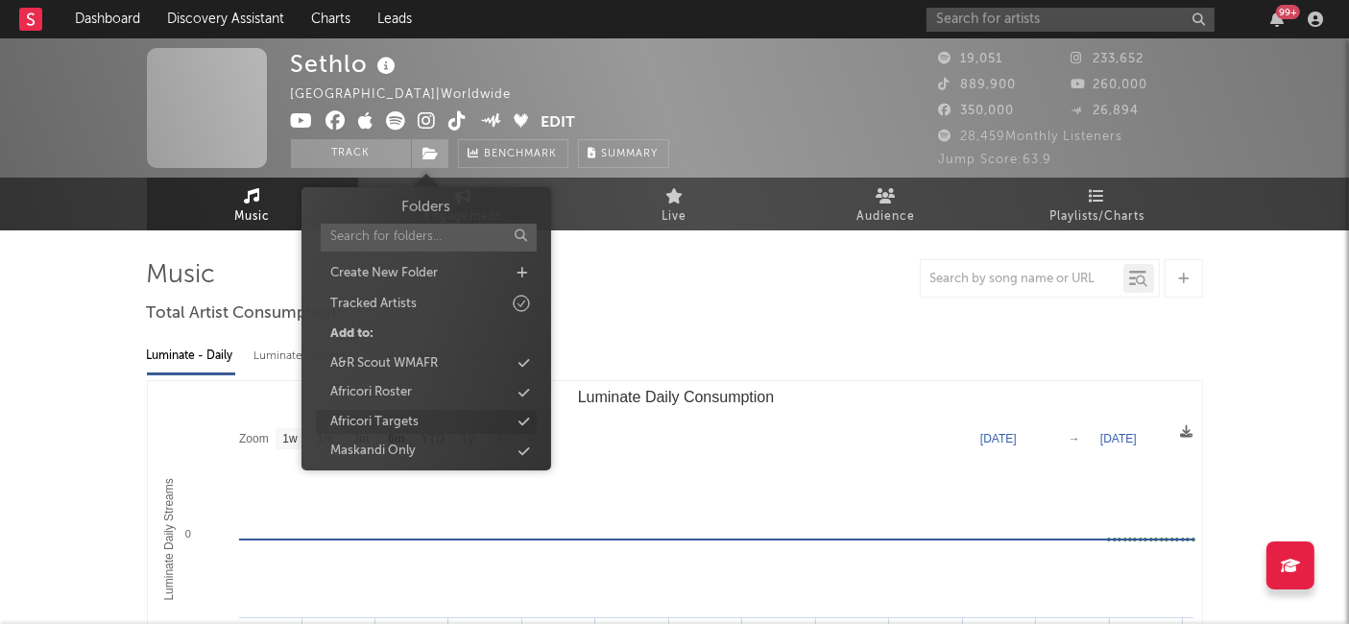
click at [459, 415] on div "Africori Targets" at bounding box center [426, 422] width 221 height 25
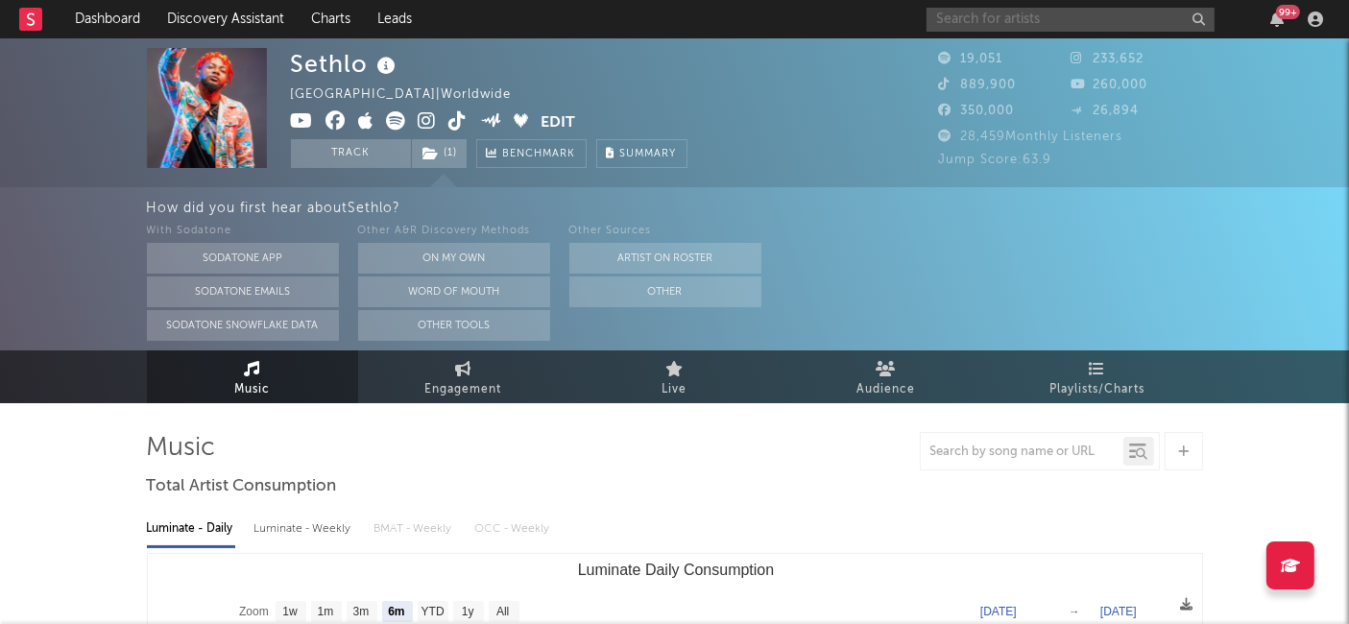
click at [971, 16] on input "text" at bounding box center [1070, 20] width 288 height 24
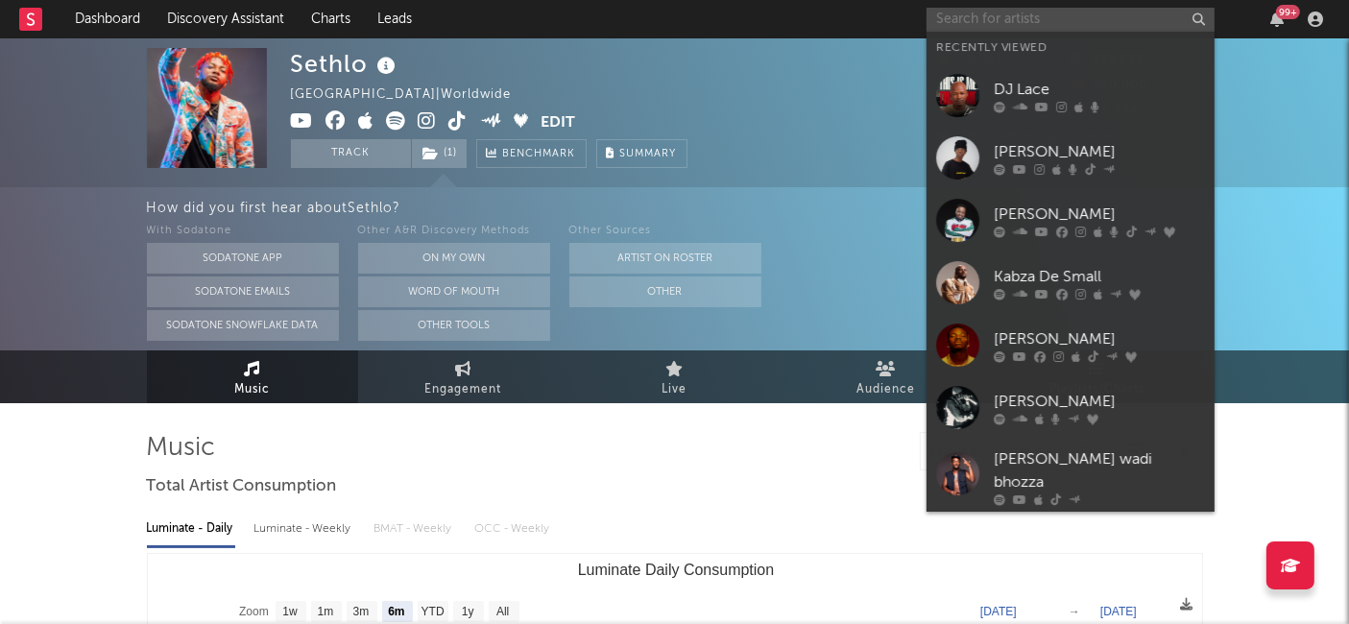
paste input "[PERSON_NAME]"
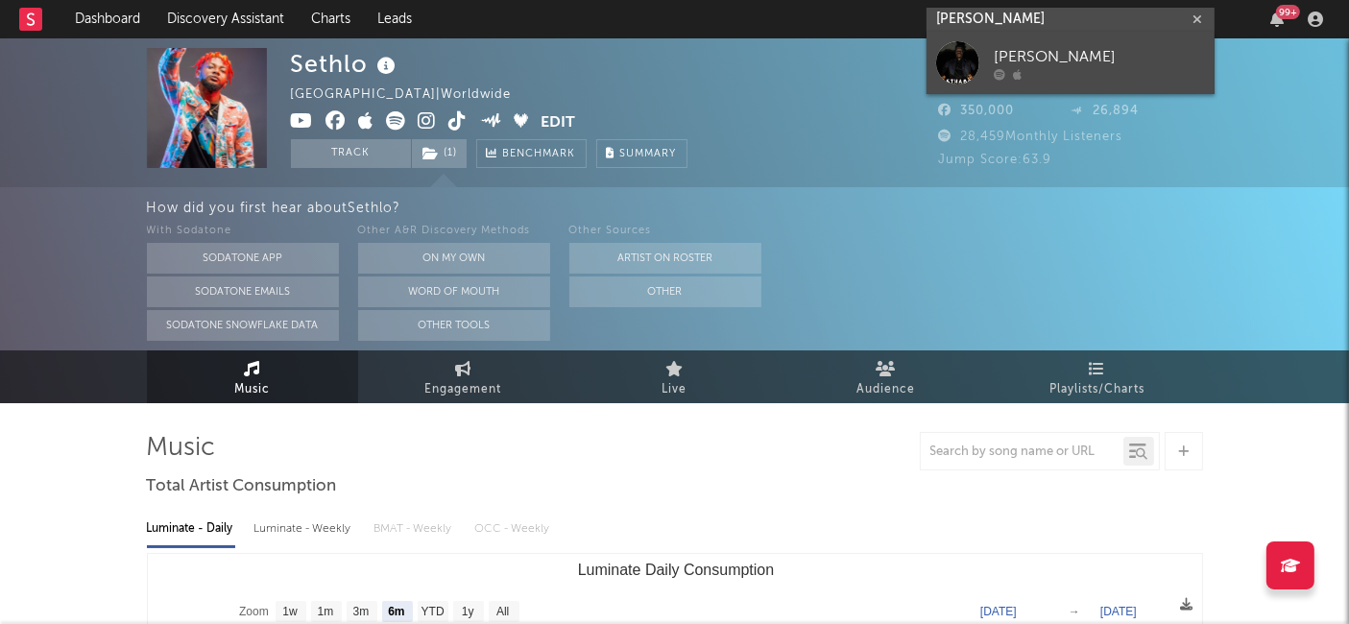
type input "[PERSON_NAME]"
click at [1028, 56] on div "[PERSON_NAME]" at bounding box center [1099, 57] width 211 height 23
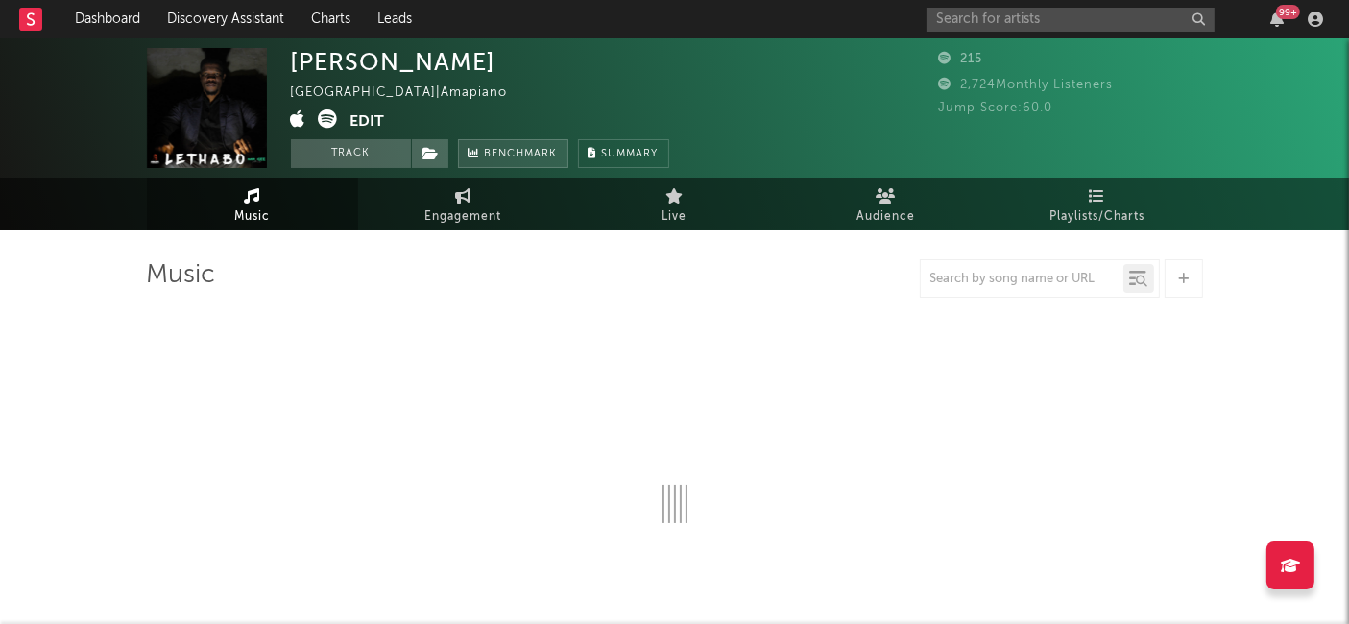
select select "1w"
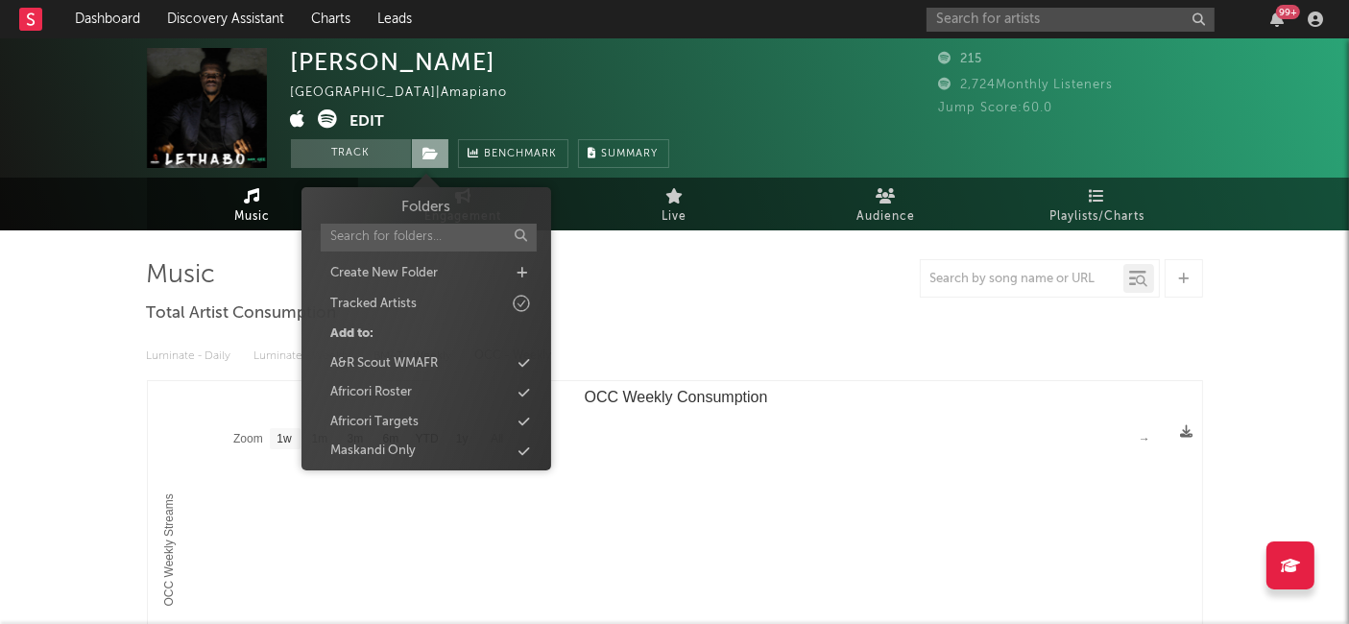
click at [425, 157] on icon at bounding box center [431, 153] width 16 height 13
click at [448, 386] on div "Africori Roster" at bounding box center [426, 392] width 221 height 25
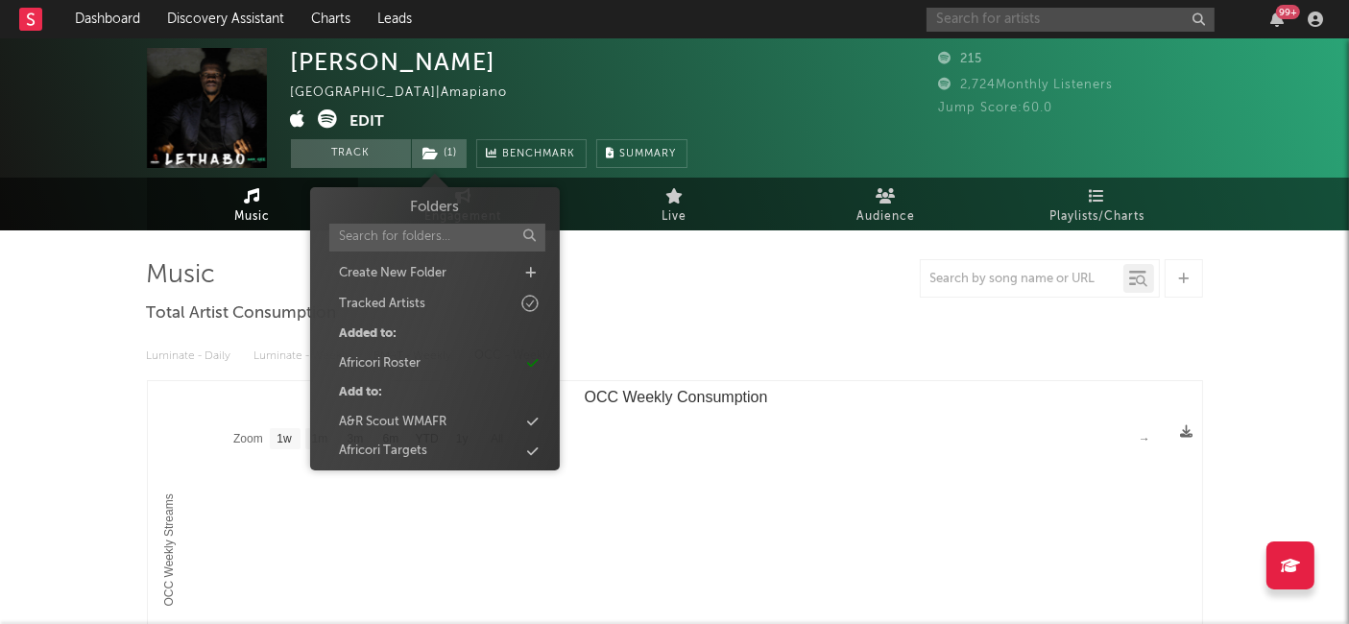
click at [1021, 26] on input "text" at bounding box center [1070, 20] width 288 height 24
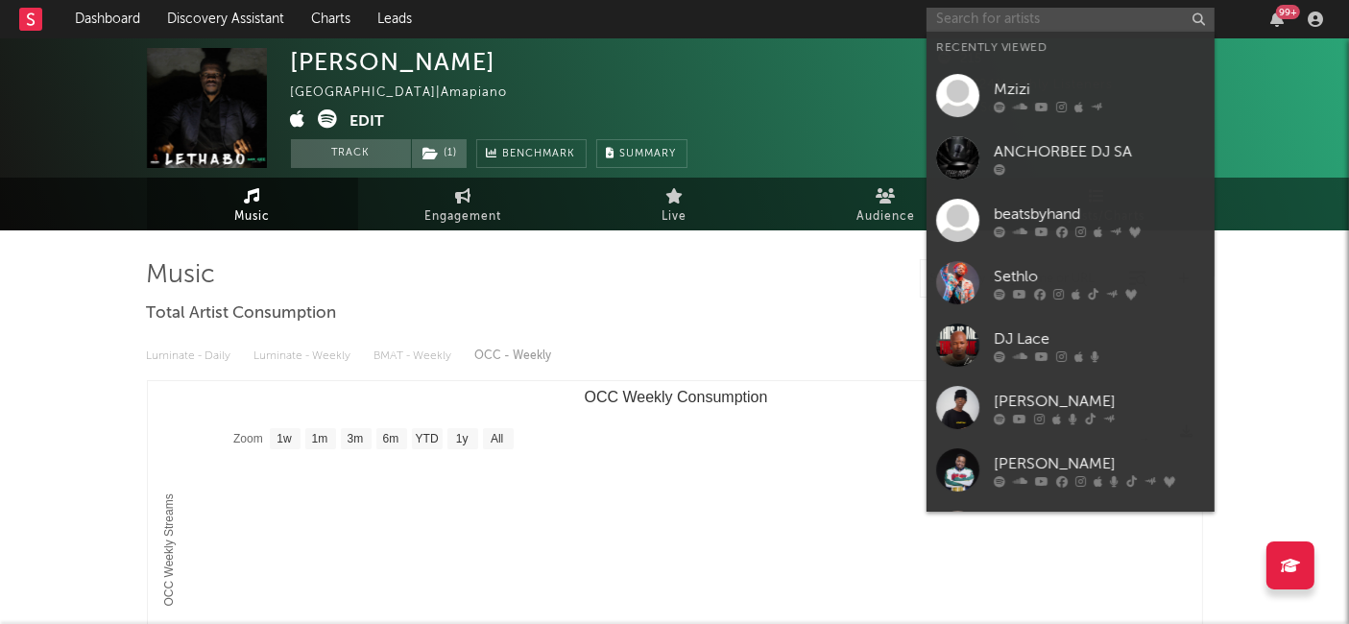
paste input "Naleboy Young King"
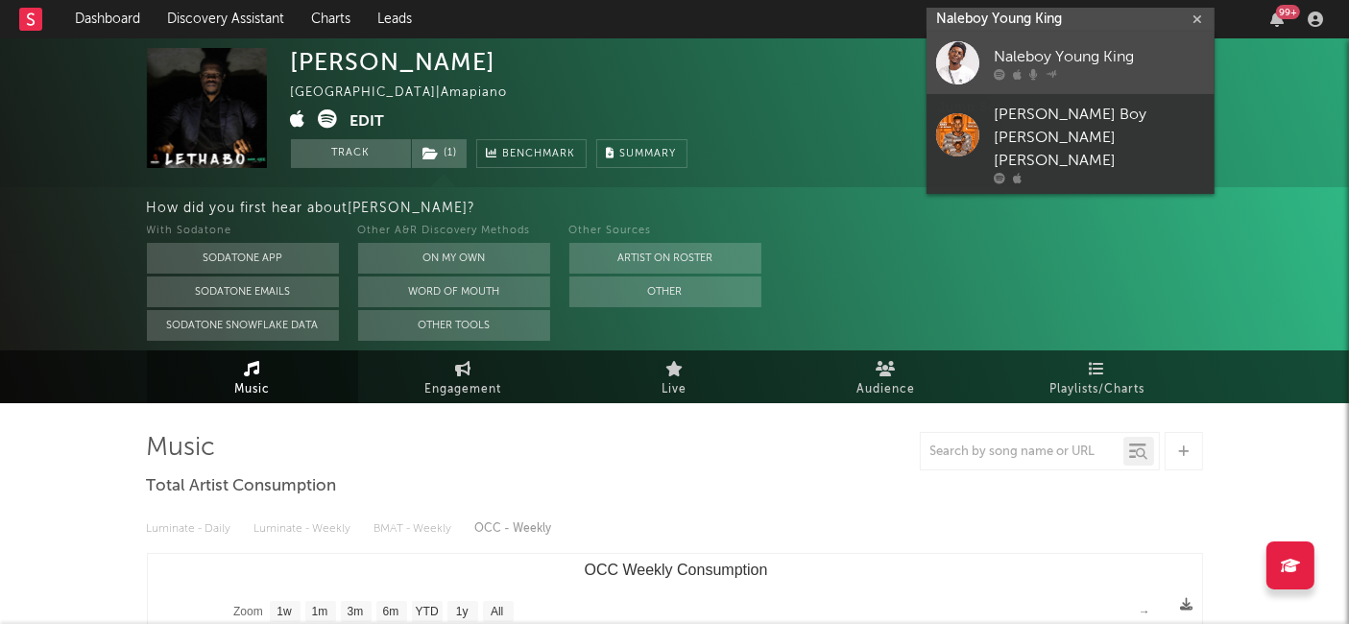
type input "Naleboy Young King"
click at [1055, 59] on div "Naleboy Young King" at bounding box center [1099, 57] width 211 height 23
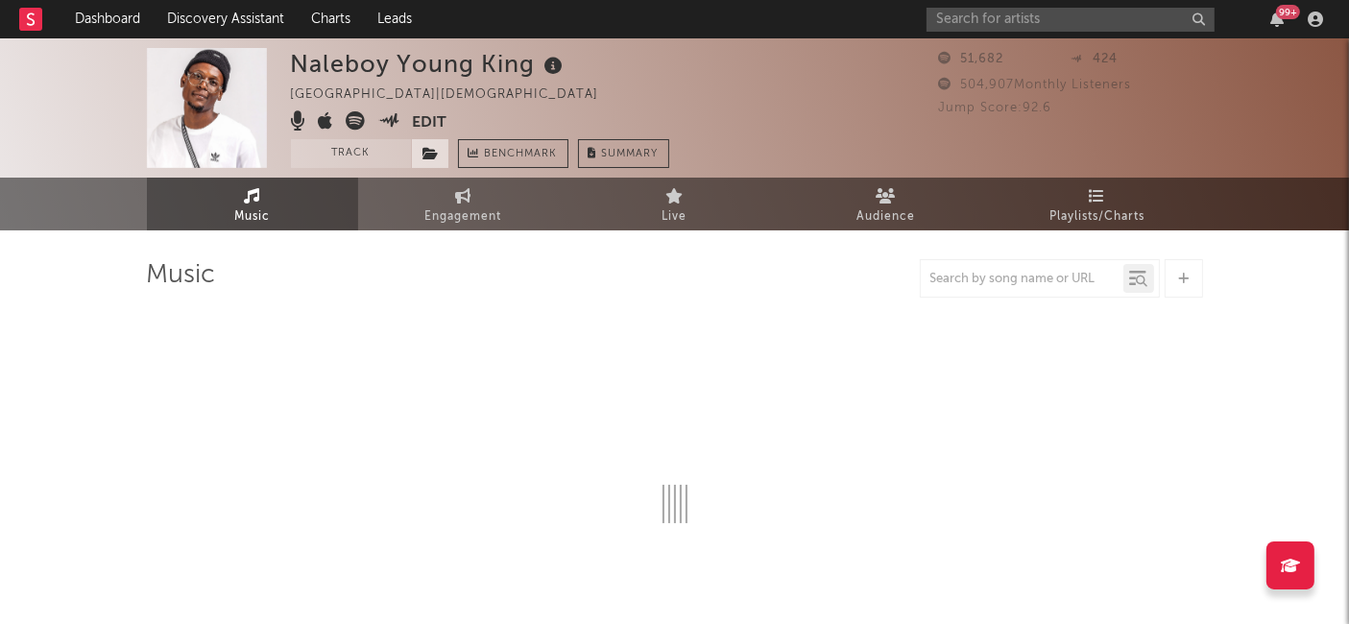
click at [424, 155] on icon at bounding box center [431, 153] width 16 height 13
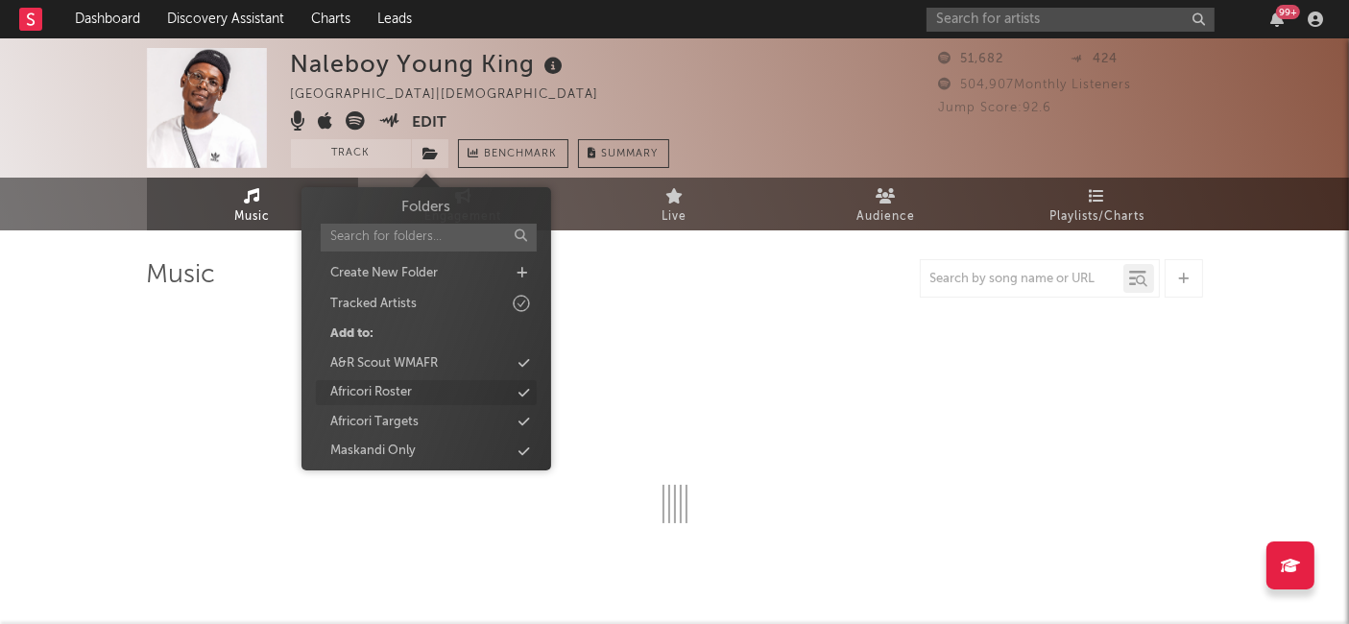
click at [436, 394] on div "Africori Roster" at bounding box center [426, 392] width 221 height 25
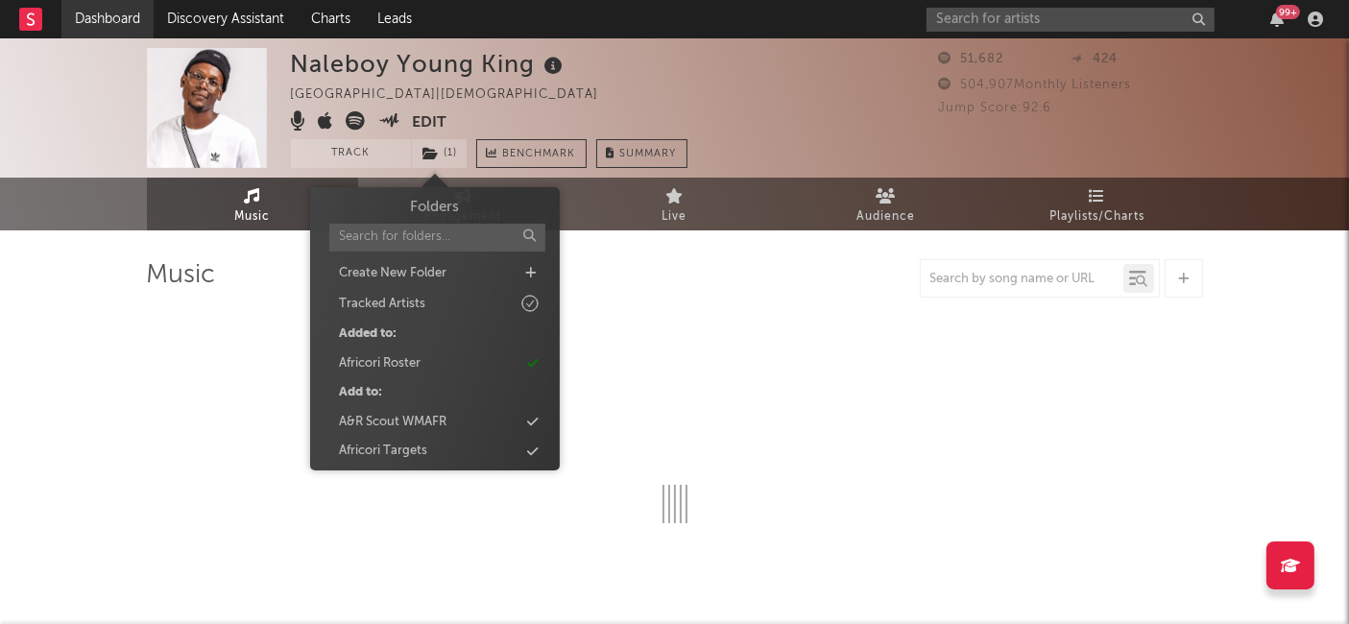
select select "6m"
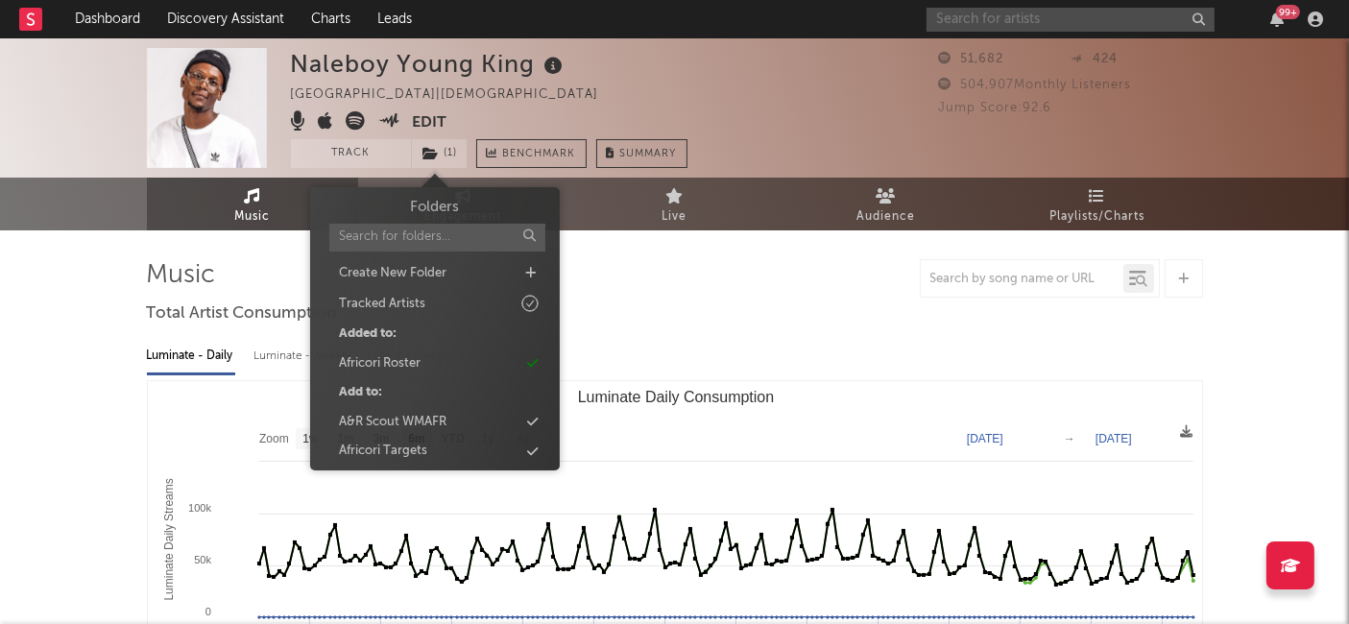
click at [1000, 8] on input "text" at bounding box center [1070, 20] width 288 height 24
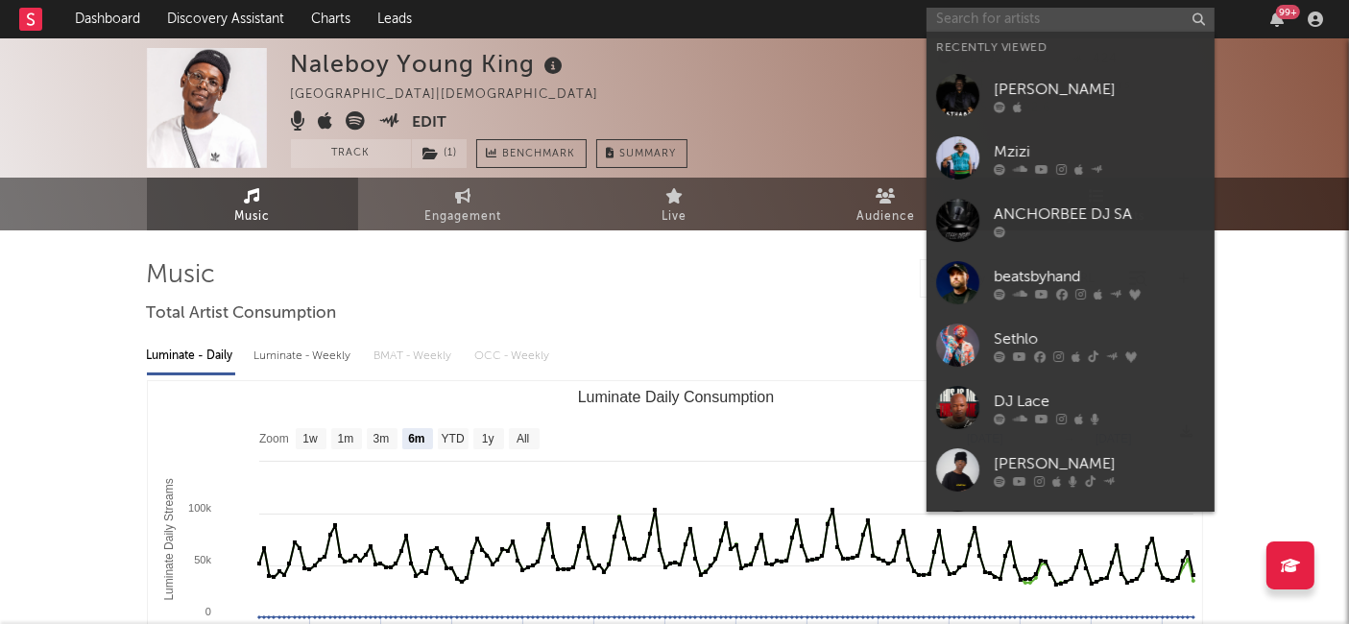
paste input "OHP Sage"
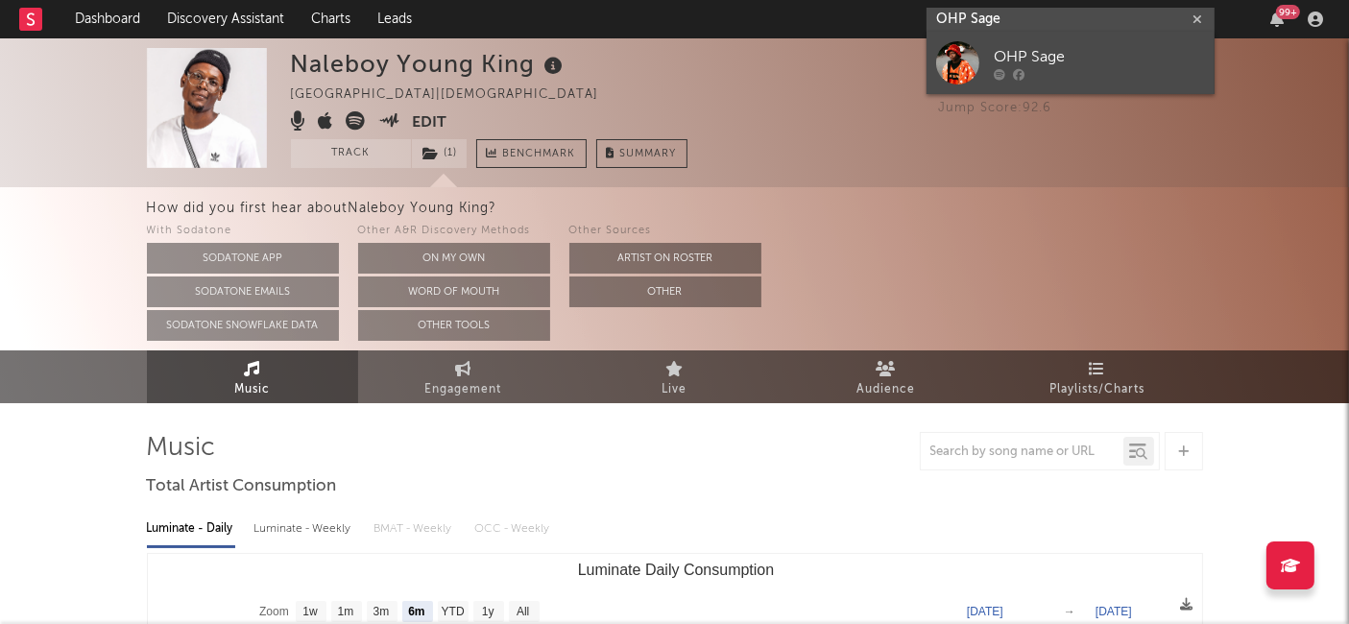
type input "OHP Sage"
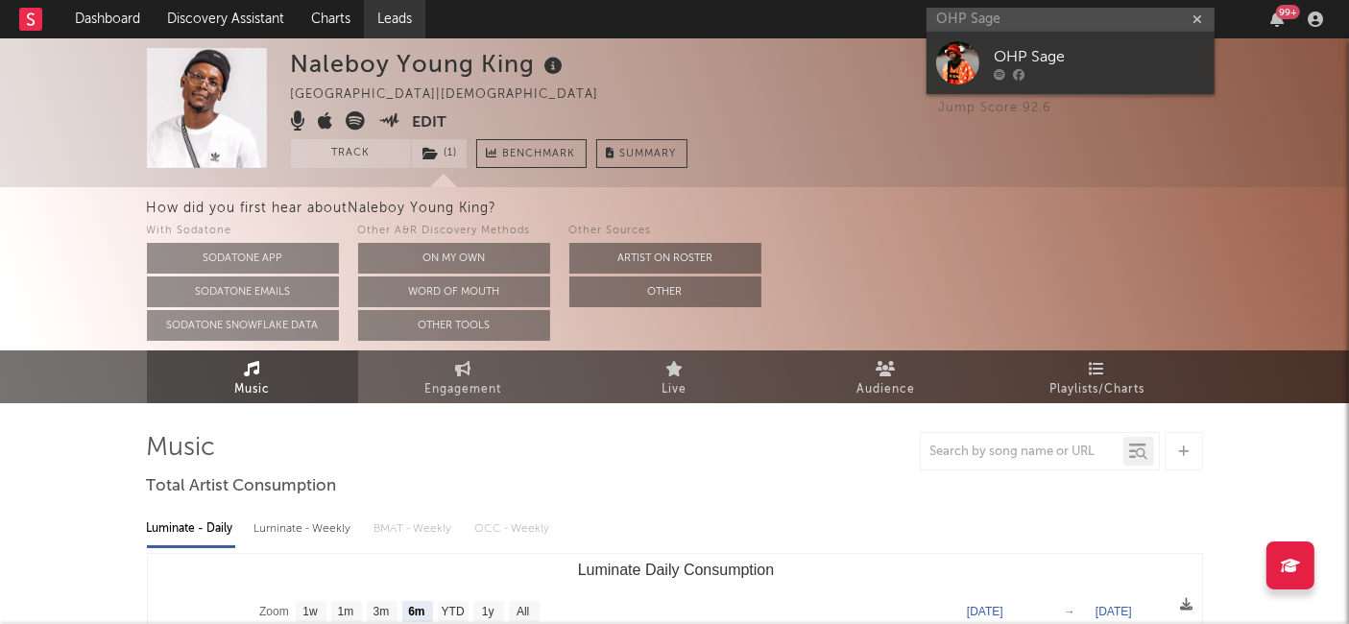
drag, startPoint x: 1011, startPoint y: 60, endPoint x: 421, endPoint y: 26, distance: 590.5
click at [1012, 61] on div "OHP Sage" at bounding box center [1099, 57] width 211 height 23
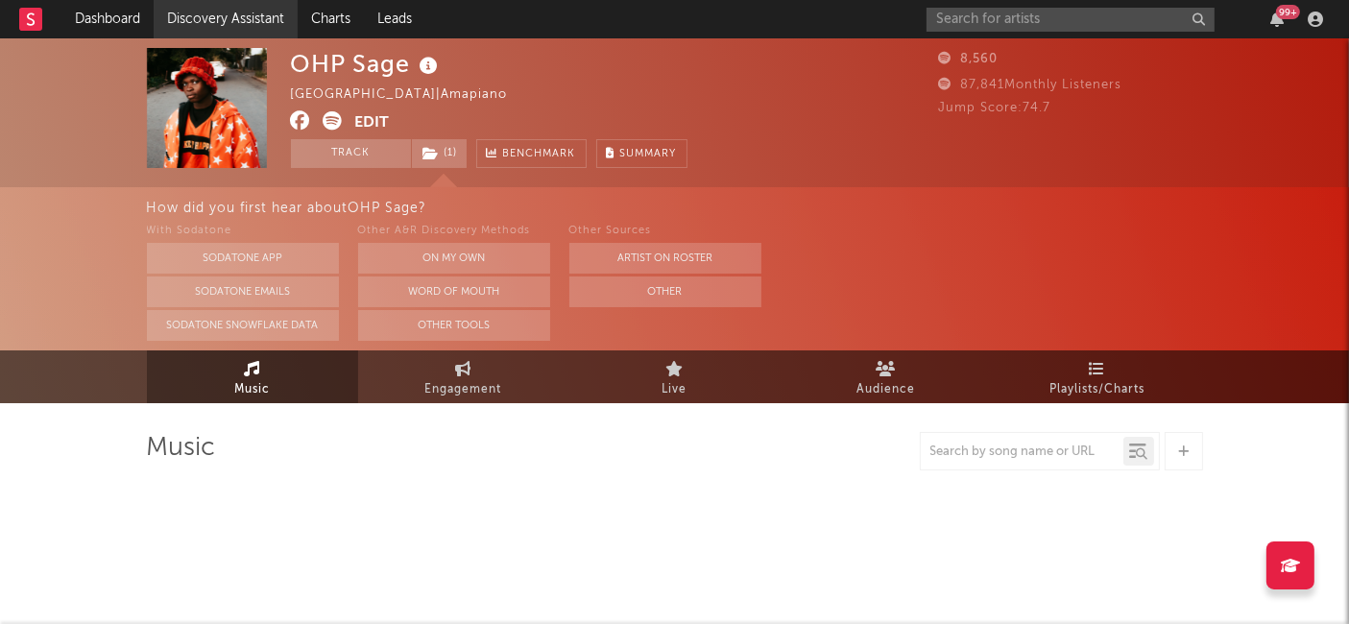
select select "1w"
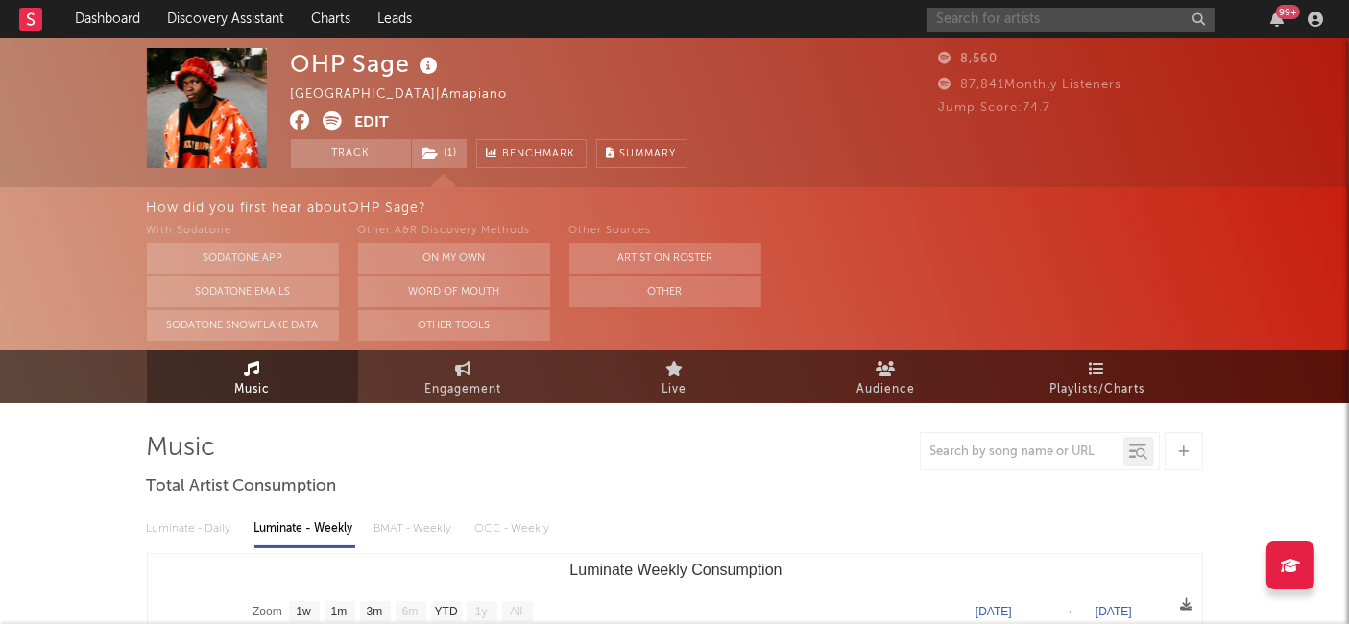
click at [987, 23] on input "text" at bounding box center [1070, 20] width 288 height 24
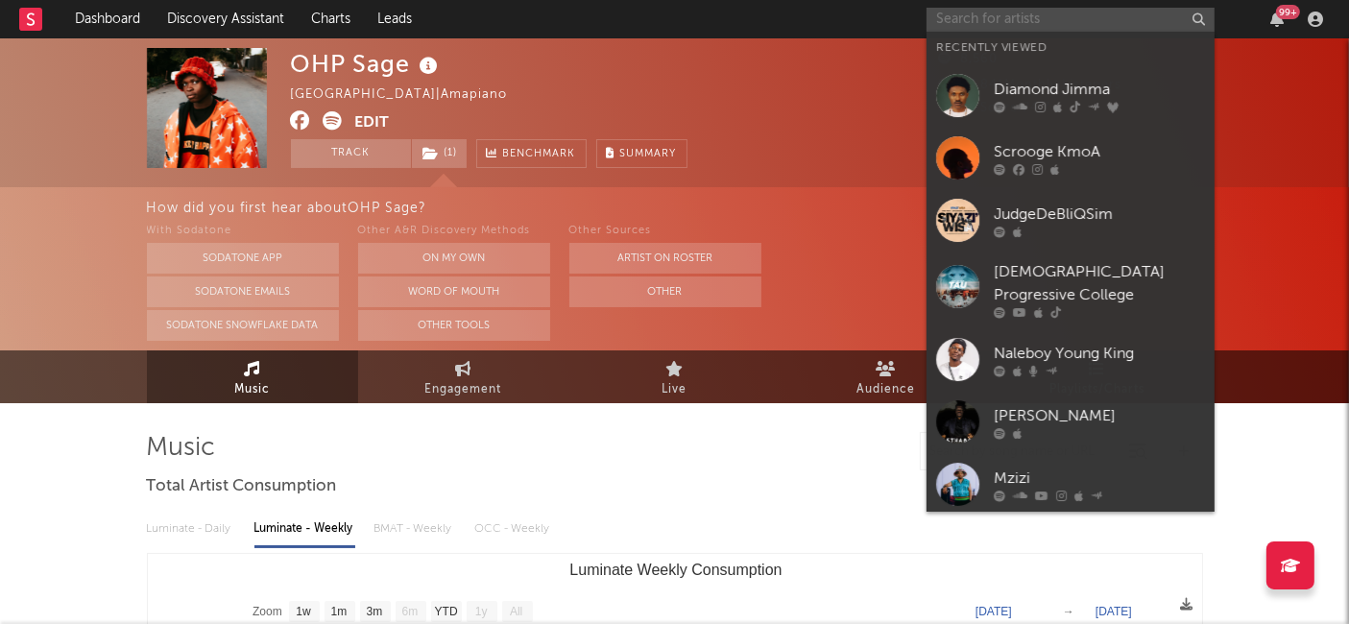
paste input "Dj Sicky"
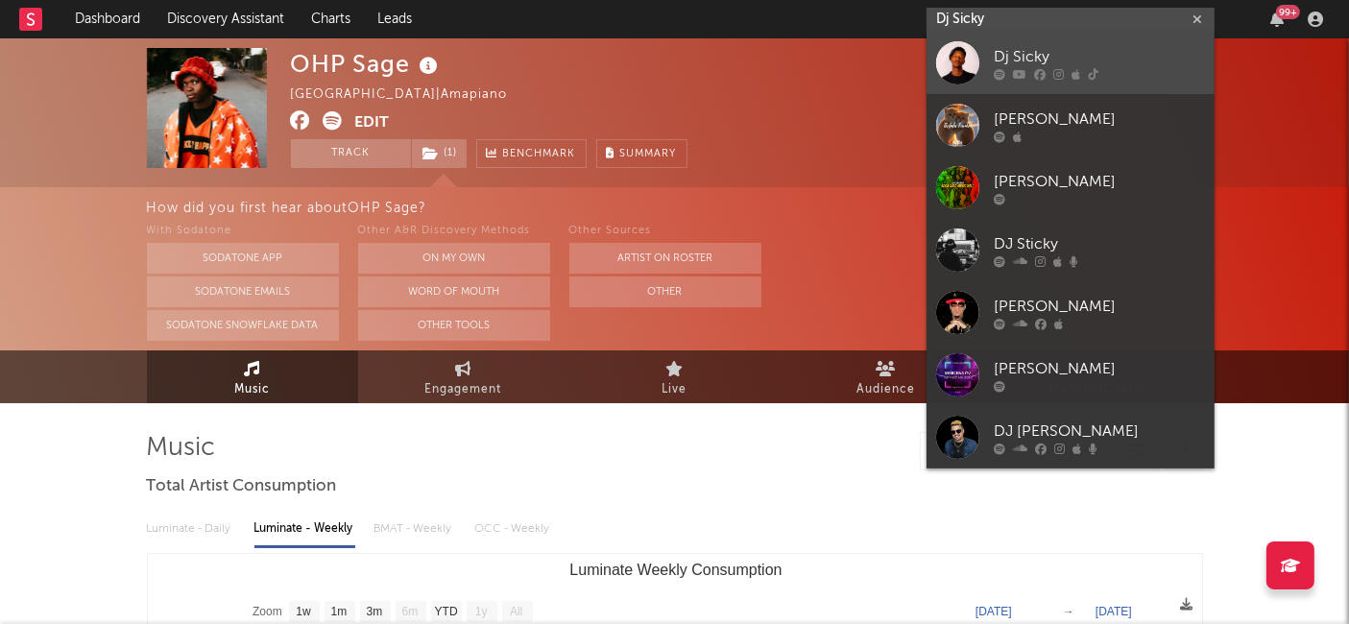
type input "Dj Sicky"
click at [1020, 60] on div "Dj Sicky" at bounding box center [1099, 57] width 211 height 23
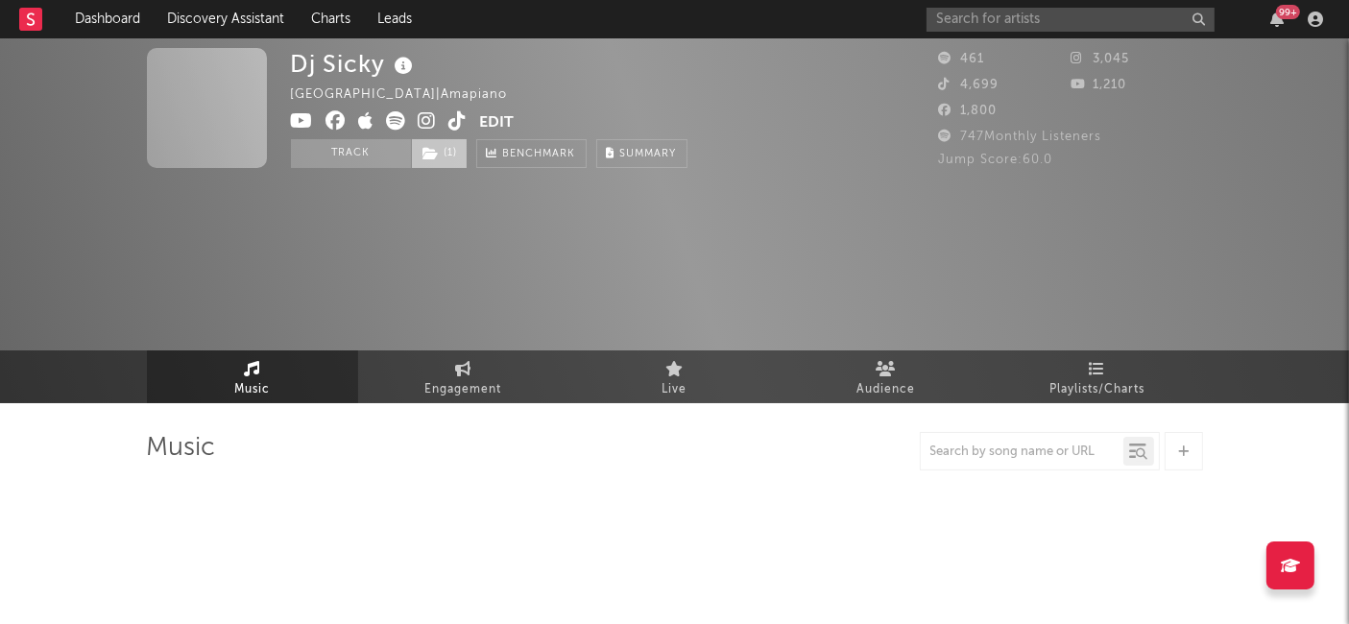
click at [436, 152] on icon at bounding box center [431, 153] width 16 height 13
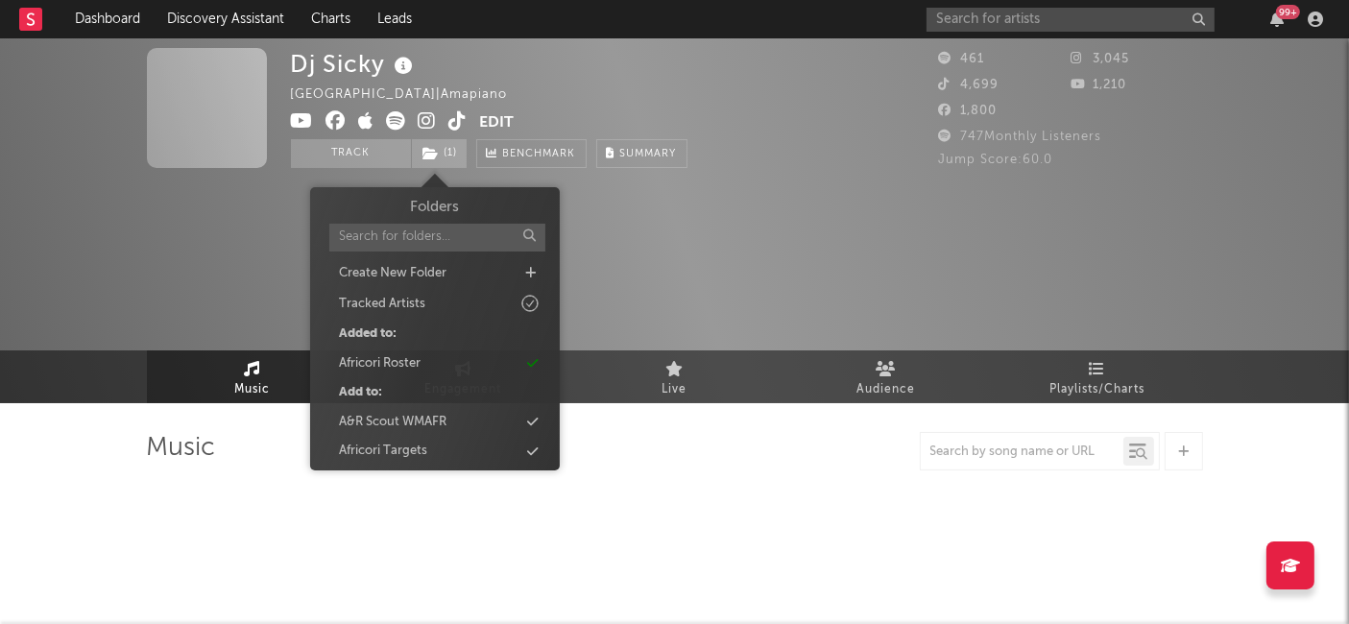
select select "6m"
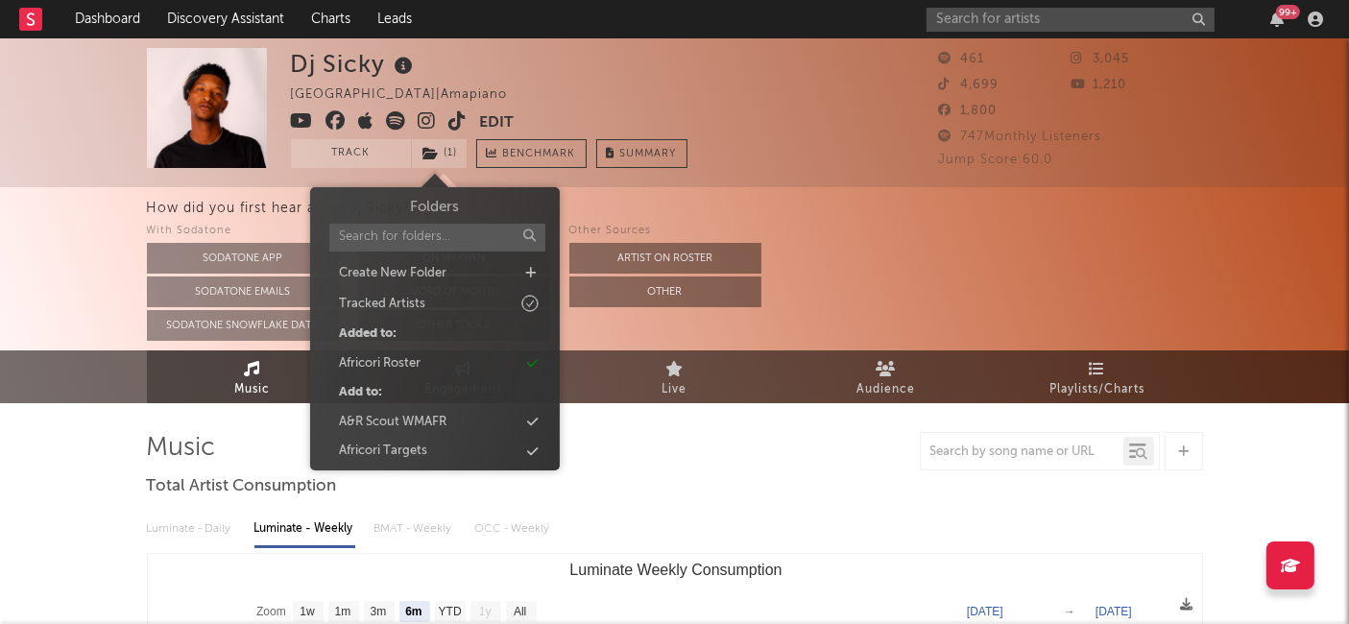
click at [25, 14] on rect at bounding box center [30, 19] width 23 height 23
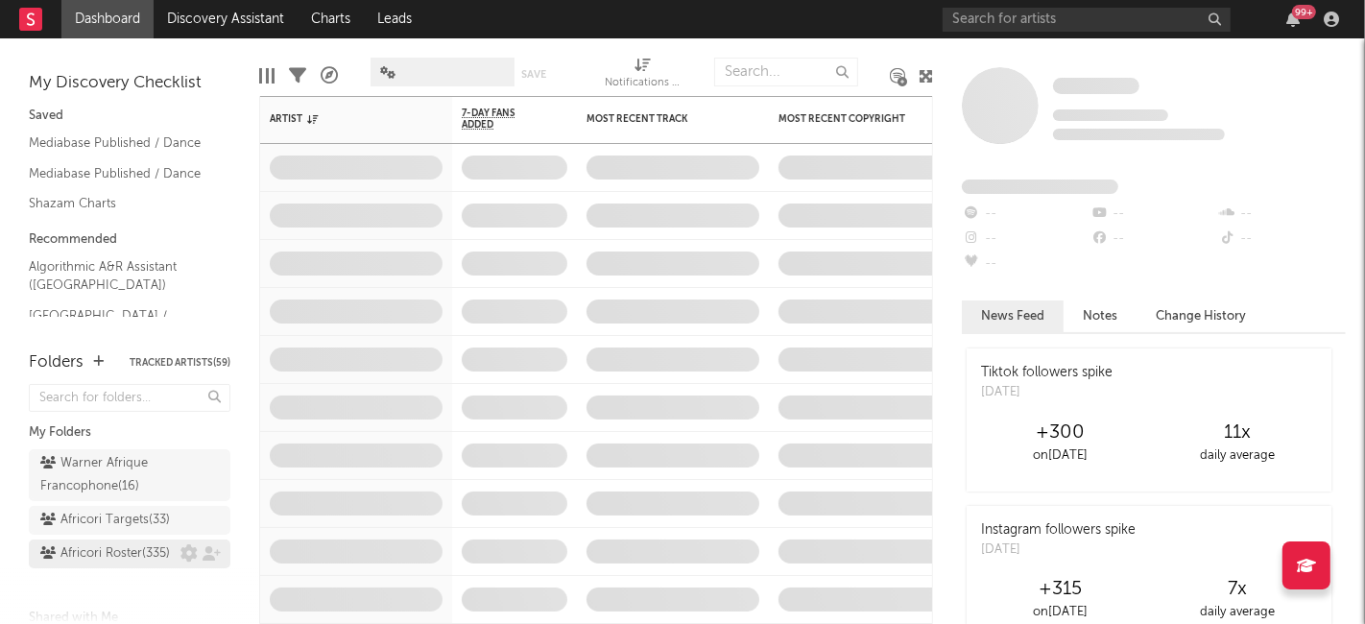
click at [107, 565] on div "Africori Roster ( 335 )" at bounding box center [105, 553] width 130 height 23
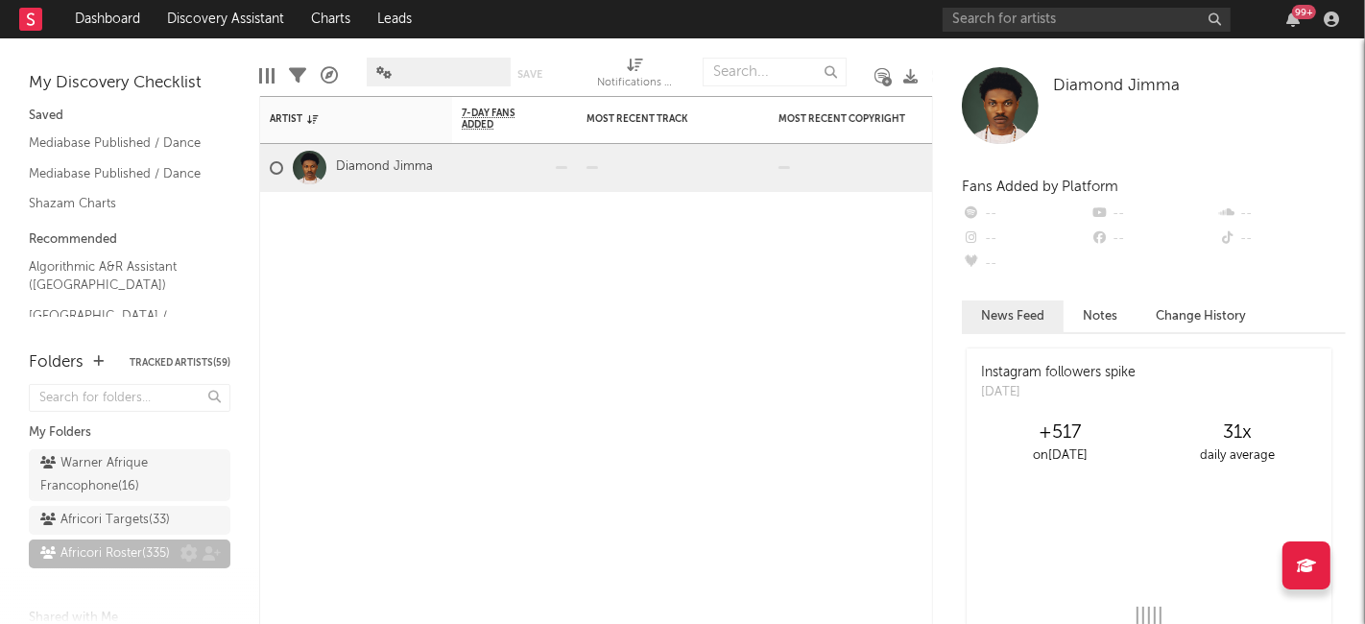
click at [107, 565] on div "Africori Roster ( 335 )" at bounding box center [105, 553] width 130 height 23
click at [104, 523] on div "Africori Targets ( 33 )" at bounding box center [105, 520] width 130 height 23
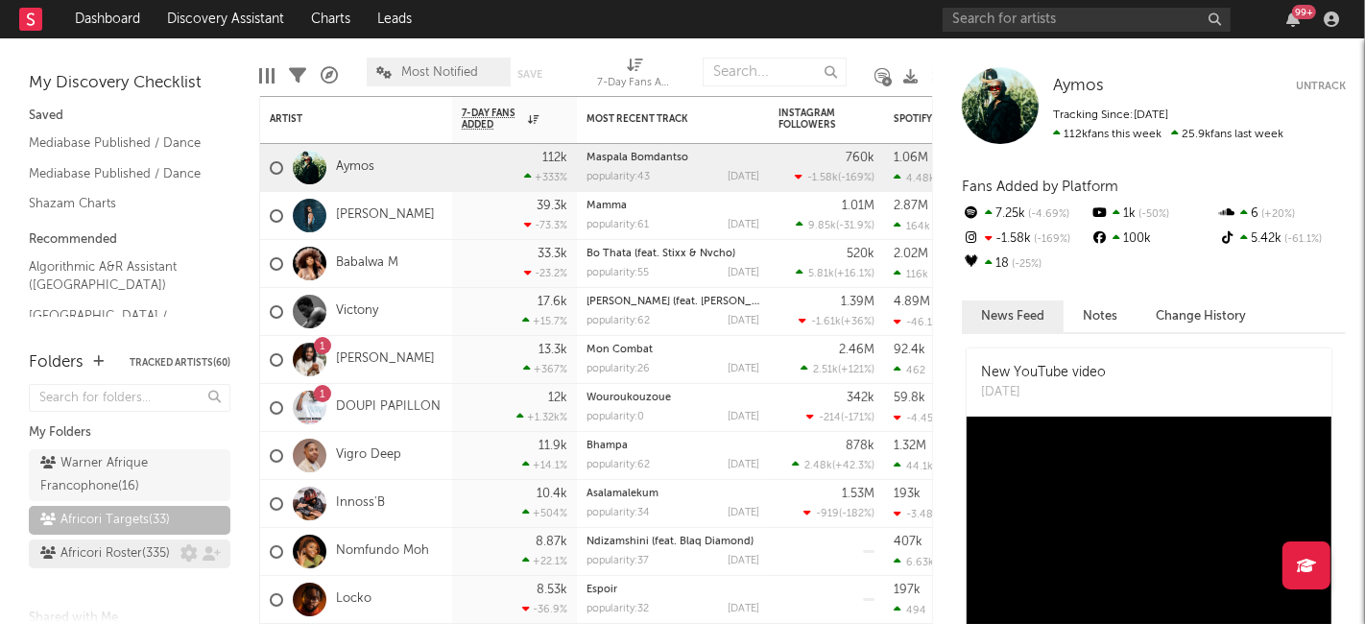
click at [123, 565] on div "Africori Roster ( 335 )" at bounding box center [105, 553] width 130 height 23
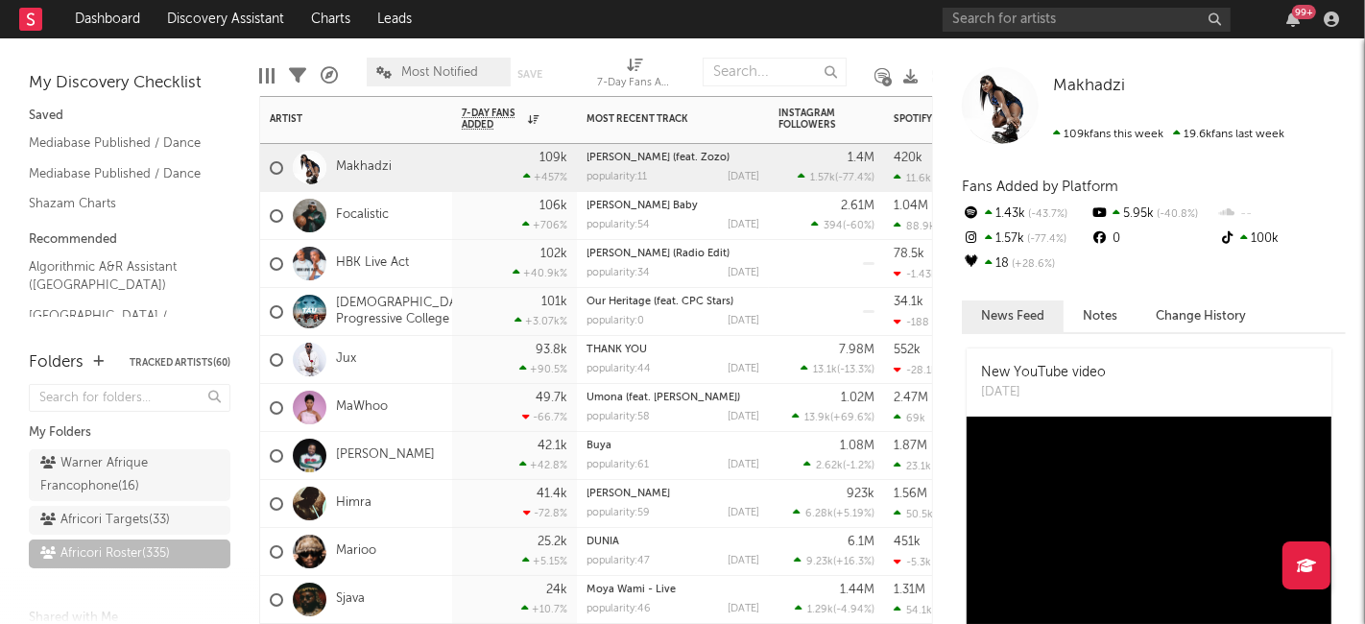
click at [444, 306] on div "[DEMOGRAPHIC_DATA] Progressive College" at bounding box center [356, 312] width 192 height 48
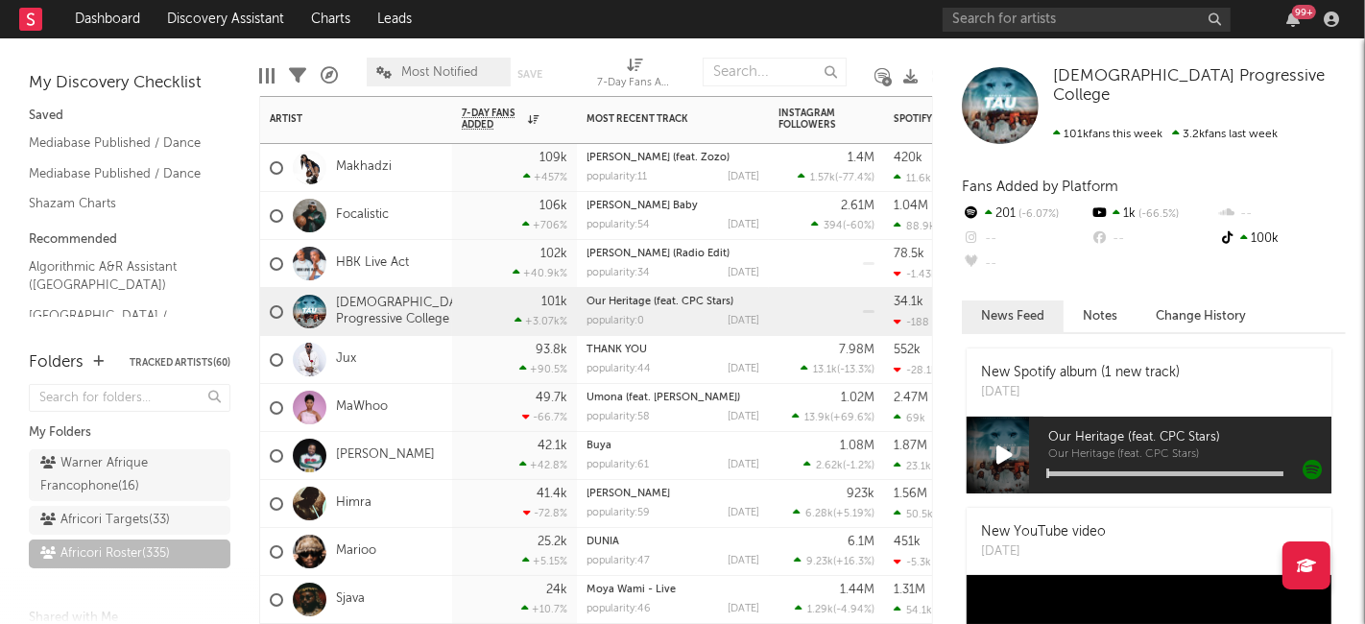
click at [462, 303] on div "101k +3.07k %" at bounding box center [515, 311] width 106 height 47
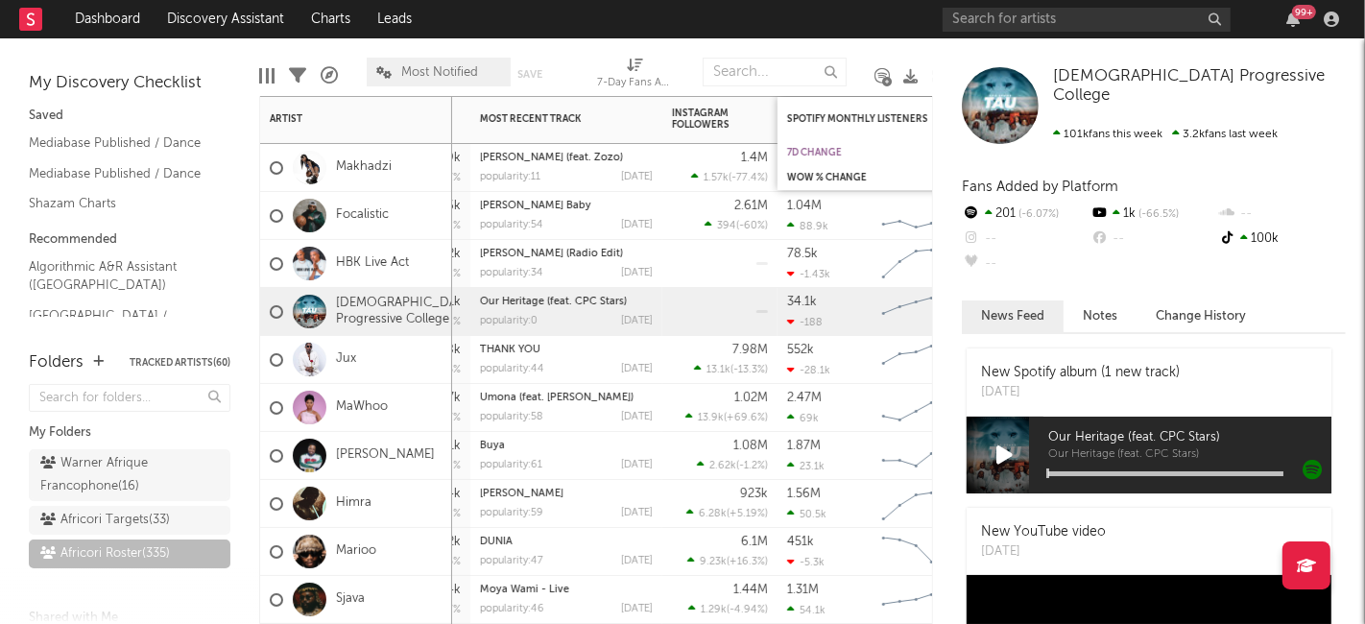
click at [838, 149] on div "7d Change" at bounding box center [859, 153] width 144 height 12
